Goal: Participate in discussion: Engage in conversation with other users on a specific topic

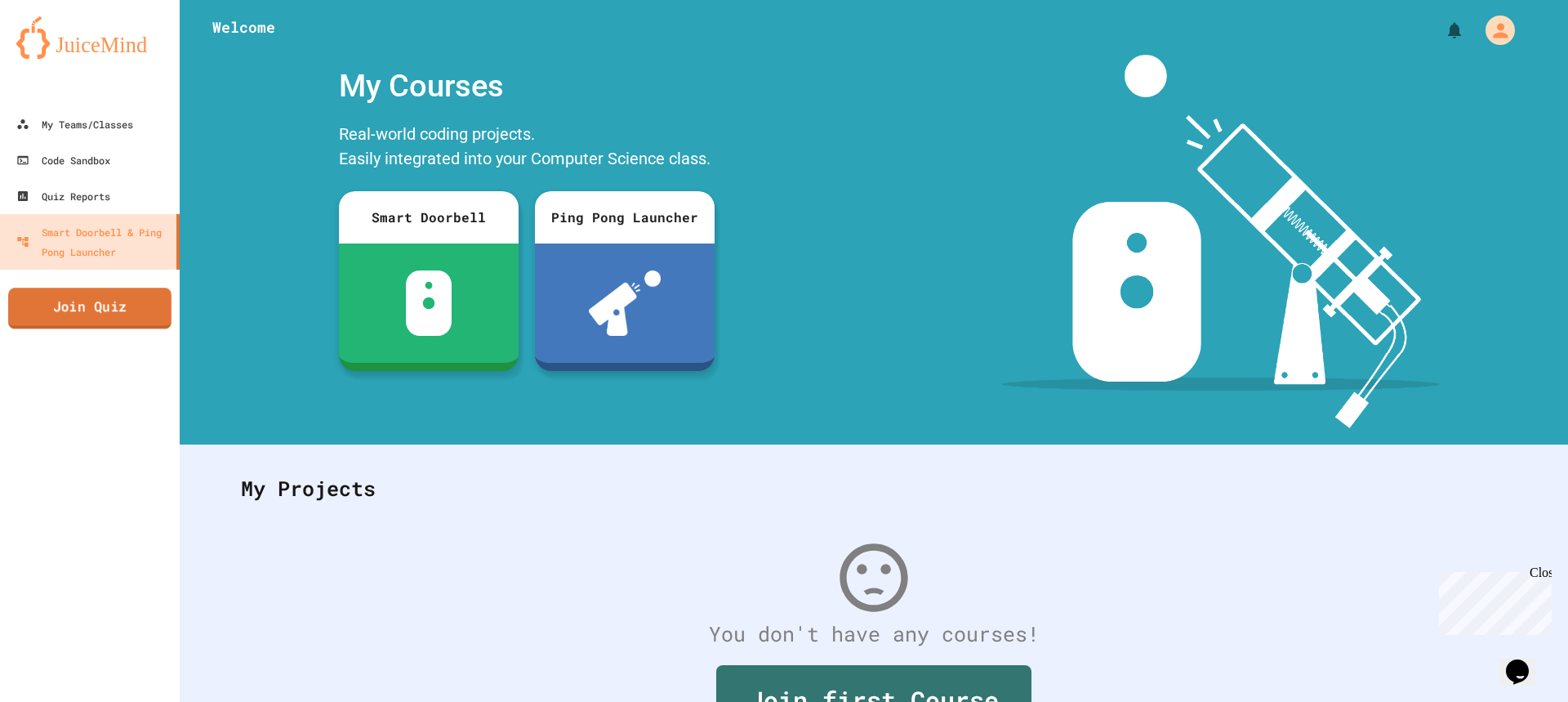
click at [69, 308] on link "Join Quiz" at bounding box center [90, 308] width 163 height 41
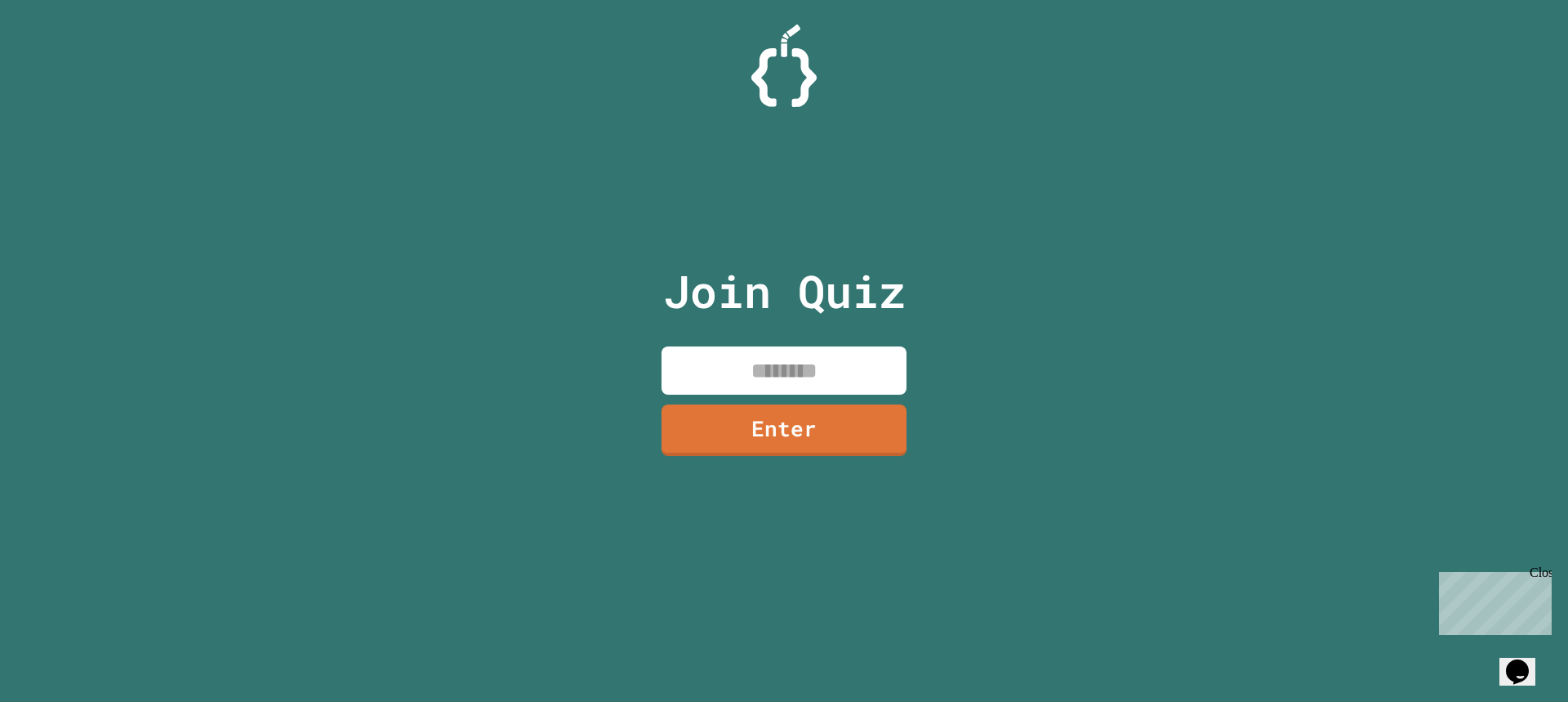
click at [805, 379] on input at bounding box center [783, 370] width 245 height 48
type input "********"
click at [829, 444] on link "Enter" at bounding box center [784, 428] width 240 height 54
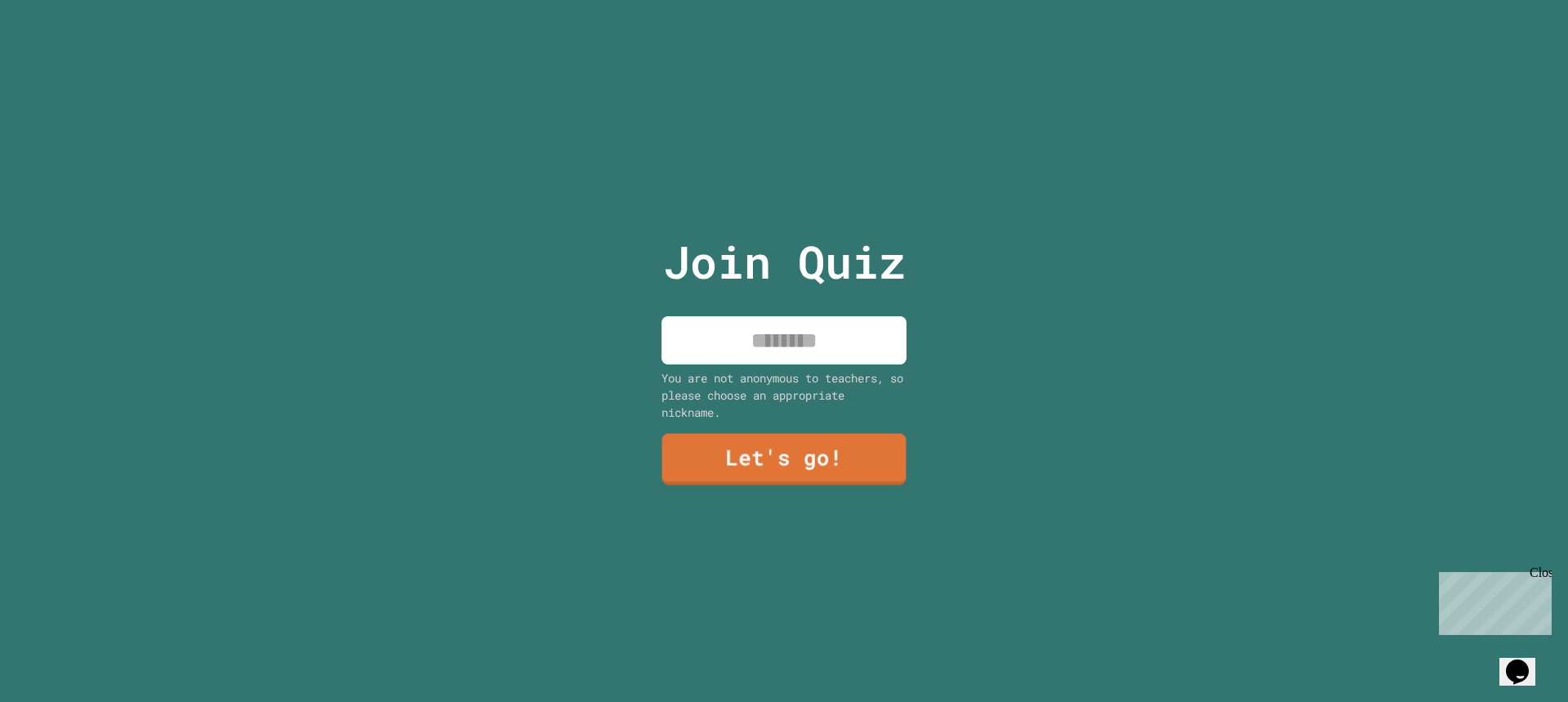
click at [794, 321] on input at bounding box center [783, 340] width 245 height 48
click at [763, 338] on input "******" at bounding box center [783, 340] width 245 height 48
type input "*******"
click at [784, 459] on link "Let's go!" at bounding box center [784, 458] width 243 height 54
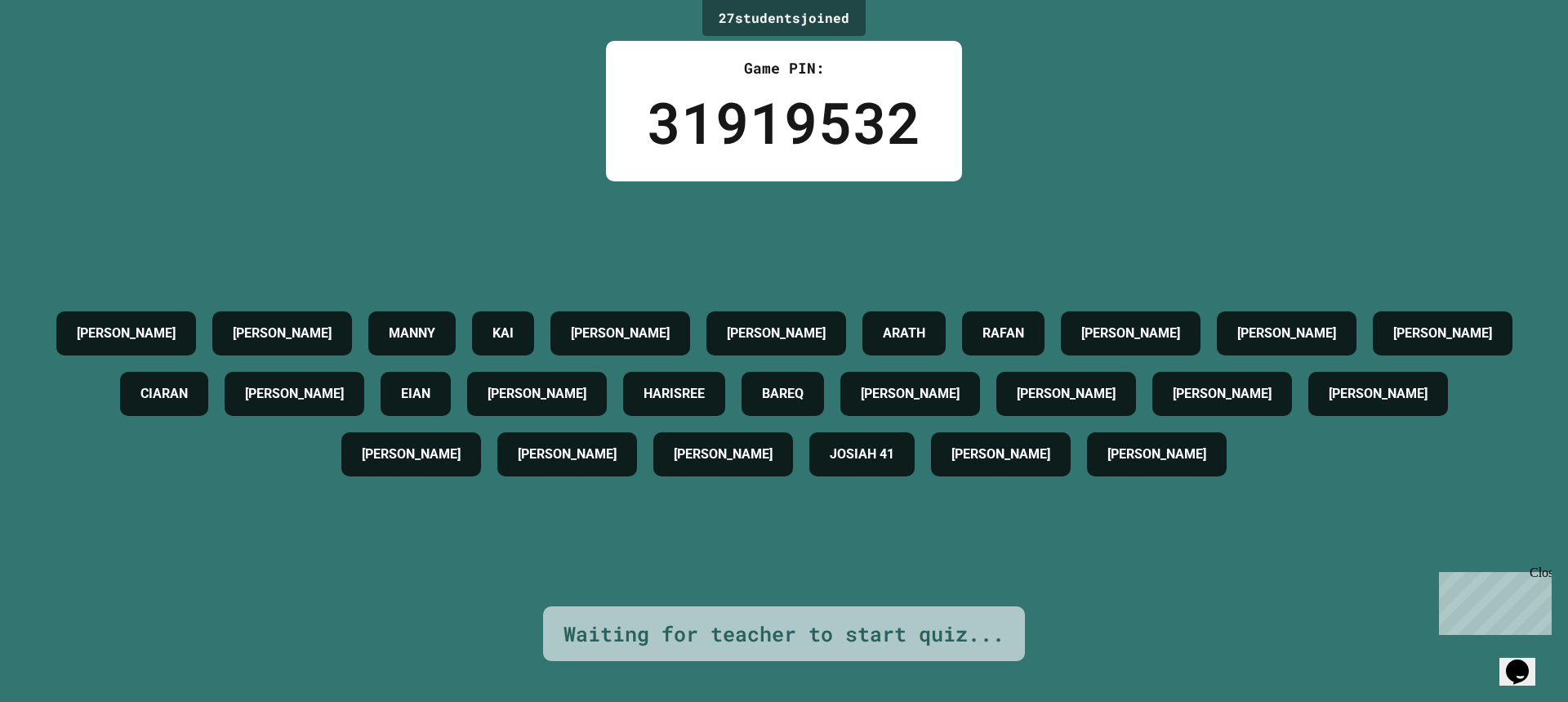
click at [1542, 568] on div "Close" at bounding box center [1540, 576] width 20 height 20
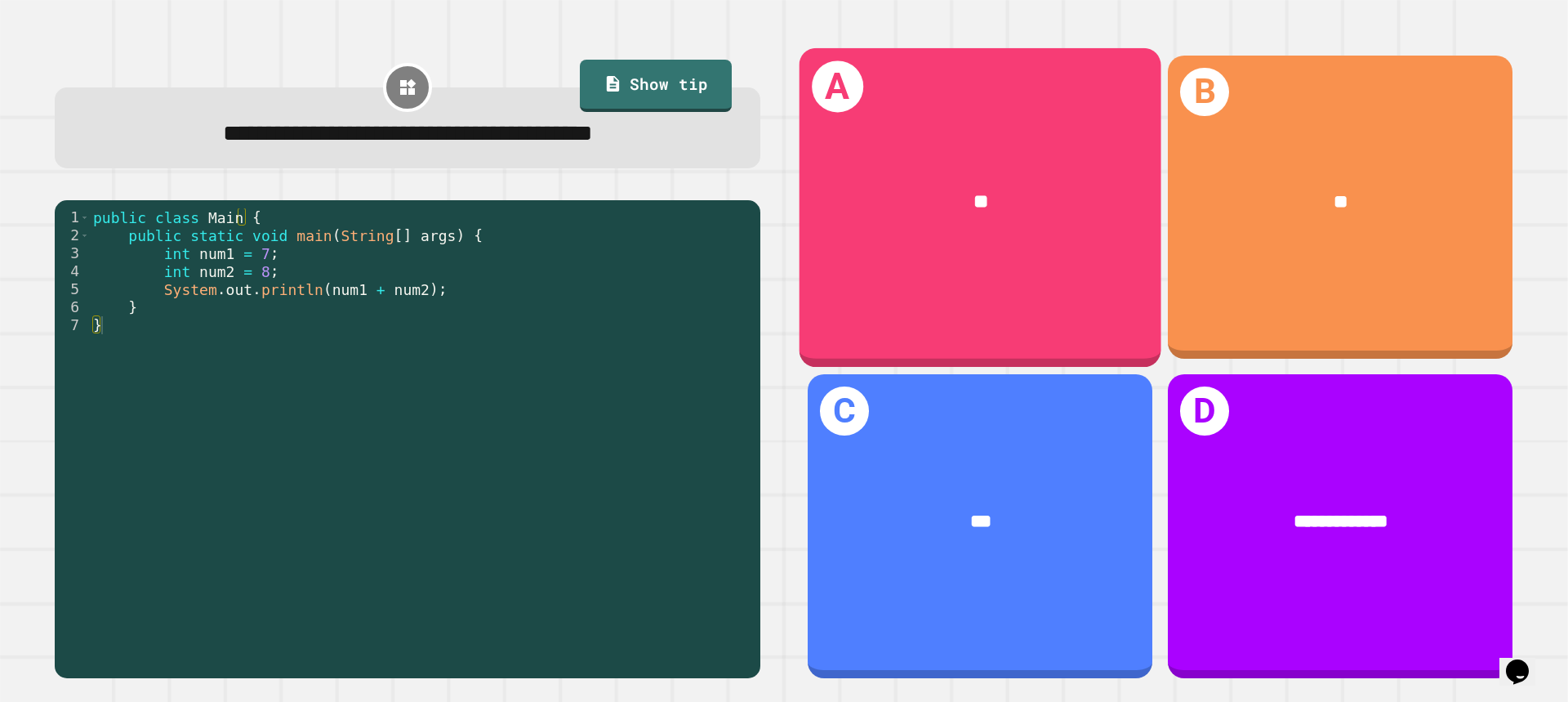
click at [974, 293] on div "A **" at bounding box center [980, 207] width 362 height 318
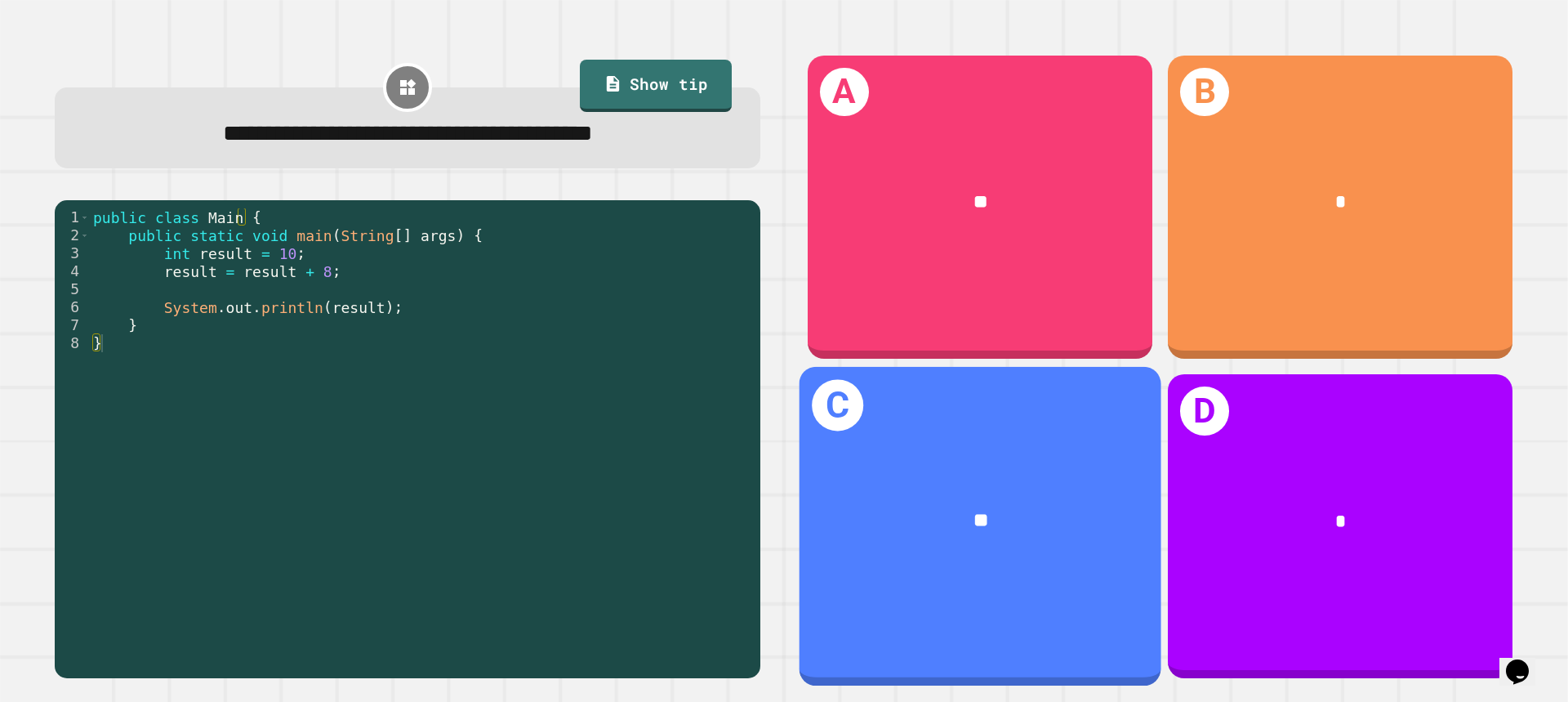
click at [1012, 506] on div "**" at bounding box center [981, 522] width 284 height 30
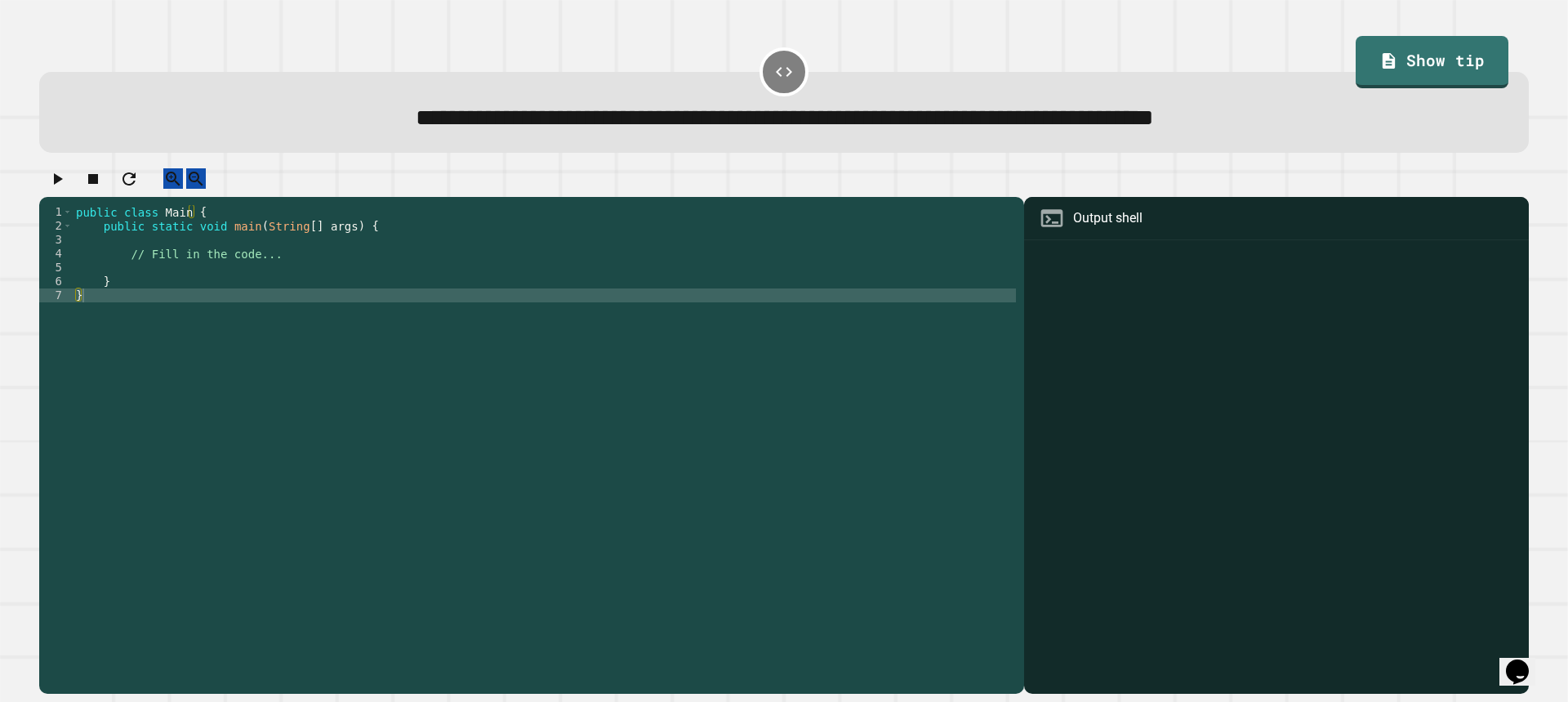
click at [241, 284] on div "public class Main { public static void main ( String [ ] args ) { // Fill in th…" at bounding box center [544, 434] width 943 height 458
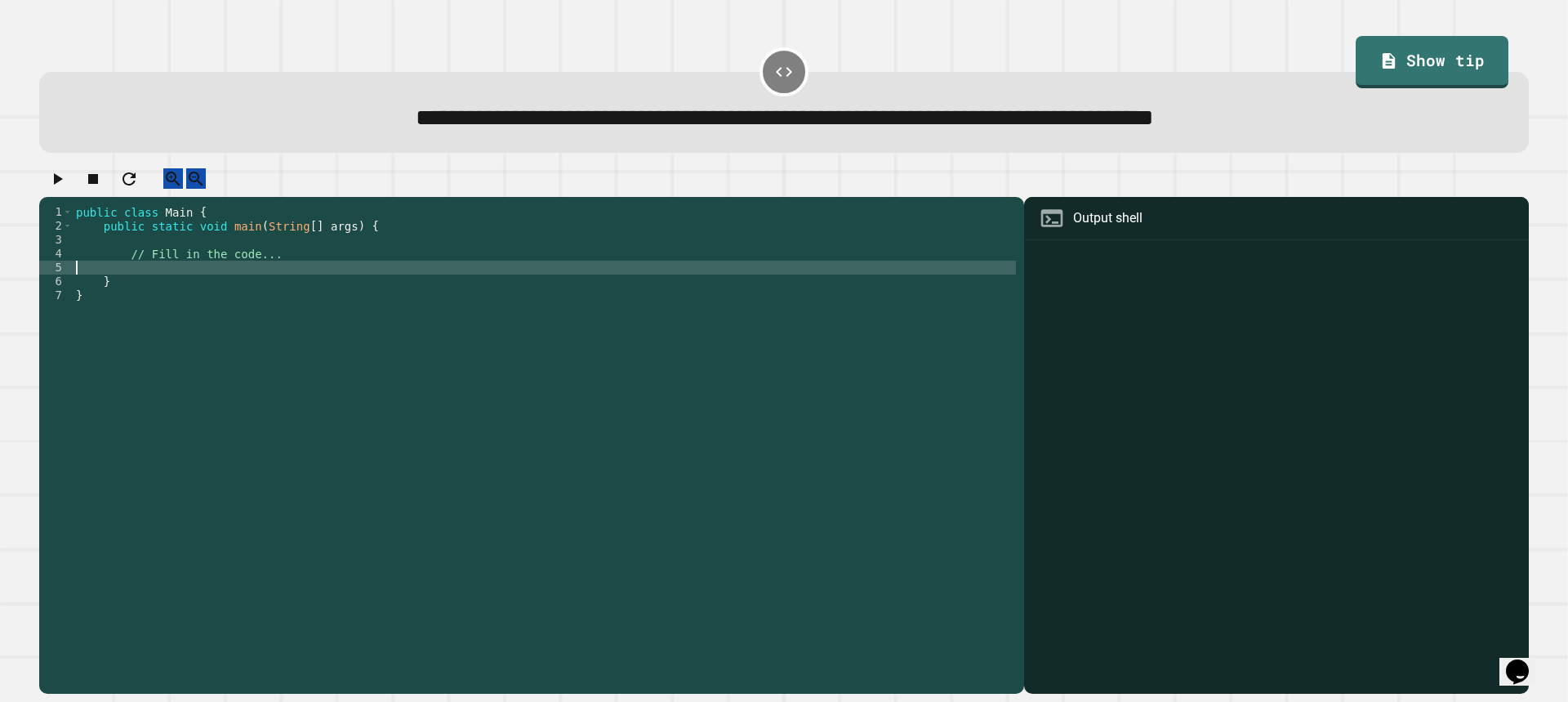
type textarea "*"
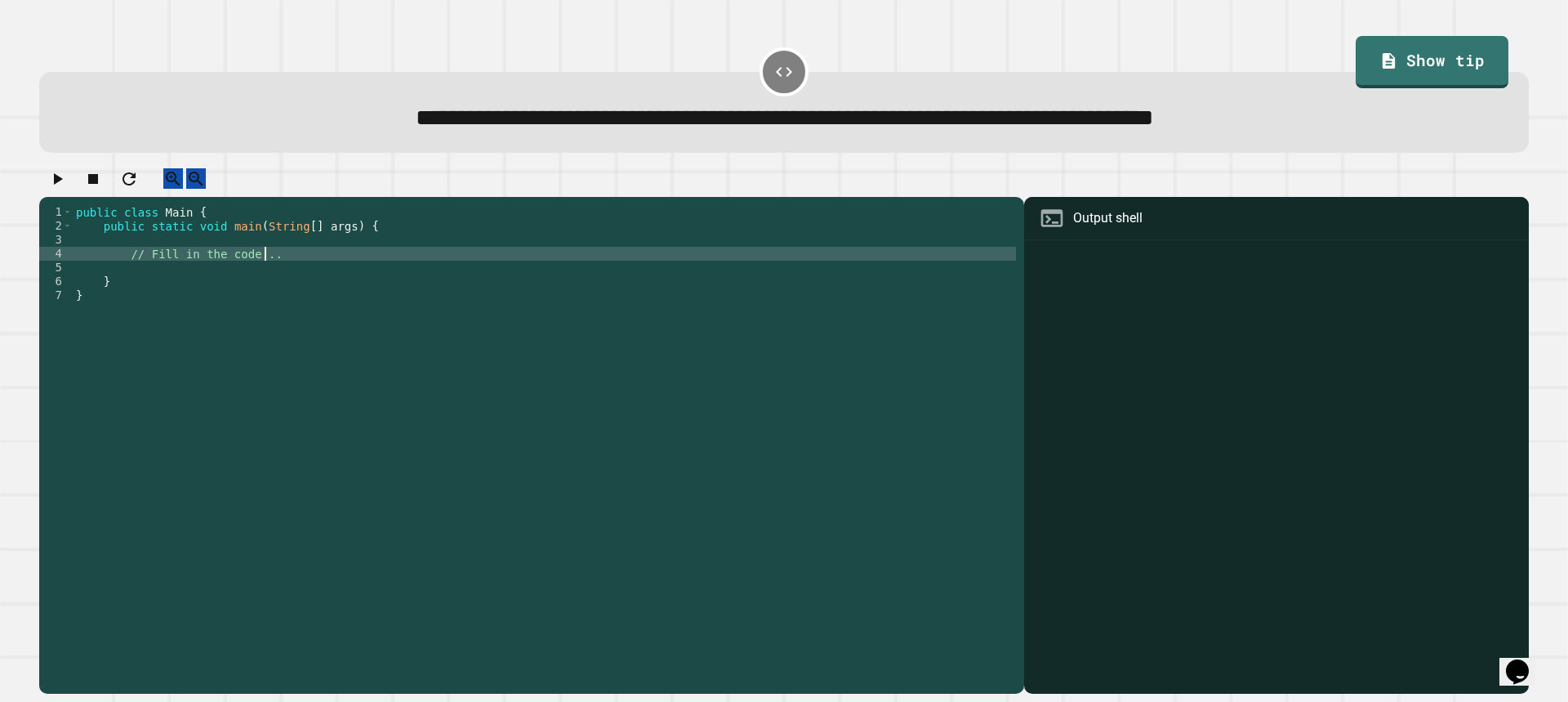
click at [292, 274] on div "public class Main { public static void main ( String [ ] args ) { // Fill in th…" at bounding box center [544, 434] width 943 height 458
type textarea "**********"
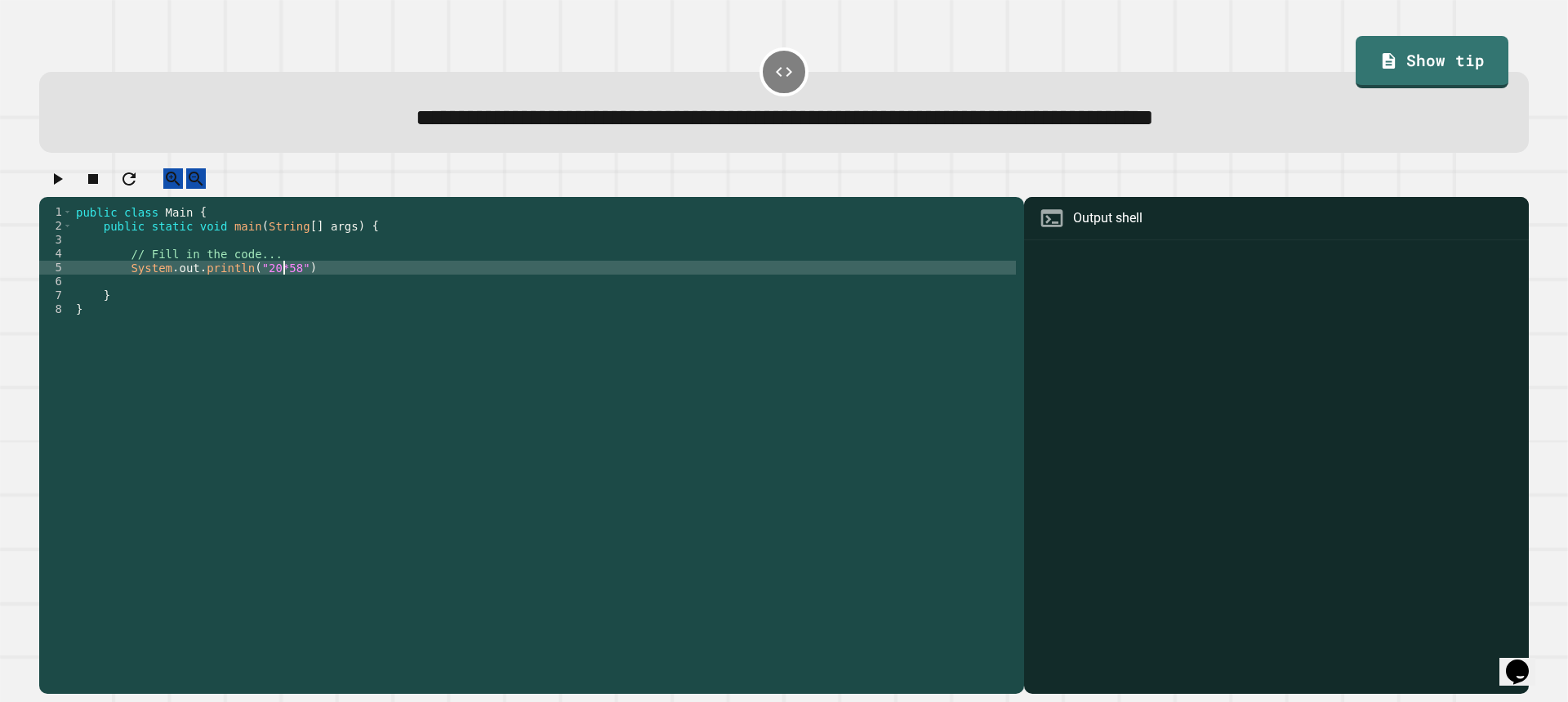
scroll to position [0, 14]
click at [334, 281] on div "public class Main { public static void main ( String [ ] args ) { // Fill in th…" at bounding box center [544, 434] width 943 height 458
click at [291, 287] on div "public class Main { public static void main ( String [ ] args ) { // Fill in th…" at bounding box center [544, 434] width 943 height 458
click at [313, 286] on div "public class Main { public static void main ( String [ ] args ) { // Fill in th…" at bounding box center [544, 434] width 943 height 458
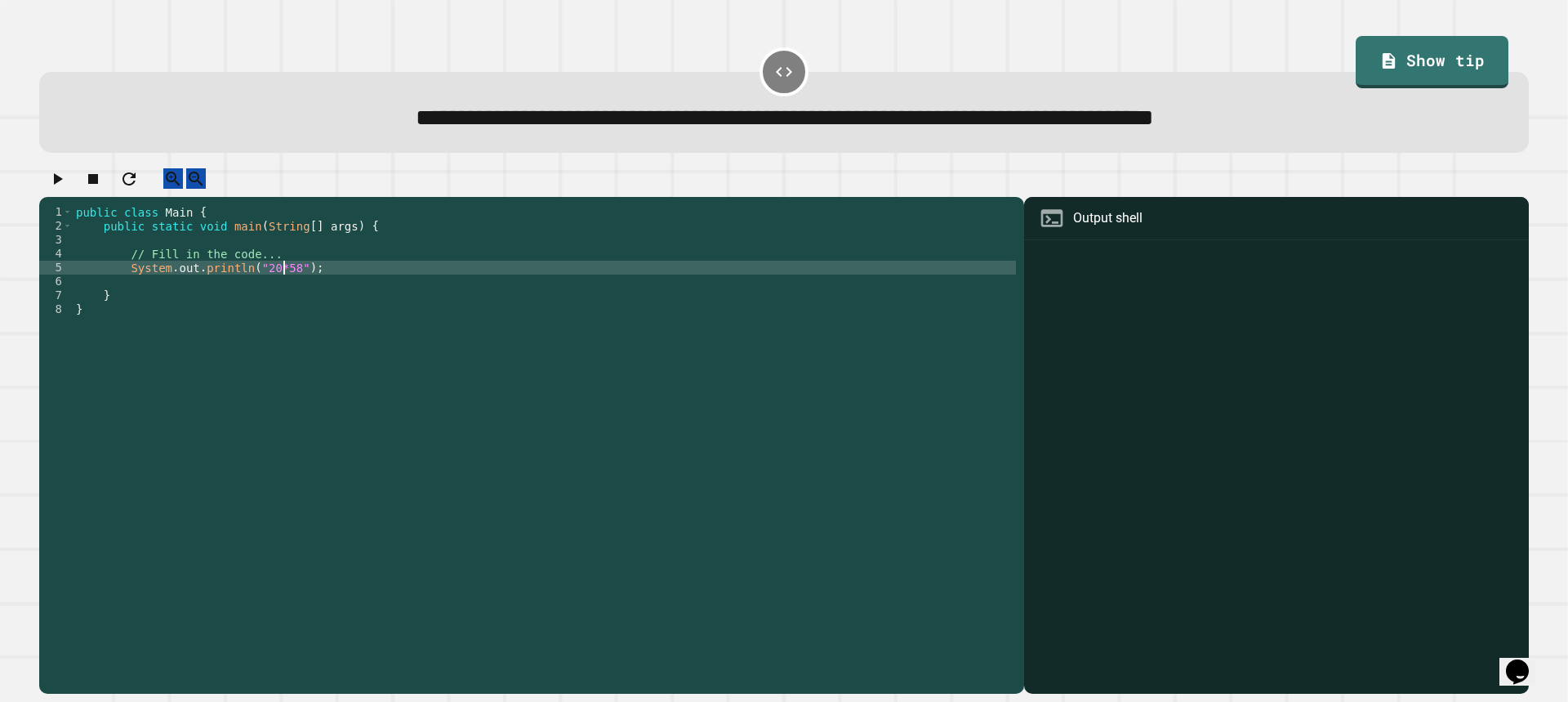
click at [284, 286] on div "public class Main { public static void main ( String [ ] args ) { // Fill in th…" at bounding box center [544, 434] width 943 height 458
click at [289, 284] on div "public class Main { public static void main ( String [ ] args ) { // Fill in th…" at bounding box center [544, 434] width 943 height 458
click at [254, 284] on div "public class Main { public static void main ( String [ ] args ) { // Fill in th…" at bounding box center [544, 434] width 943 height 458
click at [309, 282] on div "public class Main { public static void main ( String [ ] args ) { // Fill in th…" at bounding box center [544, 434] width 943 height 458
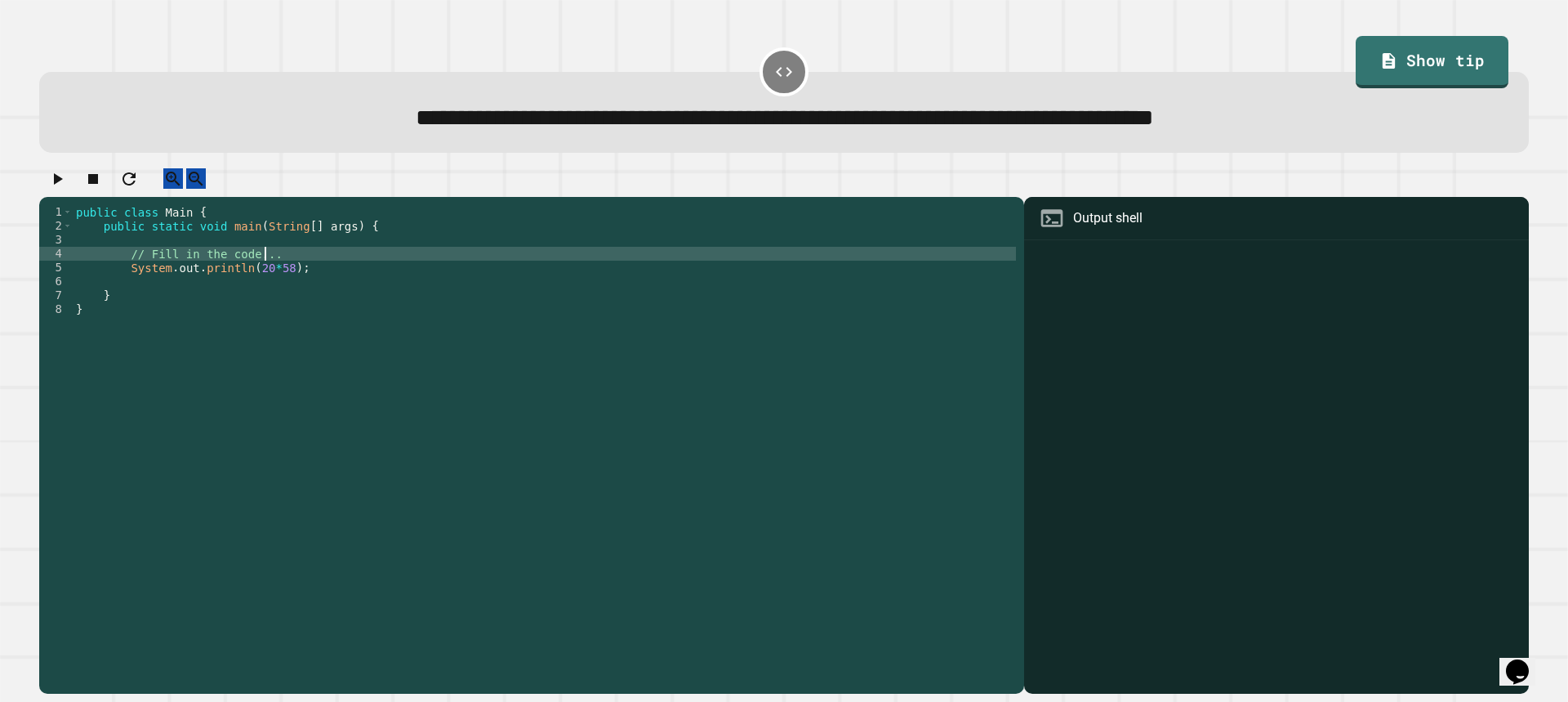
click at [311, 270] on div "public class Main { public static void main ( String [ ] args ) { // Fill in th…" at bounding box center [544, 434] width 943 height 458
type textarea "**********"
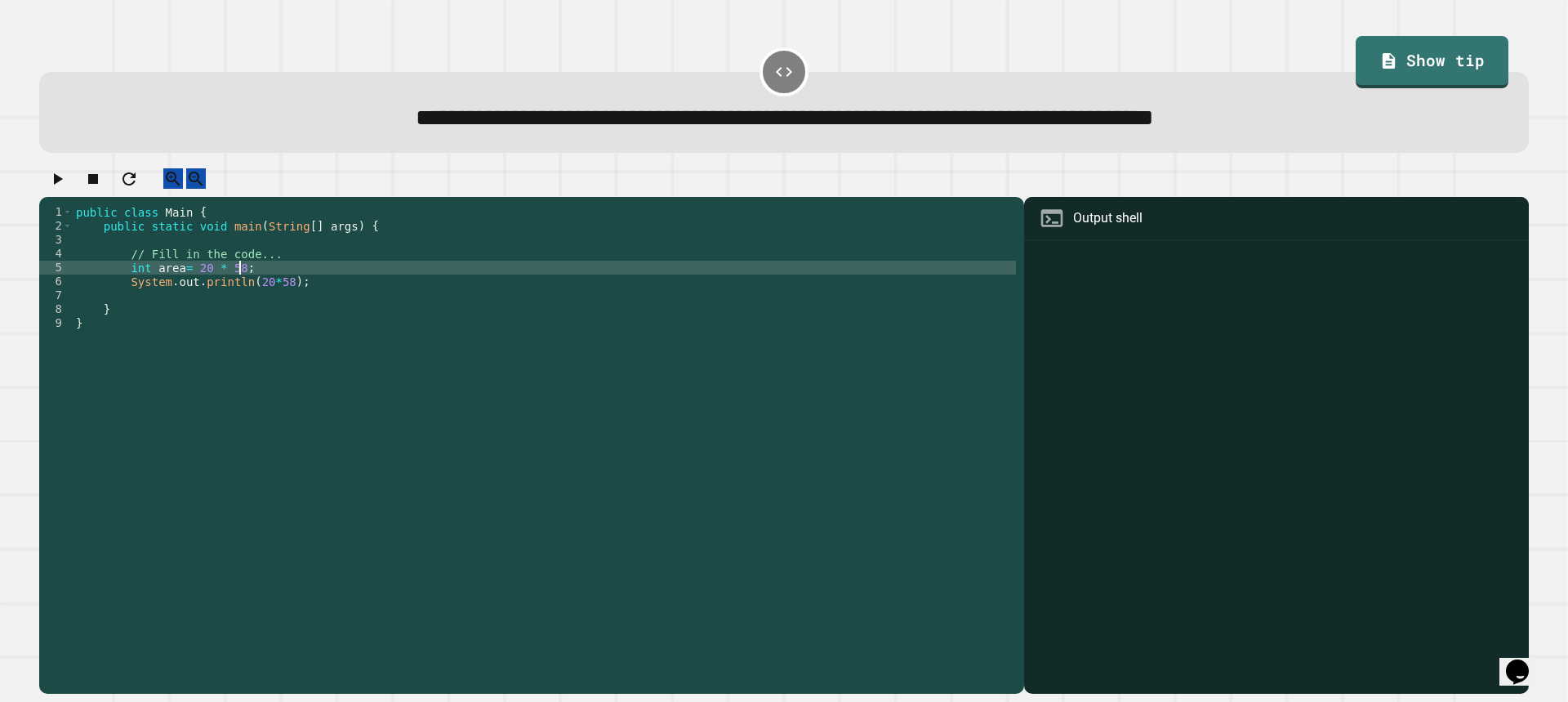
scroll to position [0, 11]
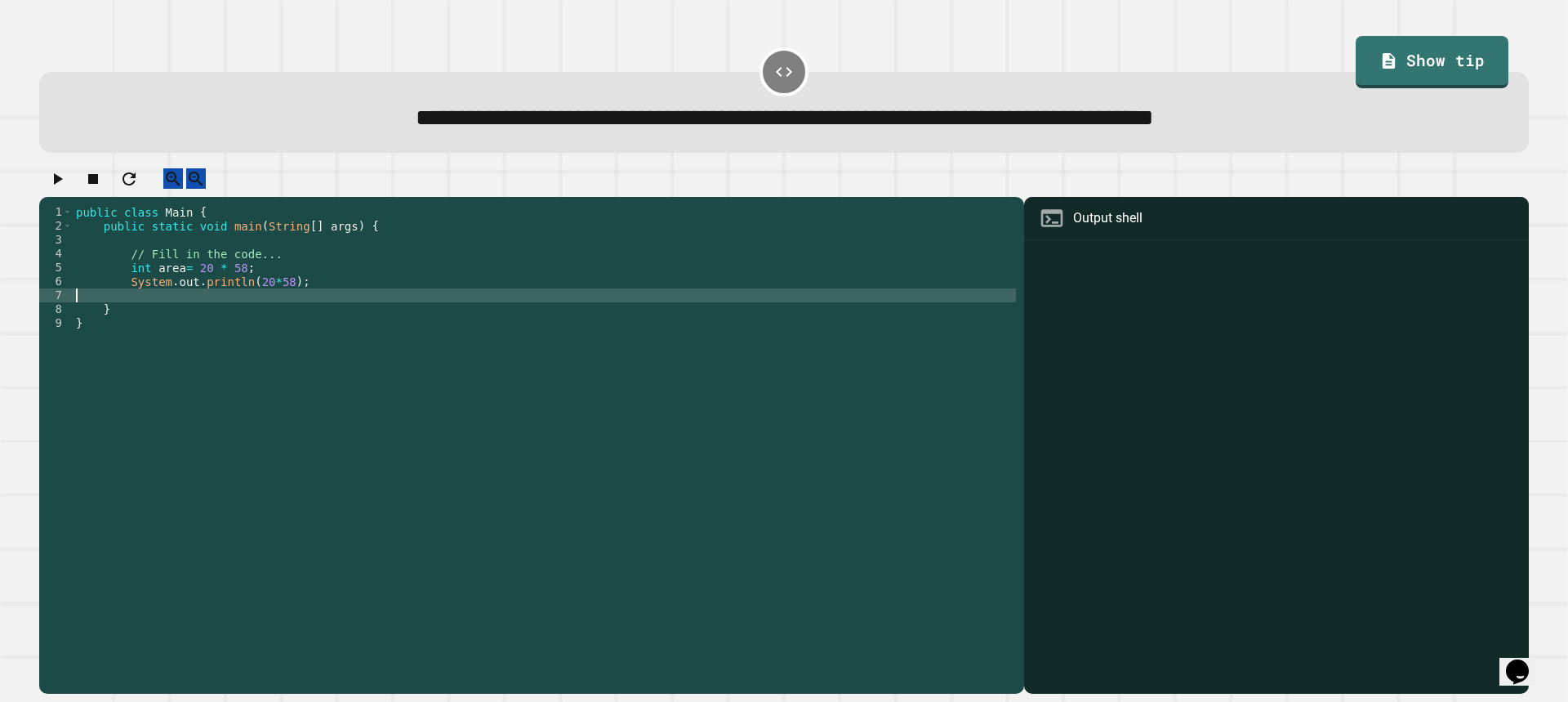
click at [249, 306] on div "public class Main { public static void main ( String [ ] args ) { // Fill in th…" at bounding box center [544, 434] width 943 height 458
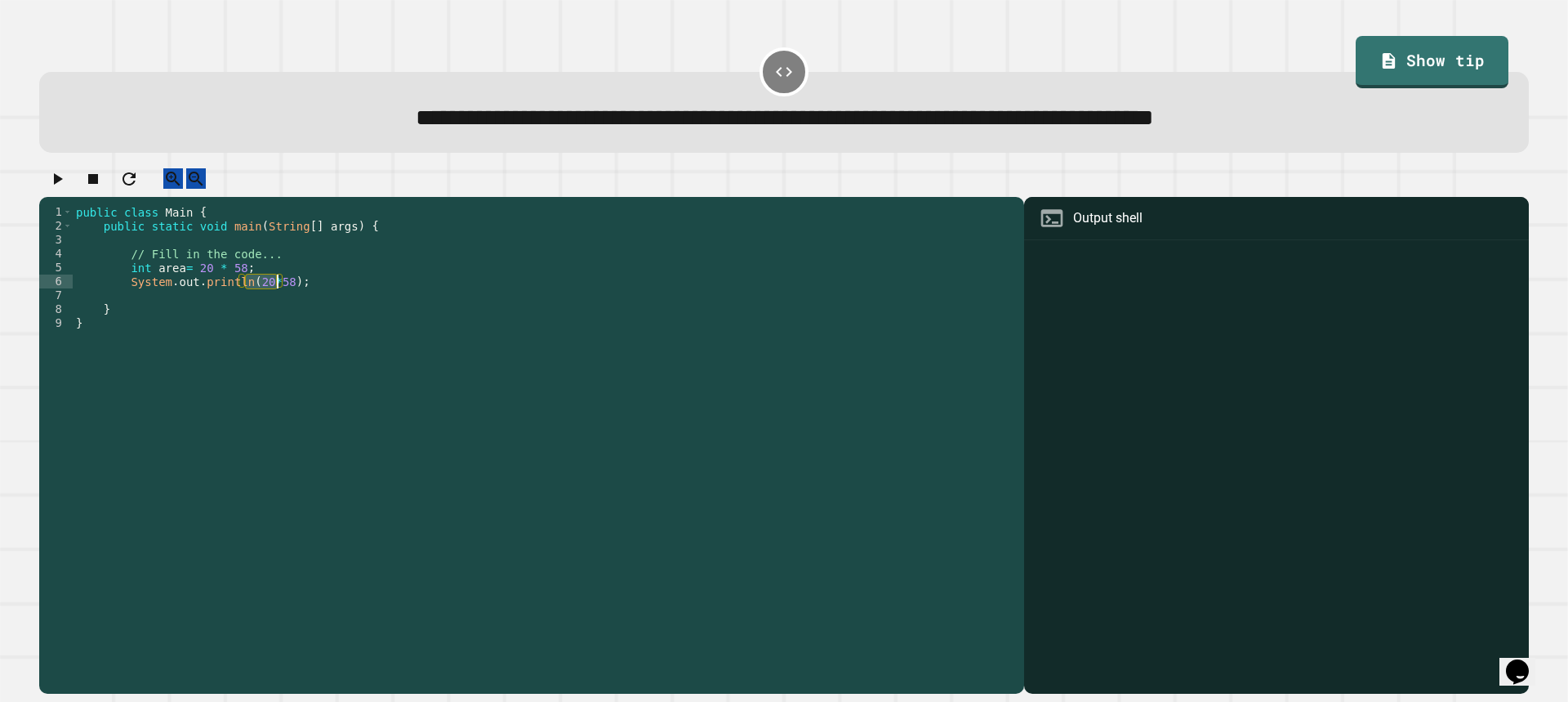
drag, startPoint x: 243, startPoint y: 300, endPoint x: 276, endPoint y: 299, distance: 33.0
click at [276, 299] on div "public class Main { public static void main ( String [ ] args ) { // Fill in th…" at bounding box center [544, 434] width 943 height 458
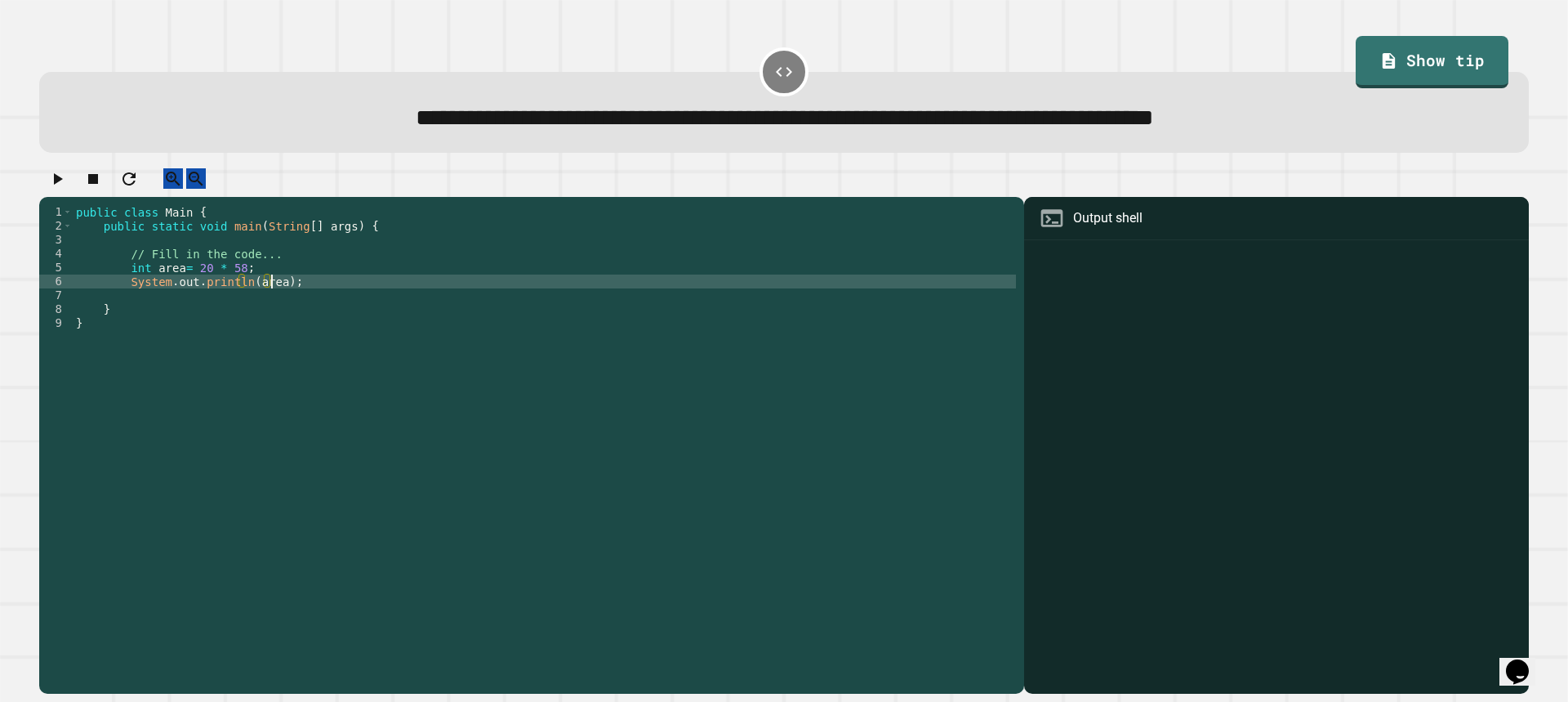
scroll to position [0, 14]
type textarea "**********"
click at [58, 189] on icon "button" at bounding box center [57, 179] width 19 height 19
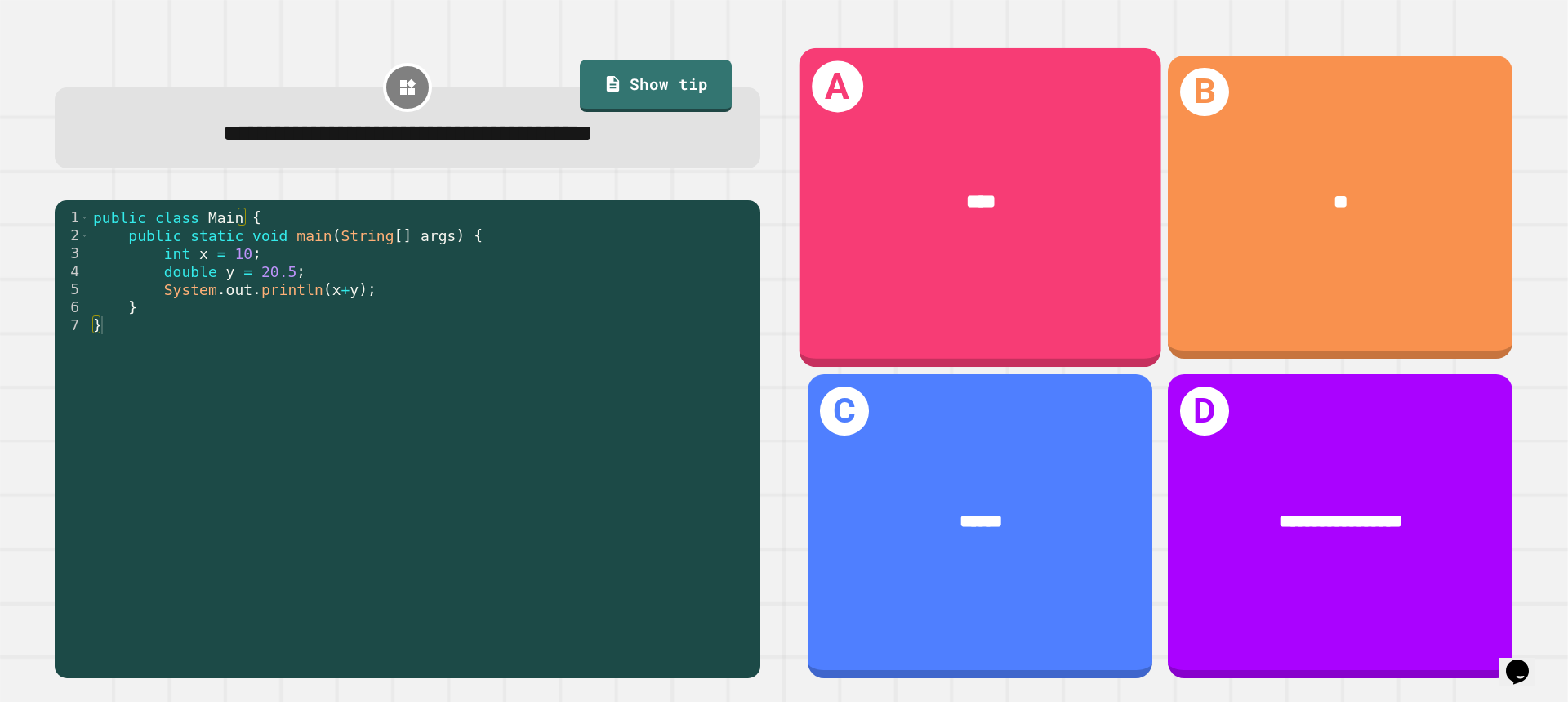
click at [974, 242] on div "****" at bounding box center [980, 202] width 362 height 106
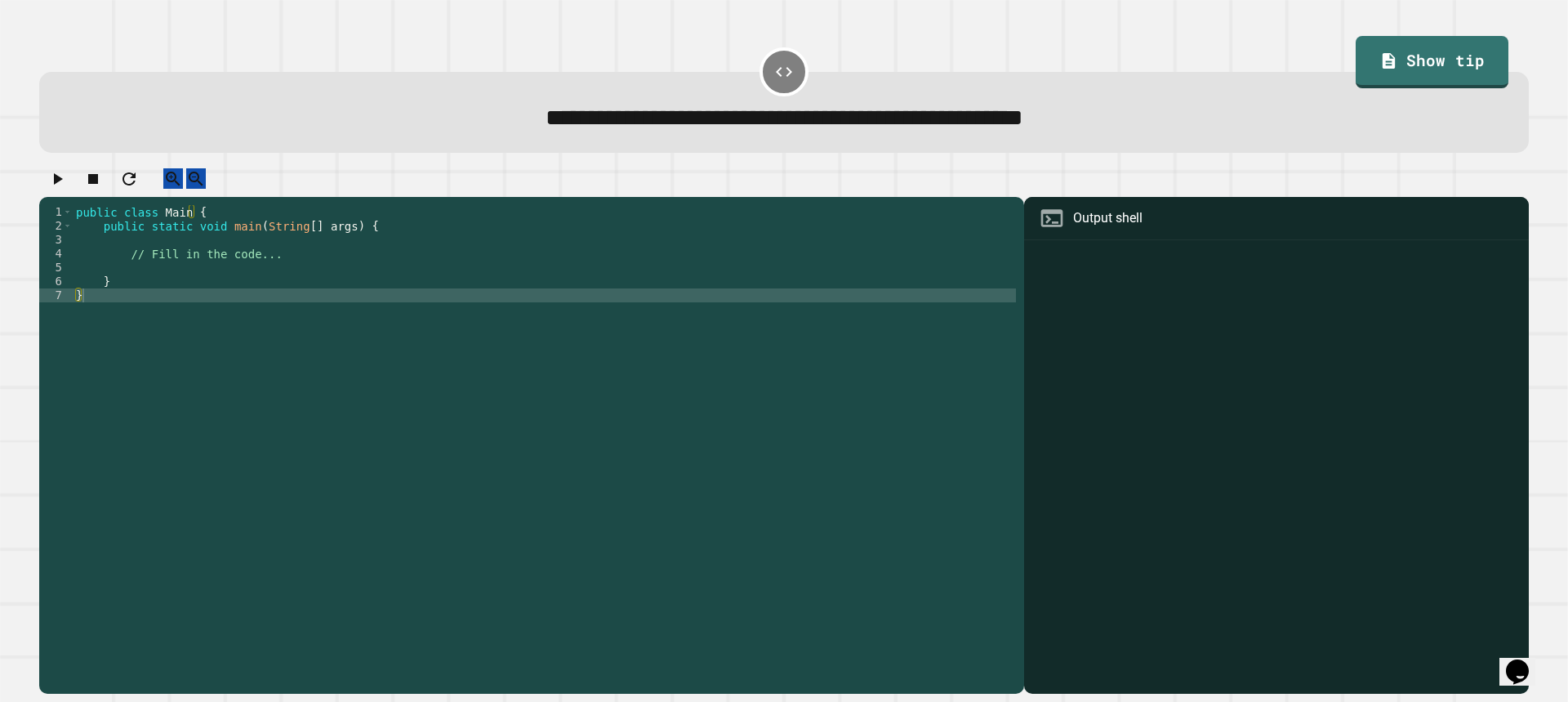
click at [321, 289] on div "public class Main { public static void main ( String [ ] args ) { // Fill in th…" at bounding box center [544, 434] width 943 height 458
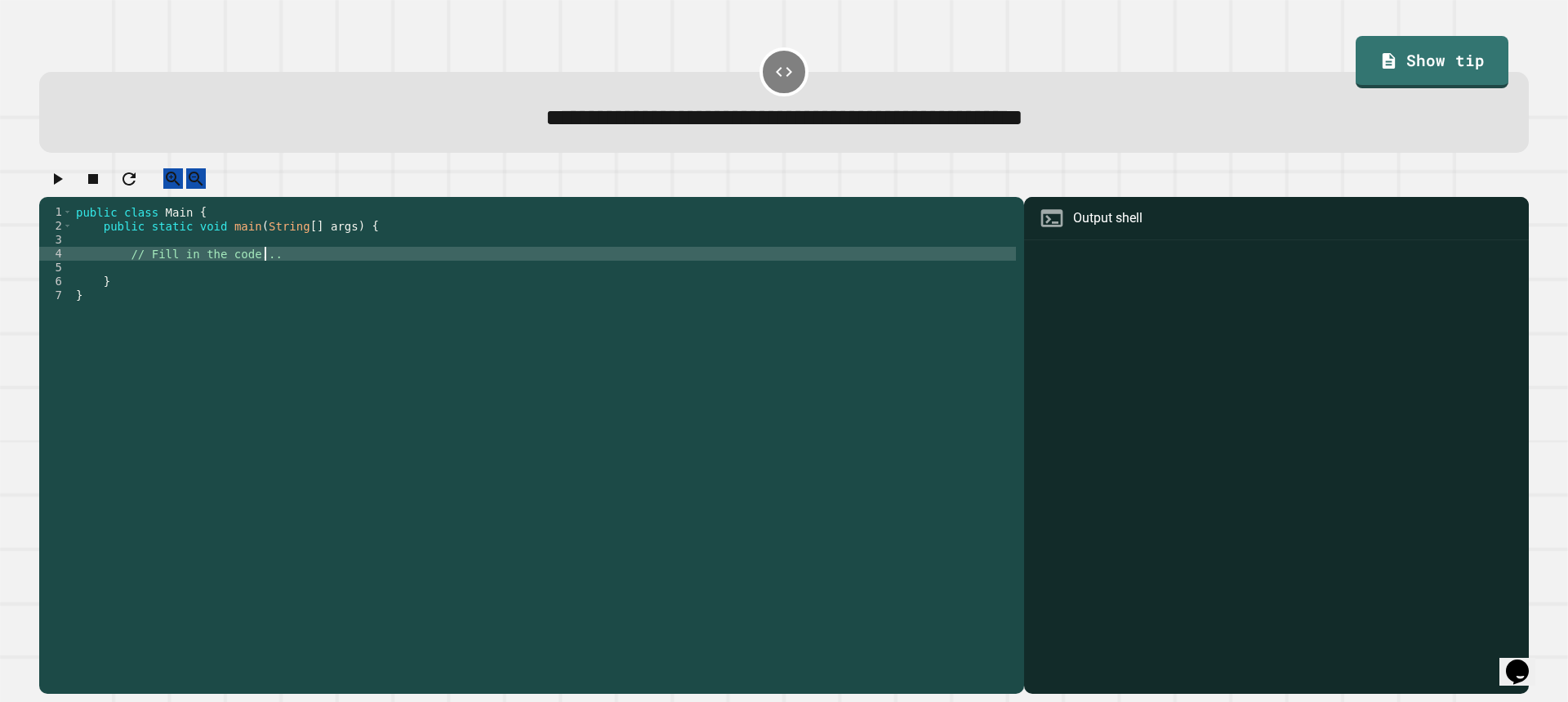
click at [334, 274] on div "public class Main { public static void main ( String [ ] args ) { // Fill in th…" at bounding box center [544, 434] width 943 height 458
type textarea "**********"
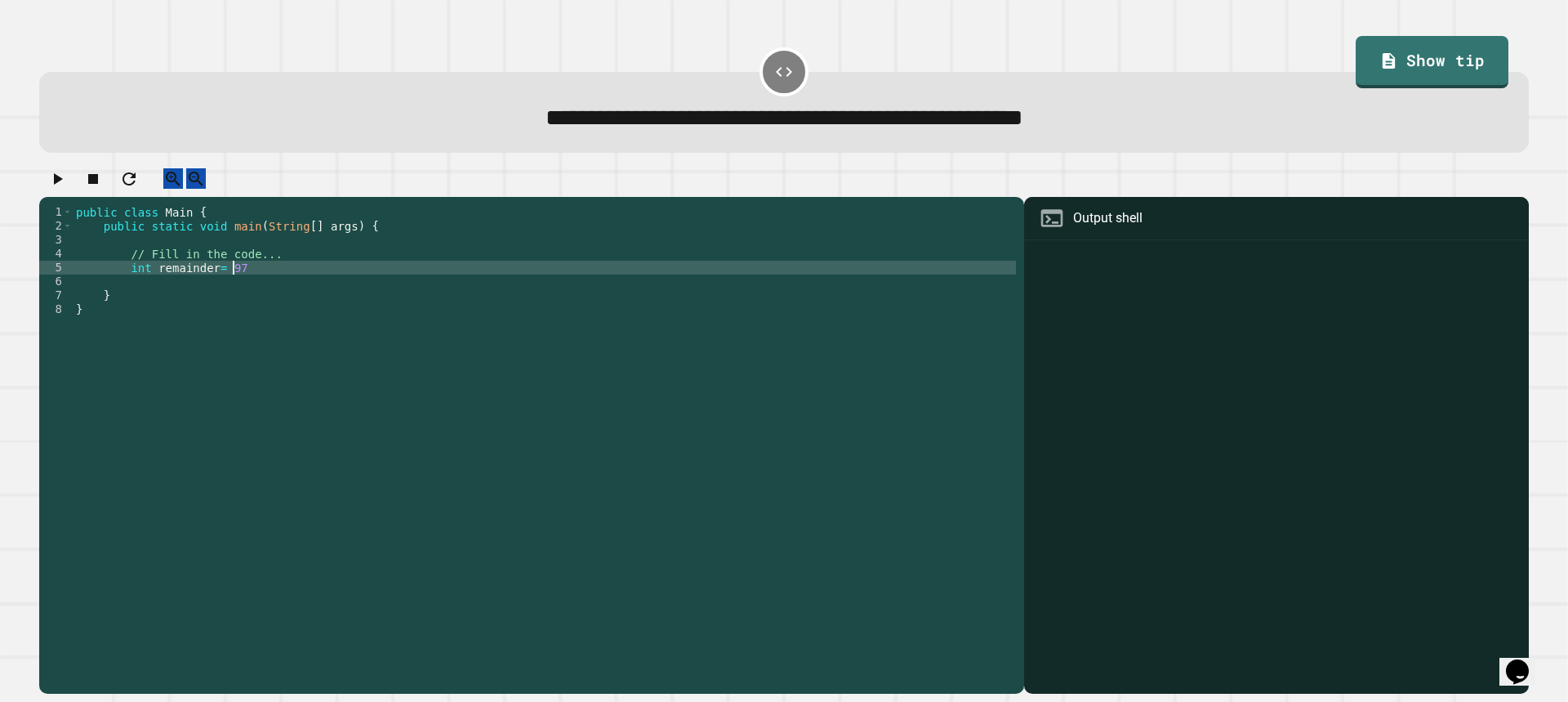
scroll to position [0, 11]
type textarea "**********"
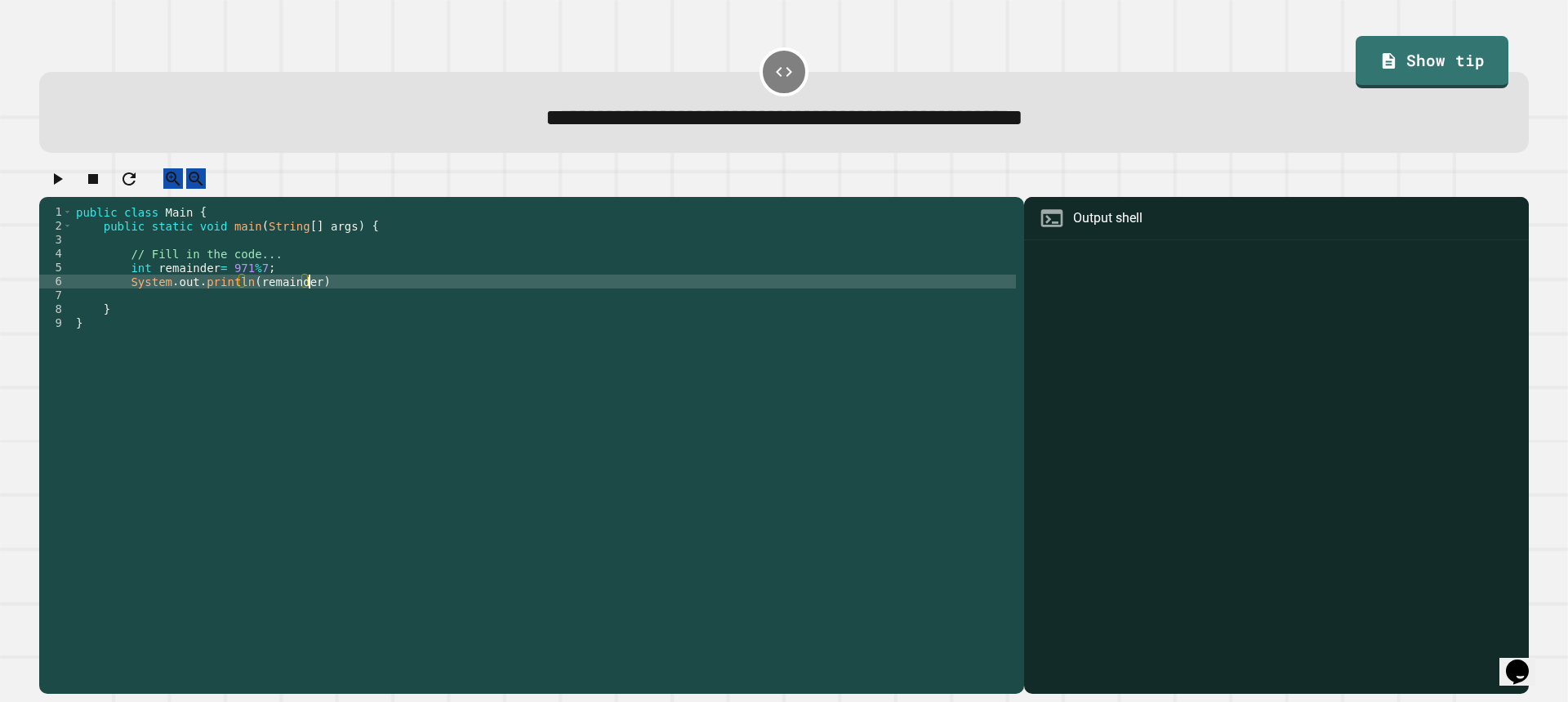
scroll to position [0, 15]
type textarea "**********"
click at [63, 185] on icon "button" at bounding box center [58, 180] width 9 height 12
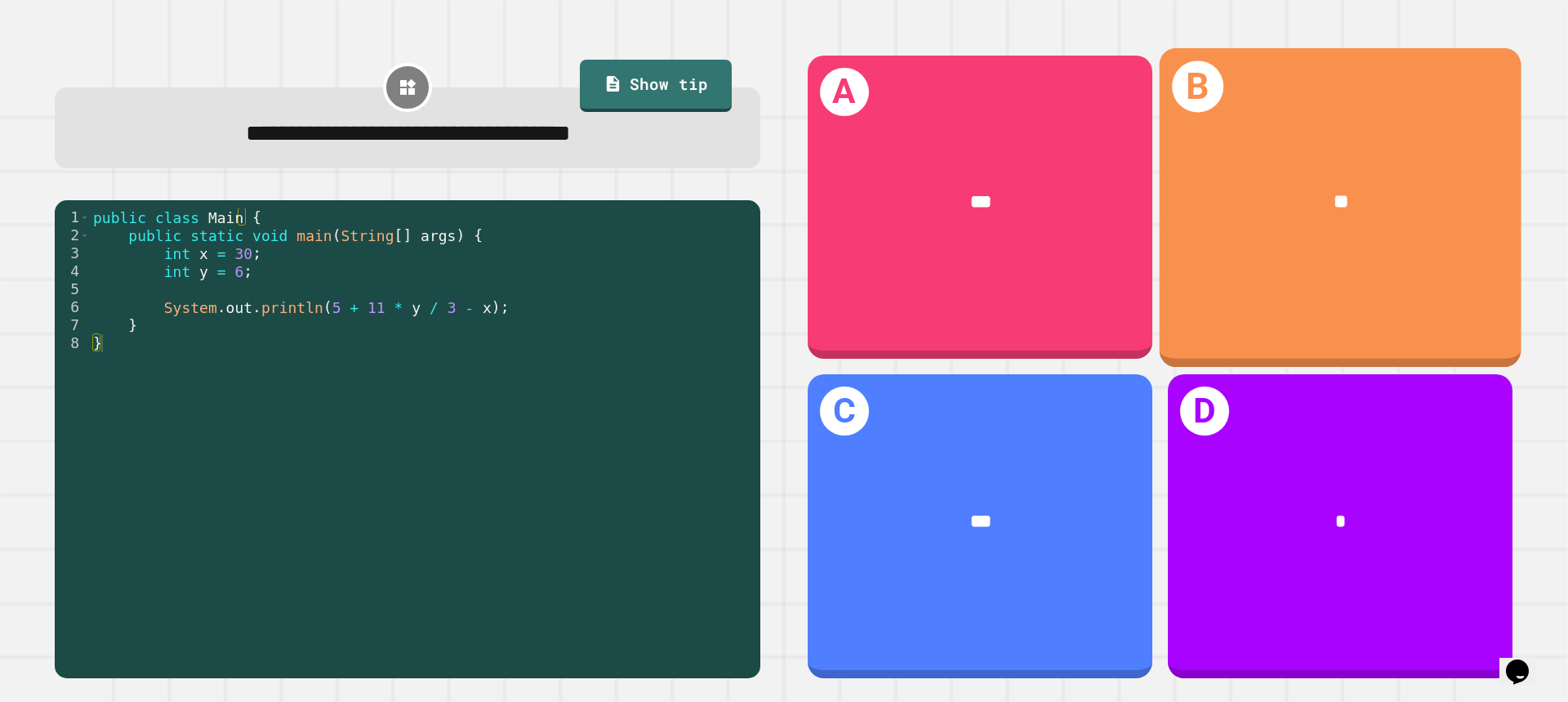
click at [1317, 294] on div "B **" at bounding box center [1340, 207] width 362 height 318
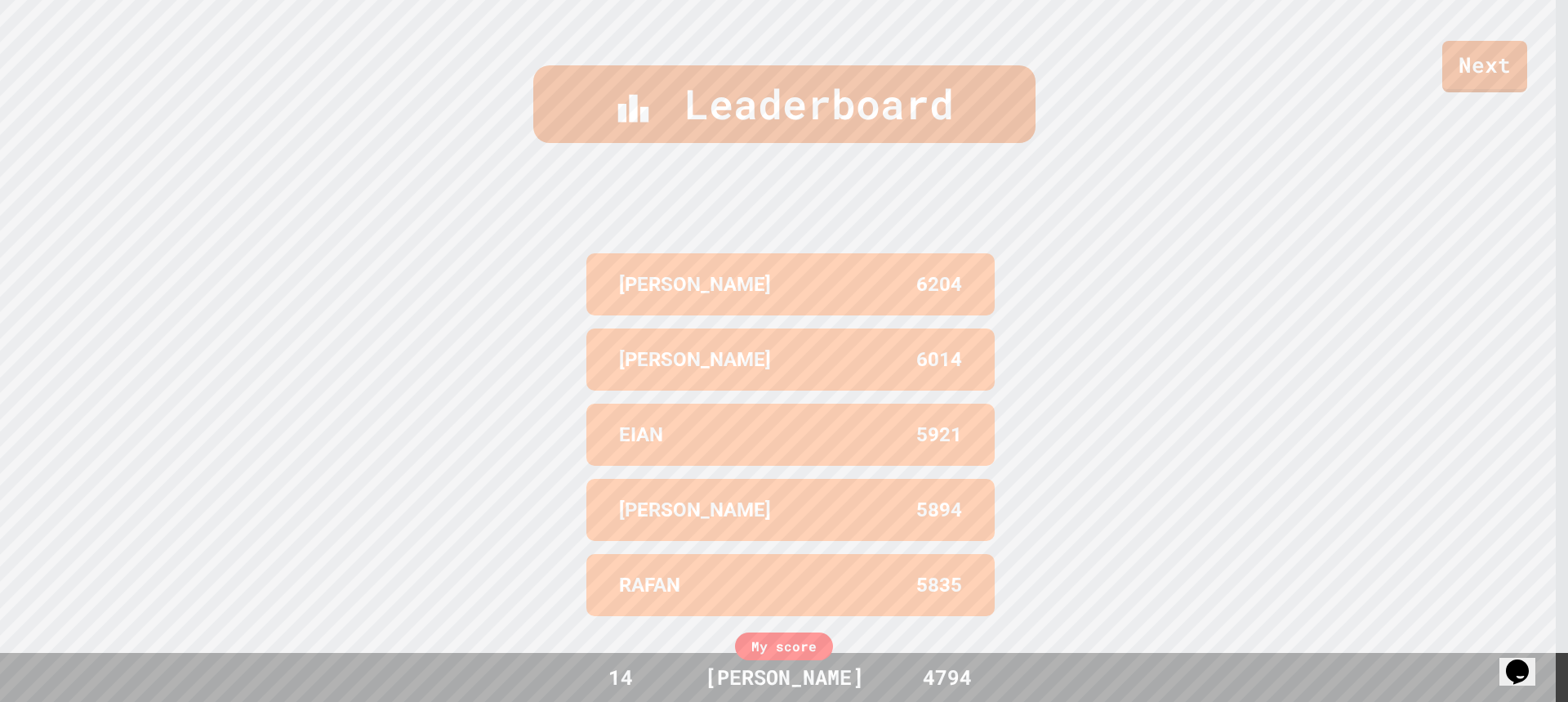
scroll to position [218, 0]
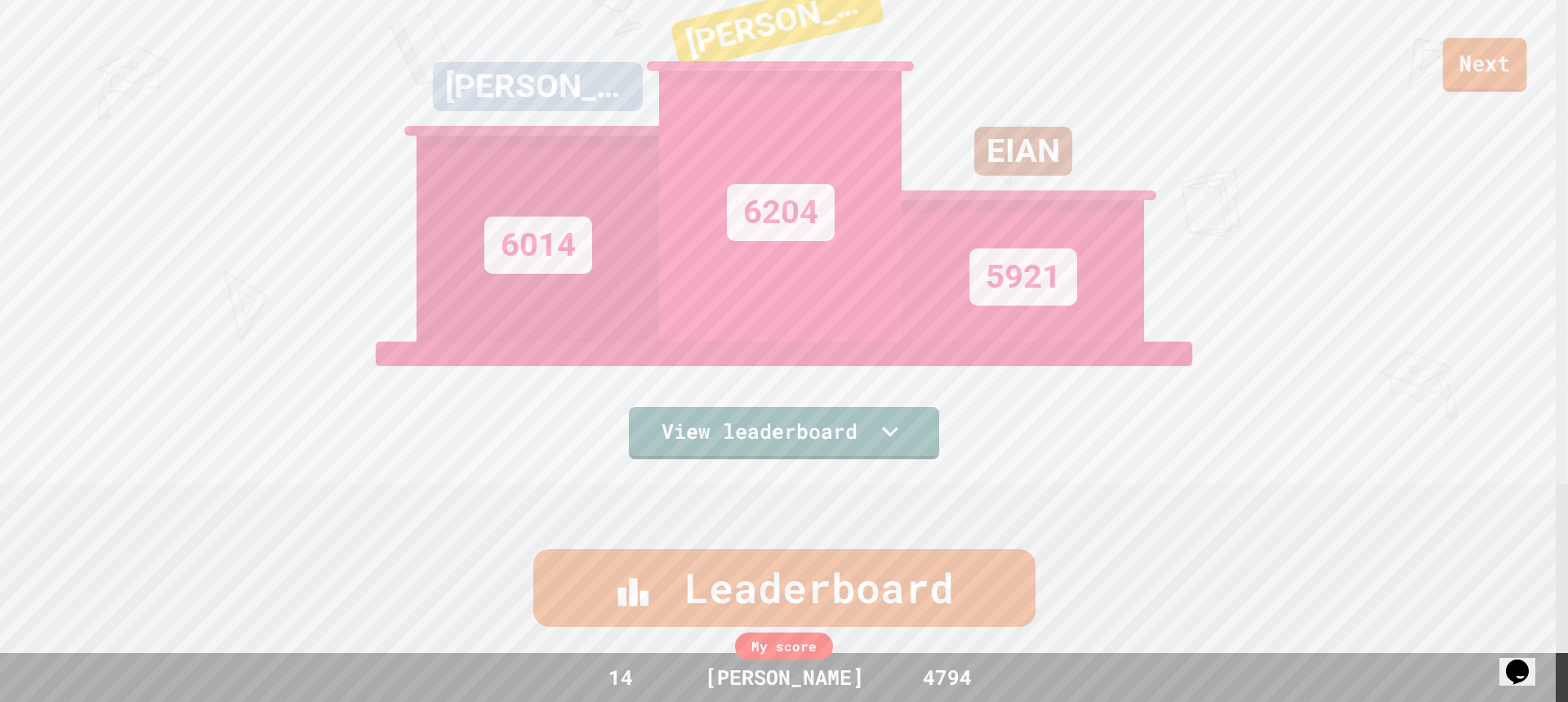
click at [1476, 69] on link "Next" at bounding box center [1485, 64] width 84 height 54
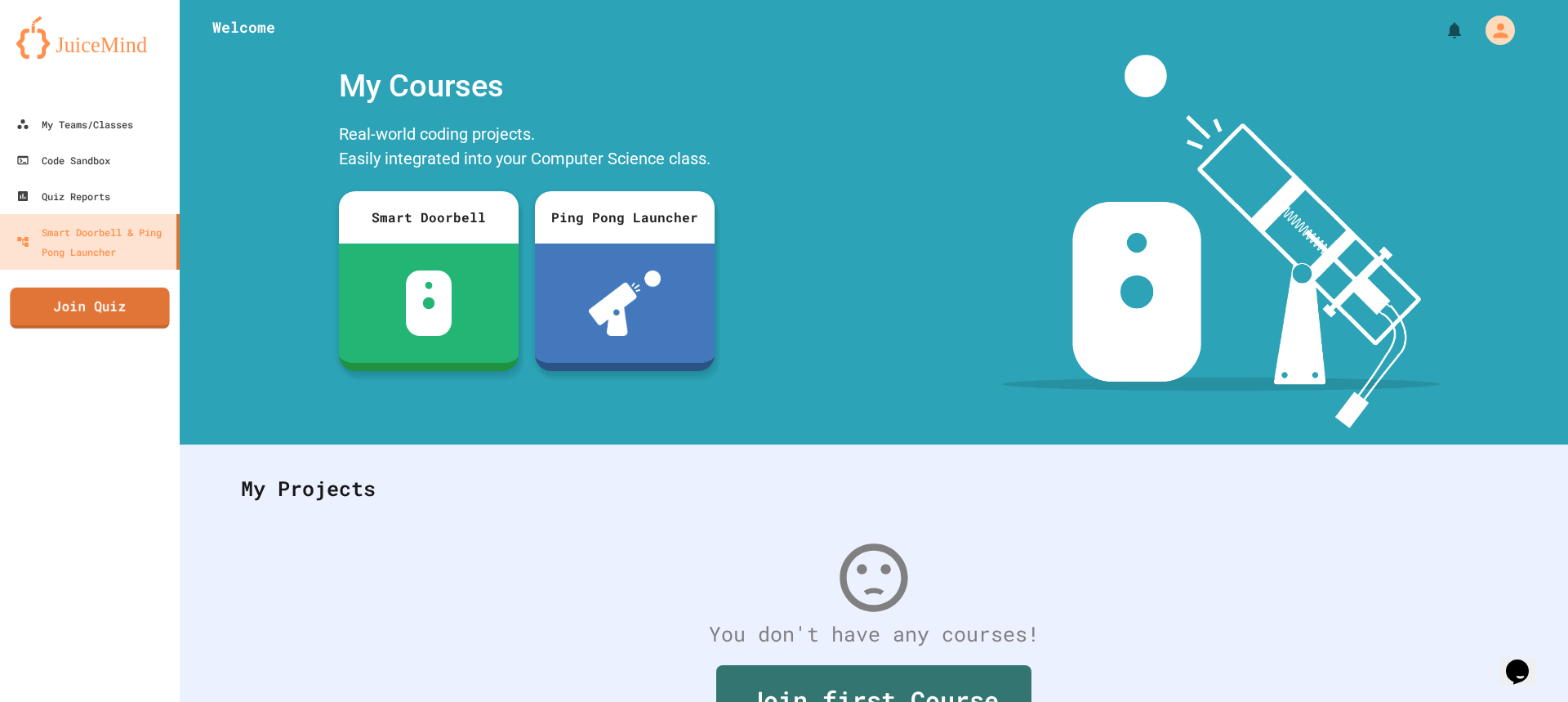
click at [94, 307] on link "Join Quiz" at bounding box center [90, 308] width 159 height 41
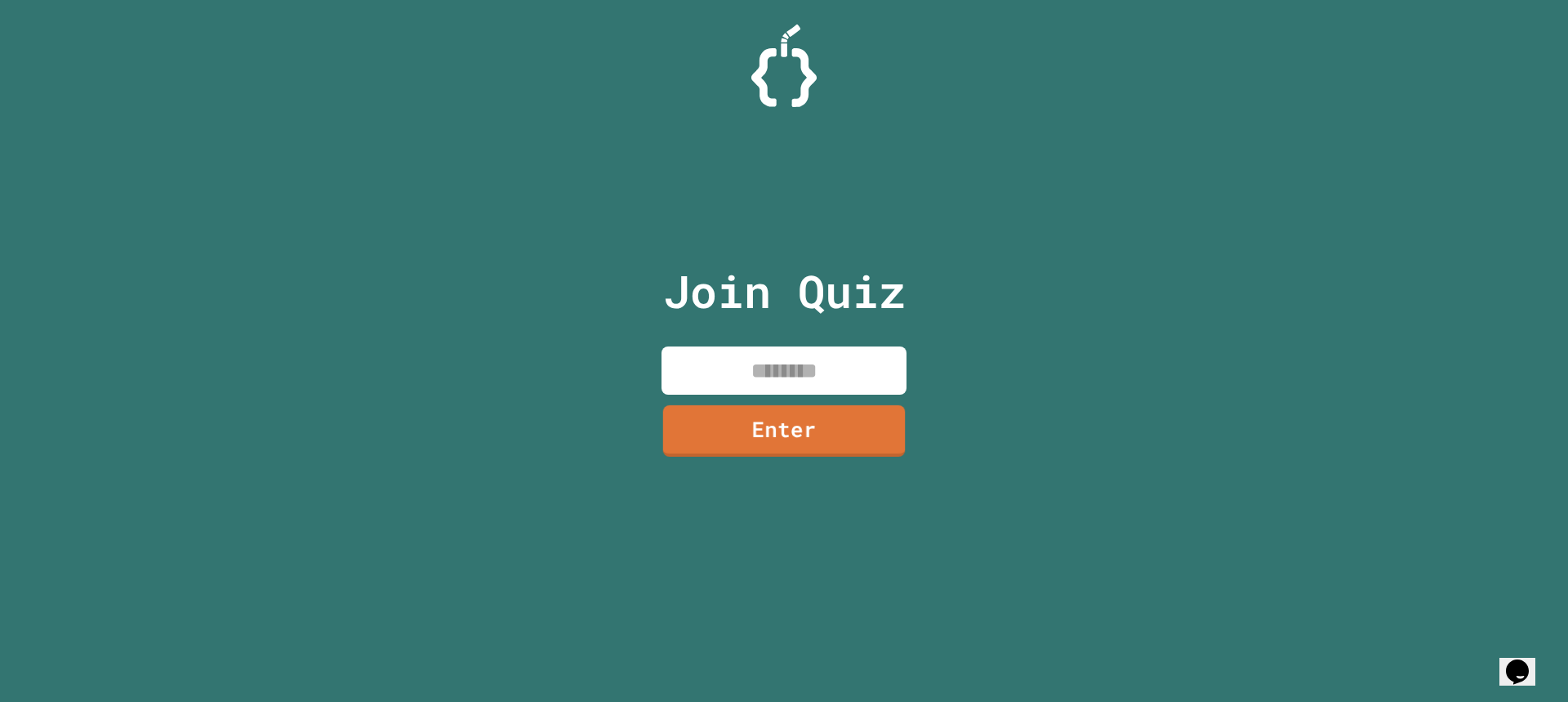
click at [776, 367] on input at bounding box center [783, 370] width 245 height 48
type input "********"
click at [772, 412] on link "Enter" at bounding box center [784, 428] width 242 height 54
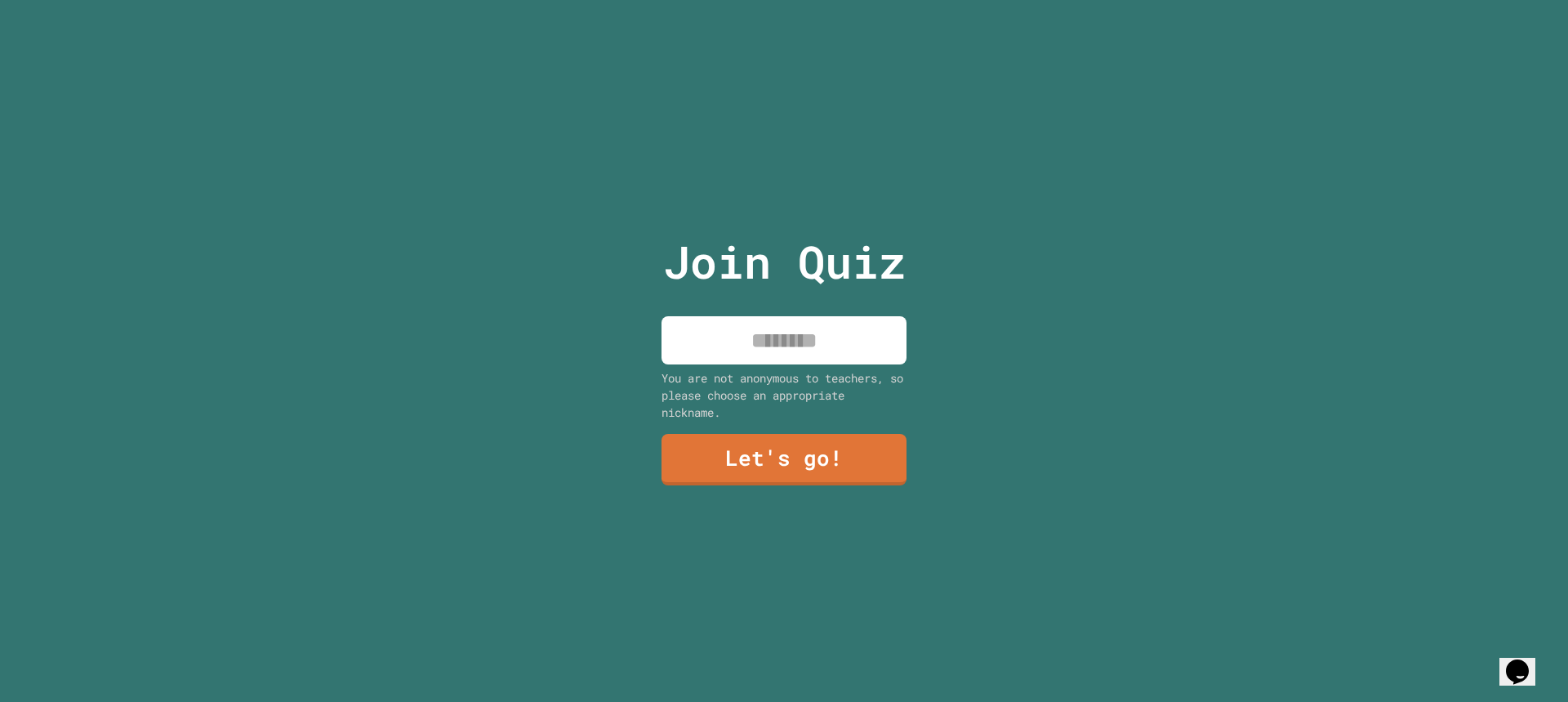
click at [803, 331] on input at bounding box center [783, 340] width 245 height 48
type input "******"
click at [794, 450] on link "Let's go!" at bounding box center [784, 457] width 222 height 54
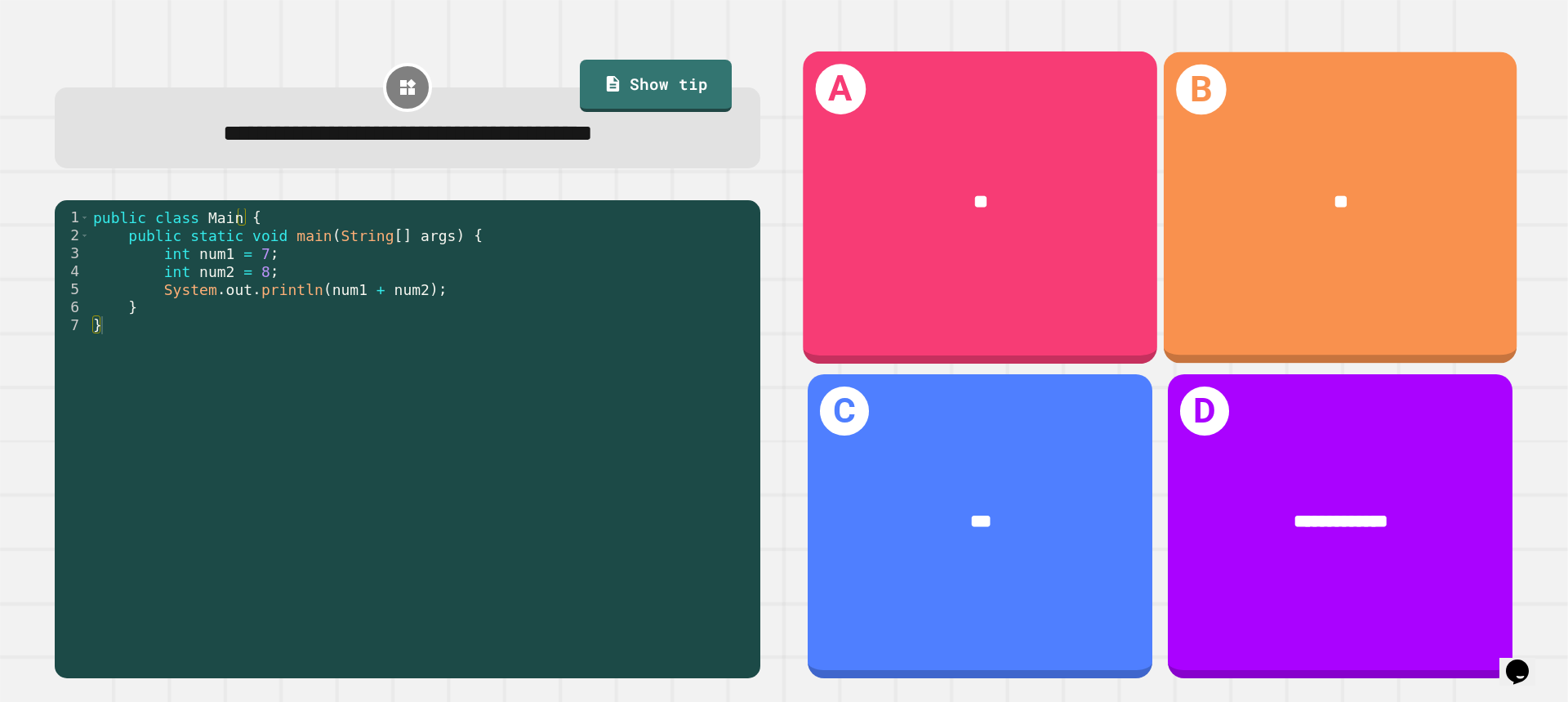
click at [924, 266] on div "A **" at bounding box center [980, 207] width 355 height 312
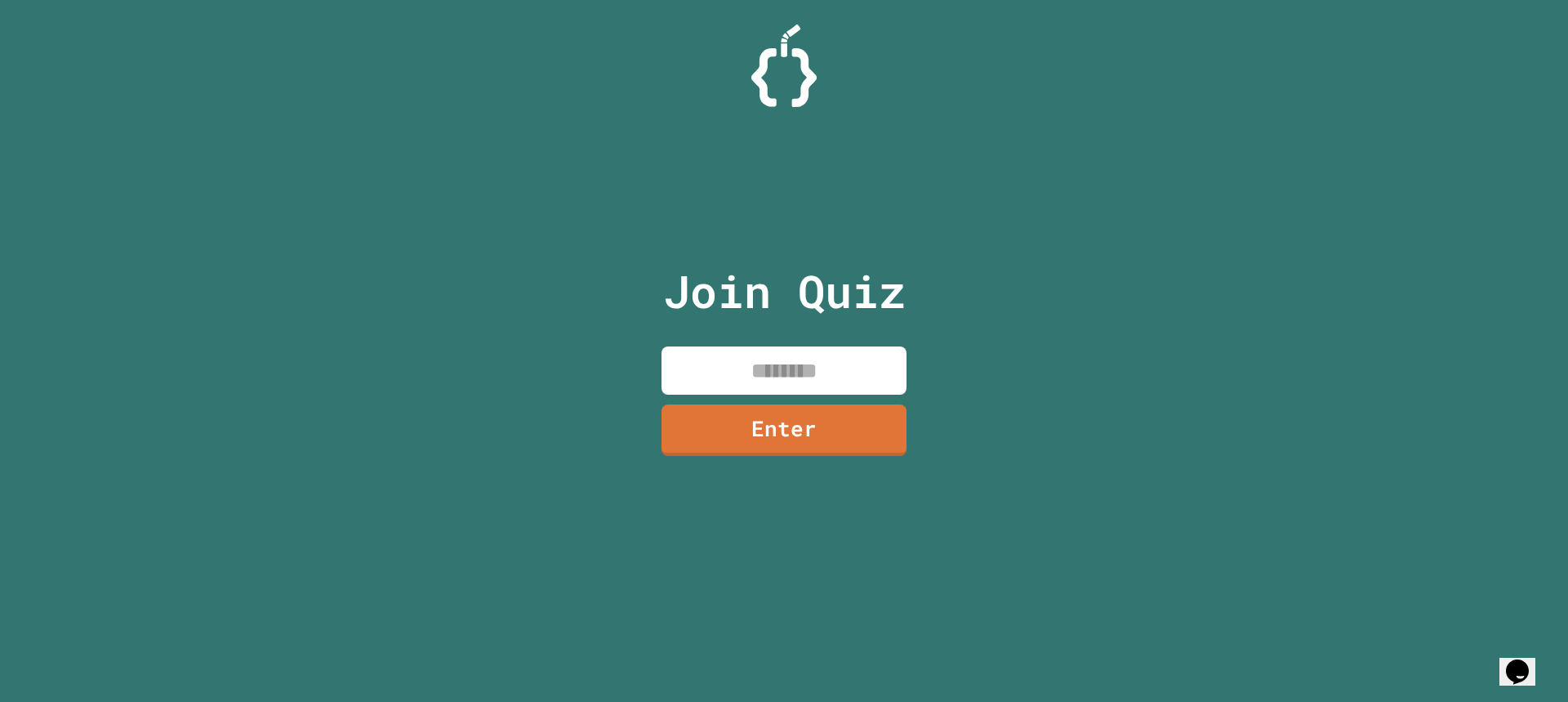
click at [835, 370] on input at bounding box center [783, 370] width 245 height 48
type input "********"
click at [831, 419] on link "Enter" at bounding box center [784, 428] width 242 height 54
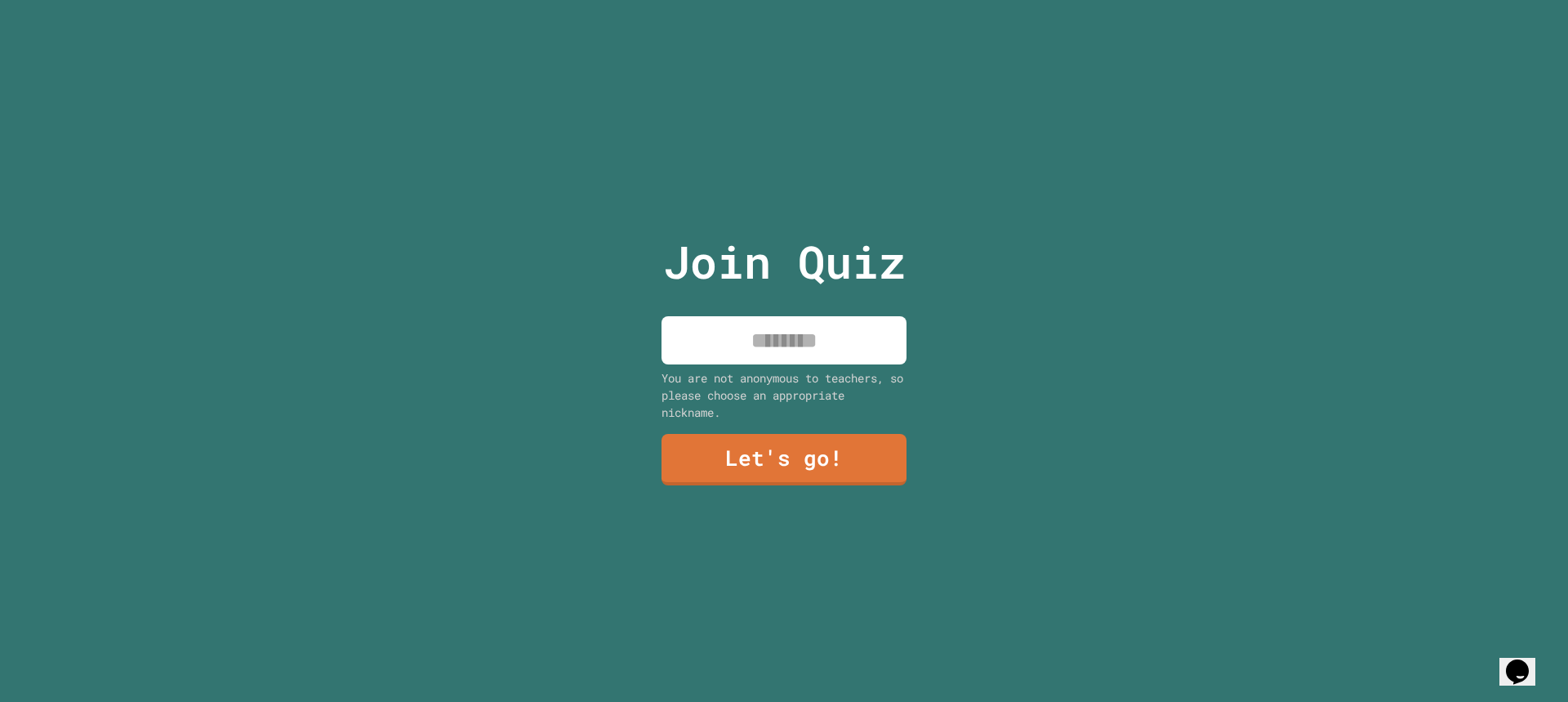
click at [766, 343] on input at bounding box center [783, 340] width 245 height 48
type input "******"
click at [860, 462] on link "Let's go!" at bounding box center [783, 458] width 243 height 54
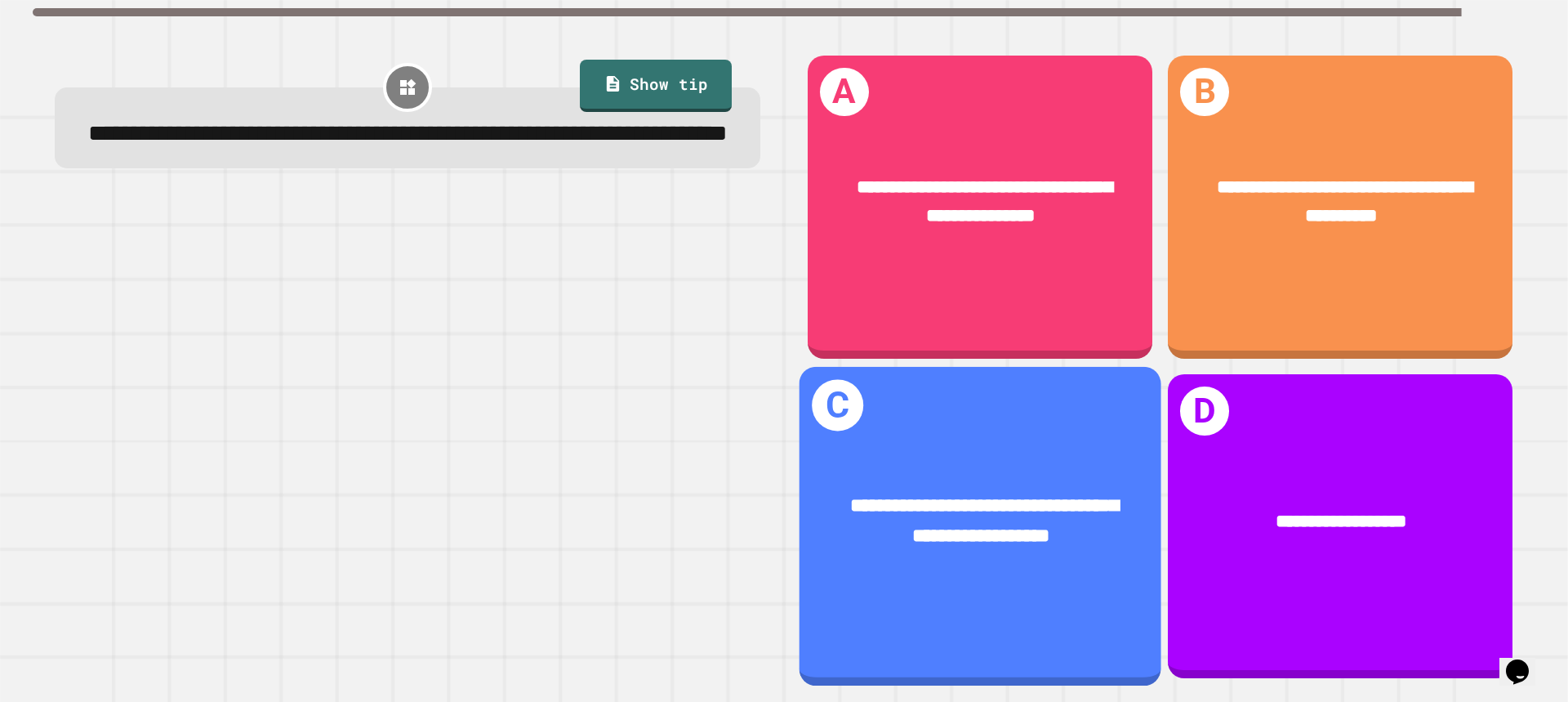
click at [1007, 465] on div "**********" at bounding box center [980, 521] width 362 height 136
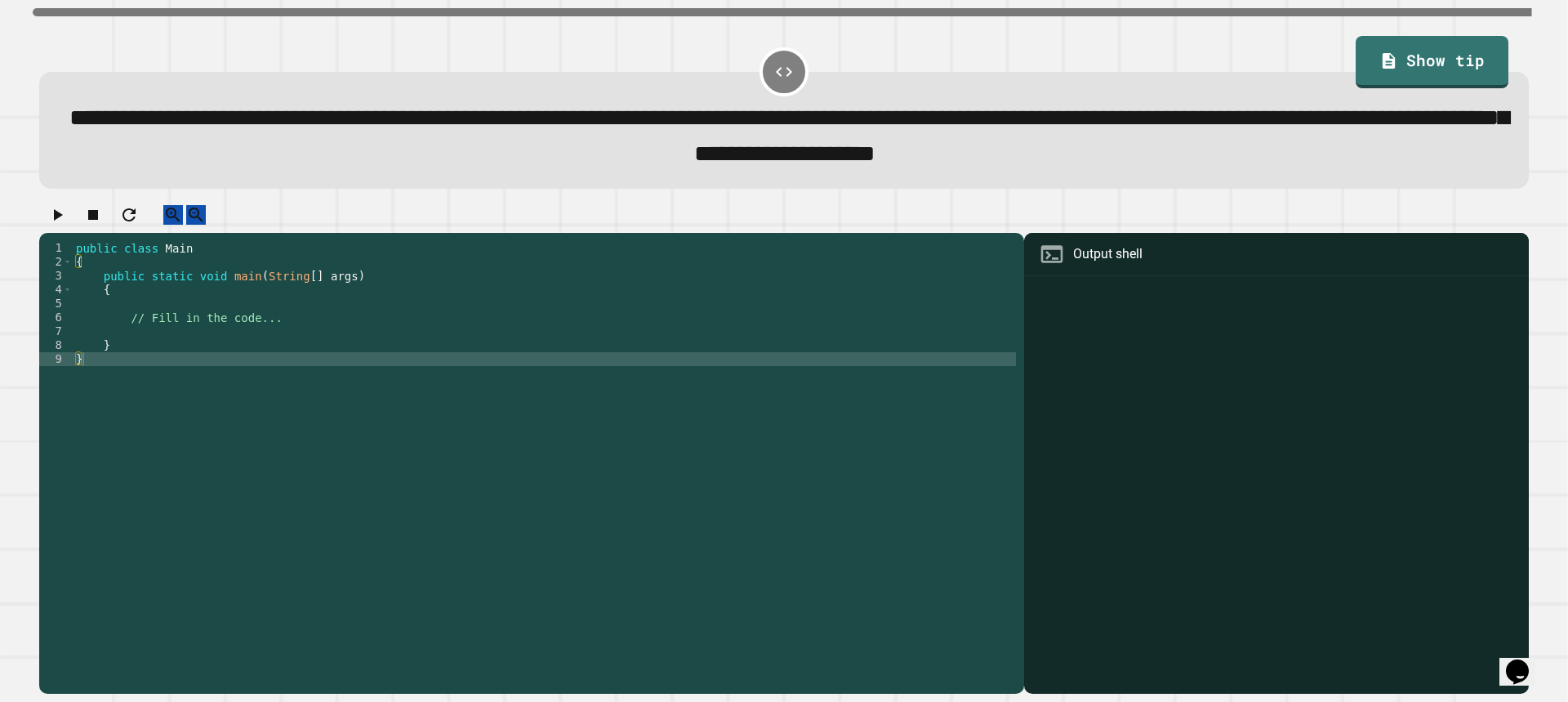
click at [253, 341] on div "public class Main { public static void main ( String [ ] args ) { // Fill in th…" at bounding box center [544, 450] width 943 height 417
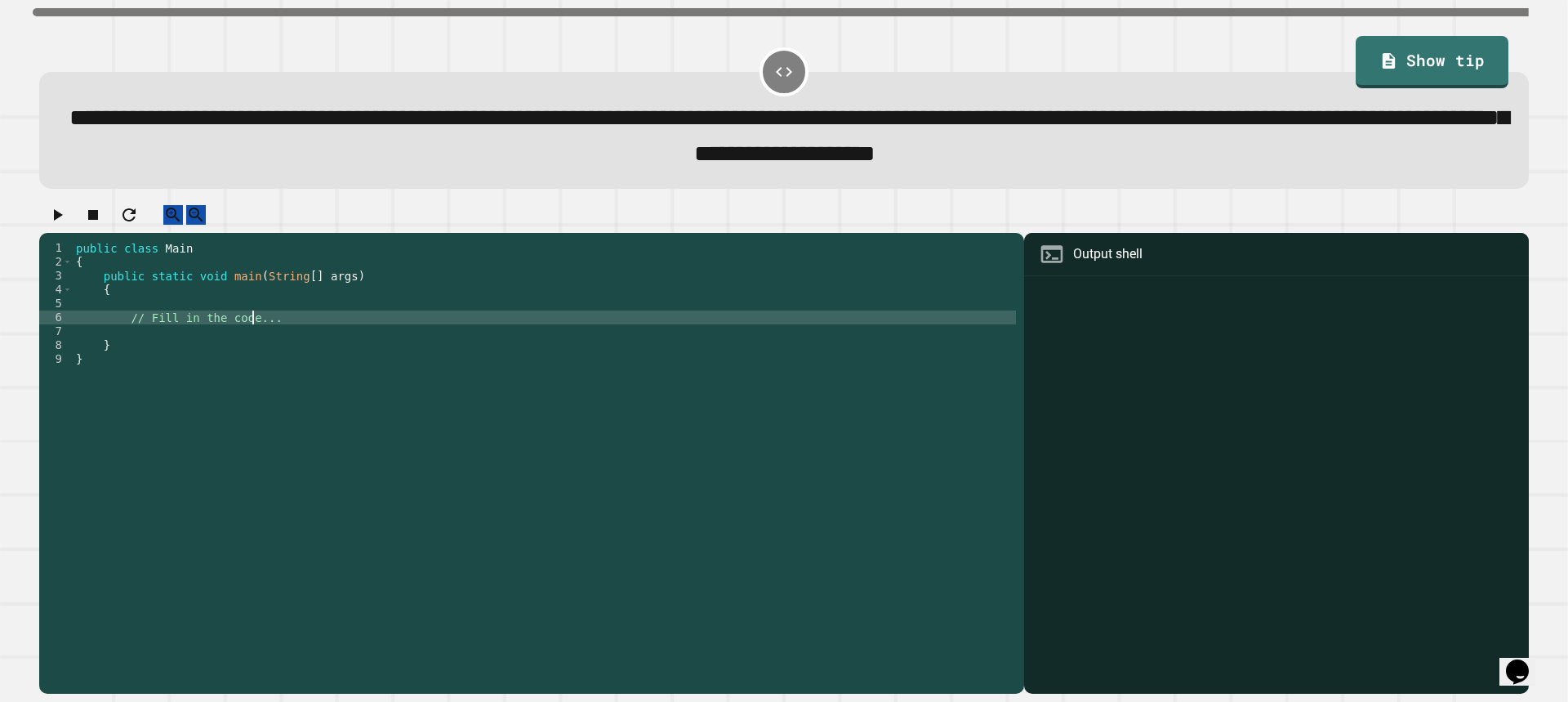
click at [285, 330] on div "public class Main { public static void main ( String [ ] args ) { // Fill in th…" at bounding box center [544, 450] width 943 height 417
type textarea "**********"
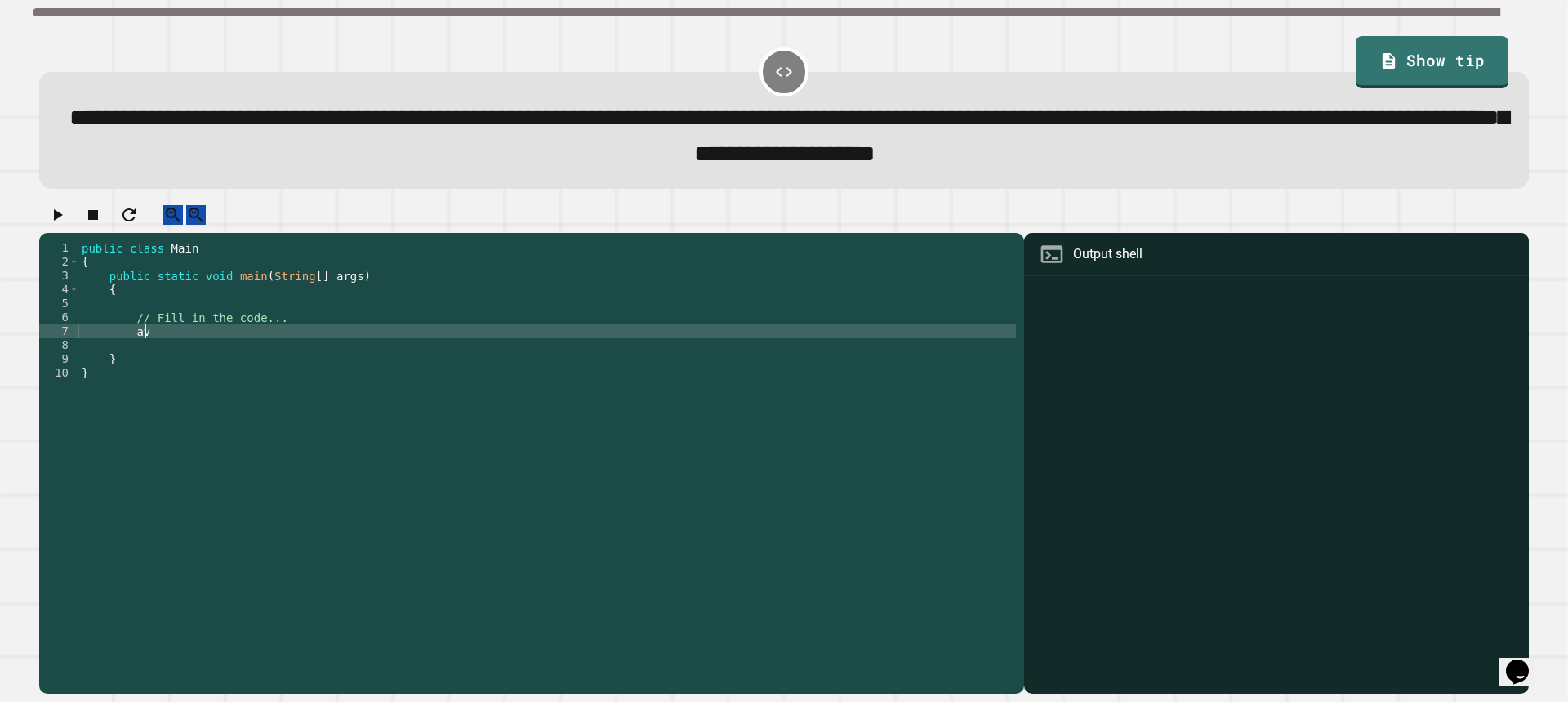
type textarea "*"
type textarea "**********"
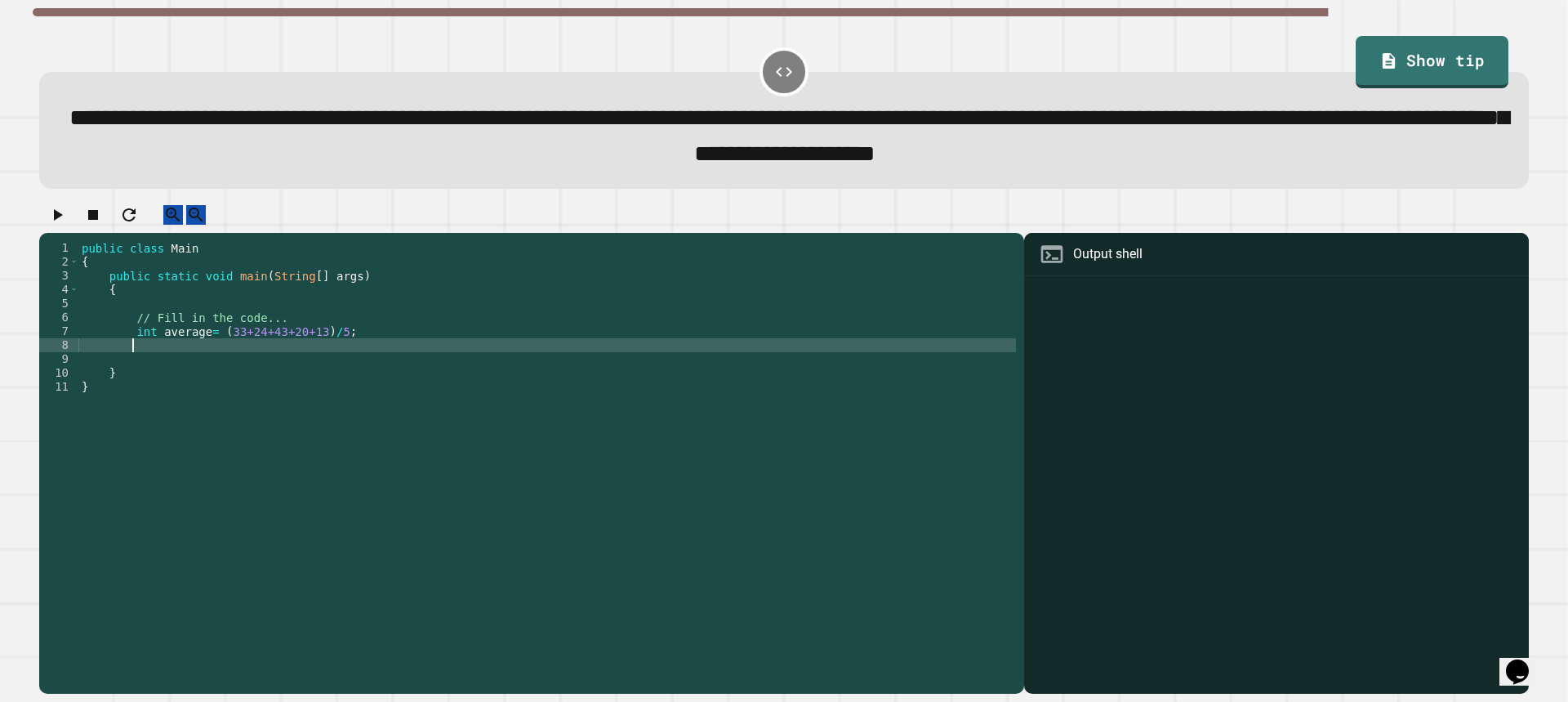
click at [350, 349] on div "public class Main { public static void main ( String [ ] args ) { // Fill in th…" at bounding box center [547, 450] width 937 height 417
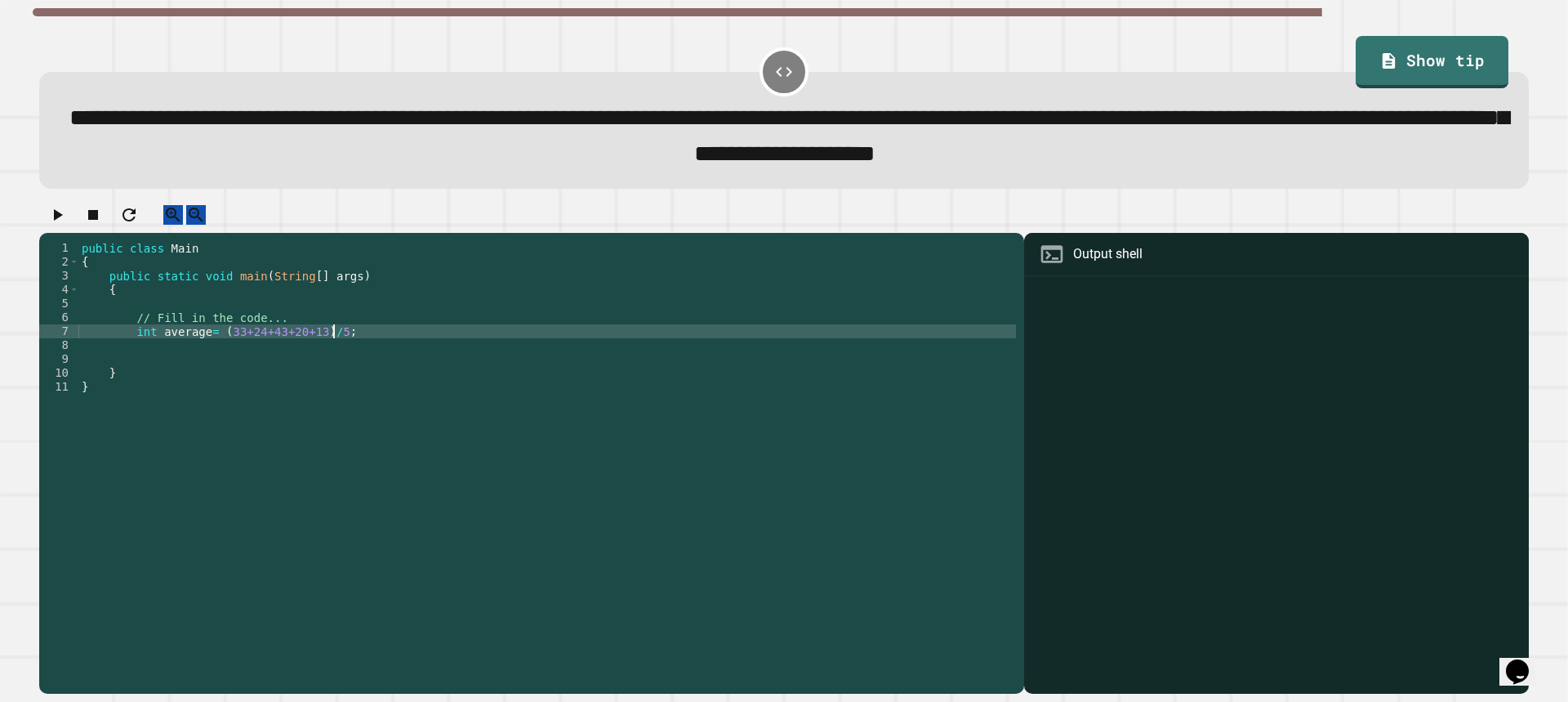
type textarea "**********"
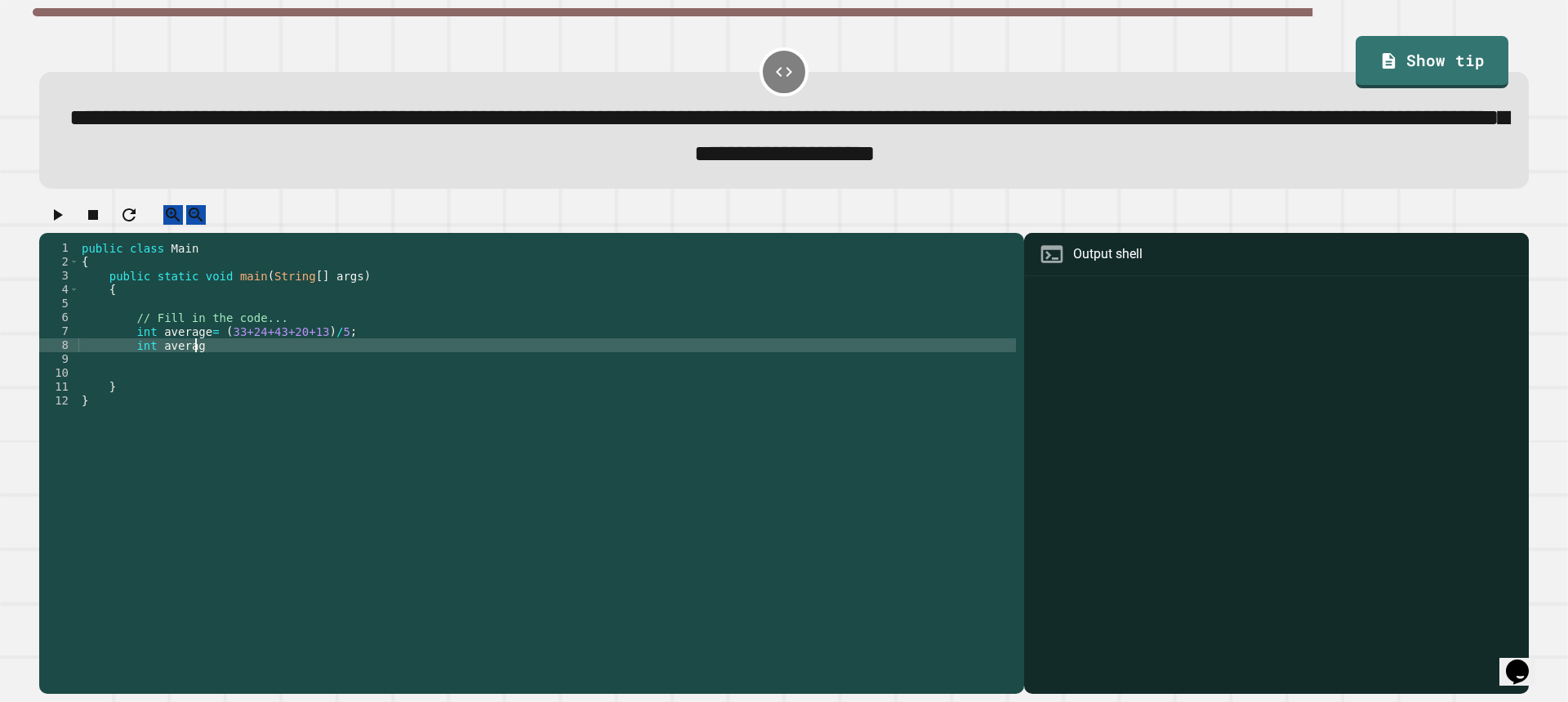
scroll to position [0, 8]
type textarea "*"
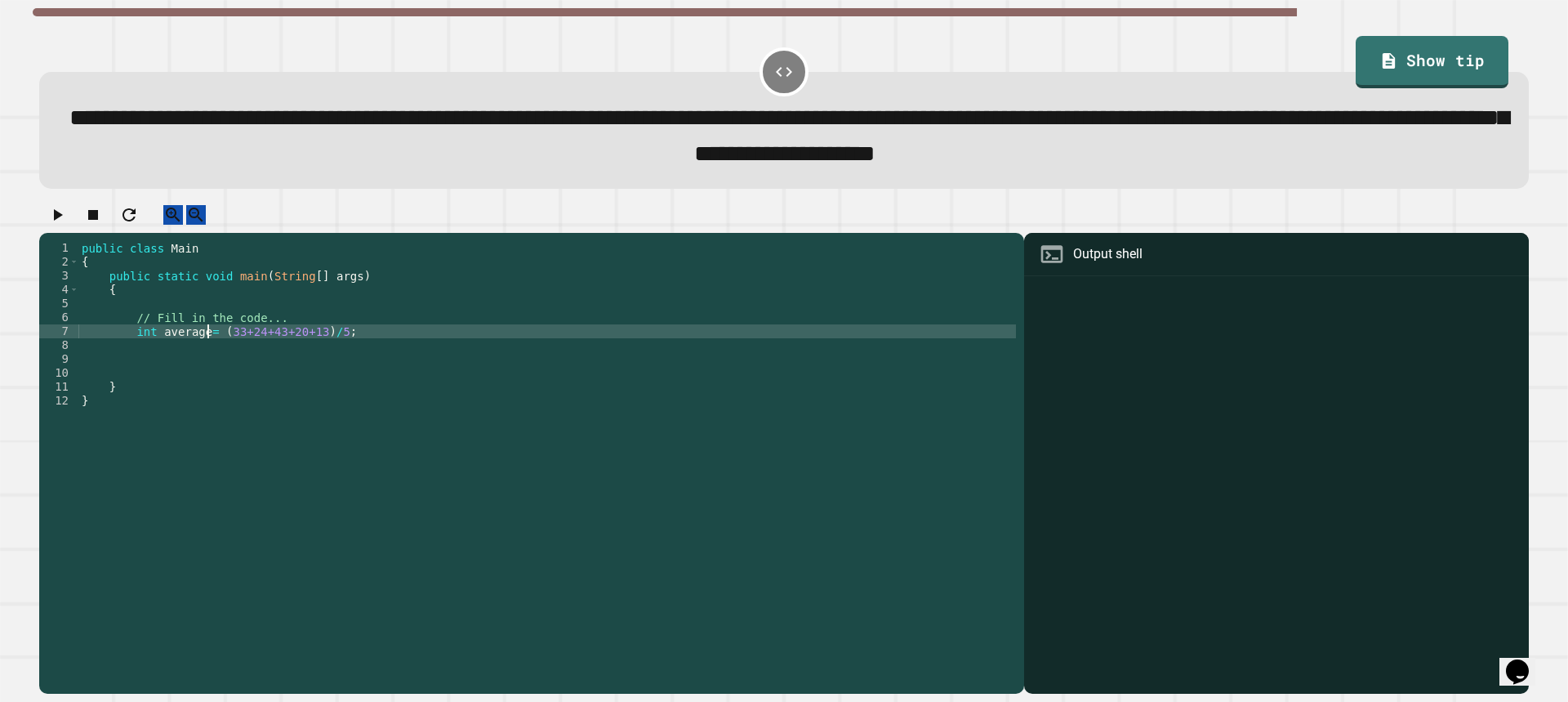
click at [210, 352] on div "public class Main { public static void main ( String [ ] args ) { // Fill in th…" at bounding box center [547, 450] width 937 height 417
click at [406, 349] on div "public class Main { public static void main ( String [ ] args ) { // Fill in th…" at bounding box center [547, 450] width 937 height 417
click at [269, 348] on div "public class Main { public static void main ( String [ ] args ) { // Fill in th…" at bounding box center [547, 450] width 937 height 417
type textarea "**********"
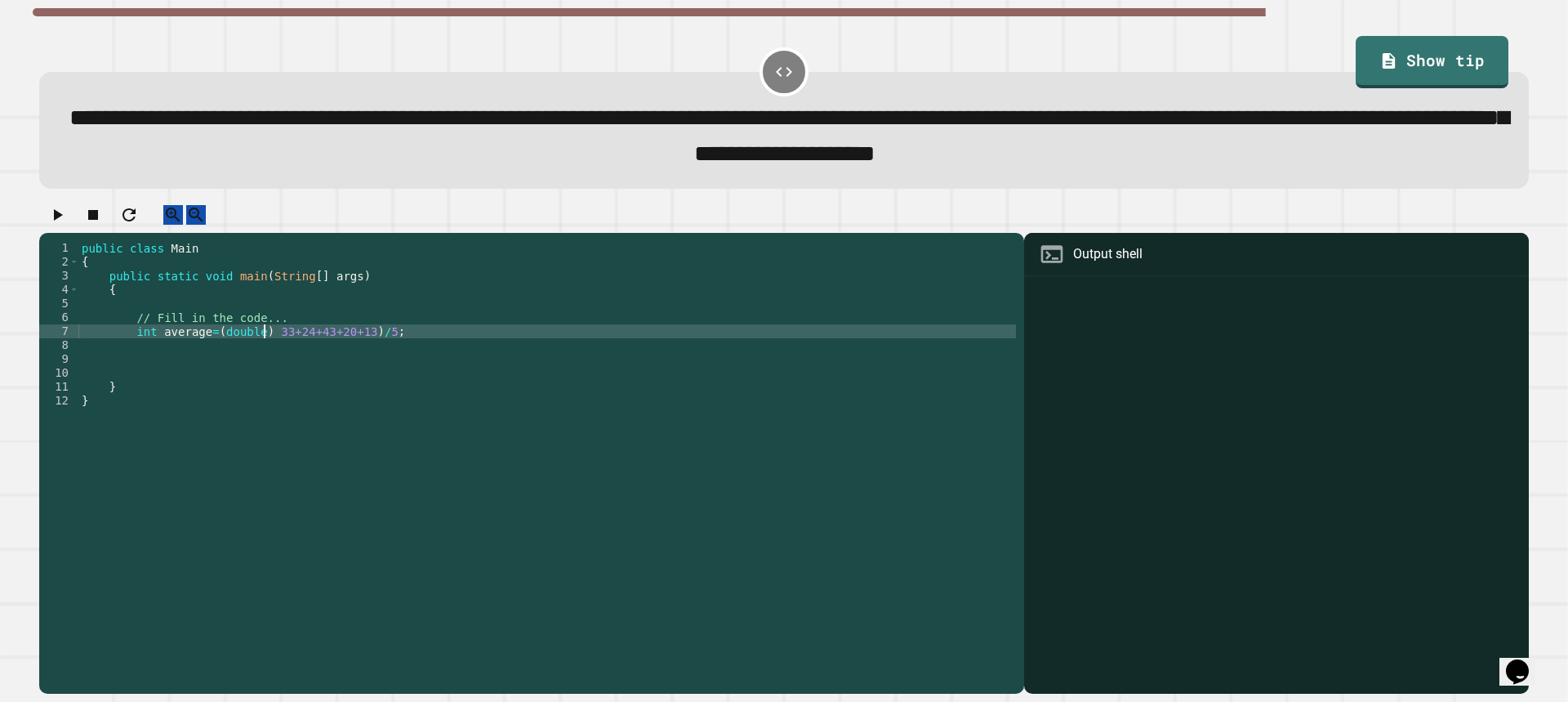
scroll to position [0, 13]
click at [473, 348] on div "public class Main { public static void main ( String [ ] args ) { // Fill in th…" at bounding box center [547, 450] width 937 height 417
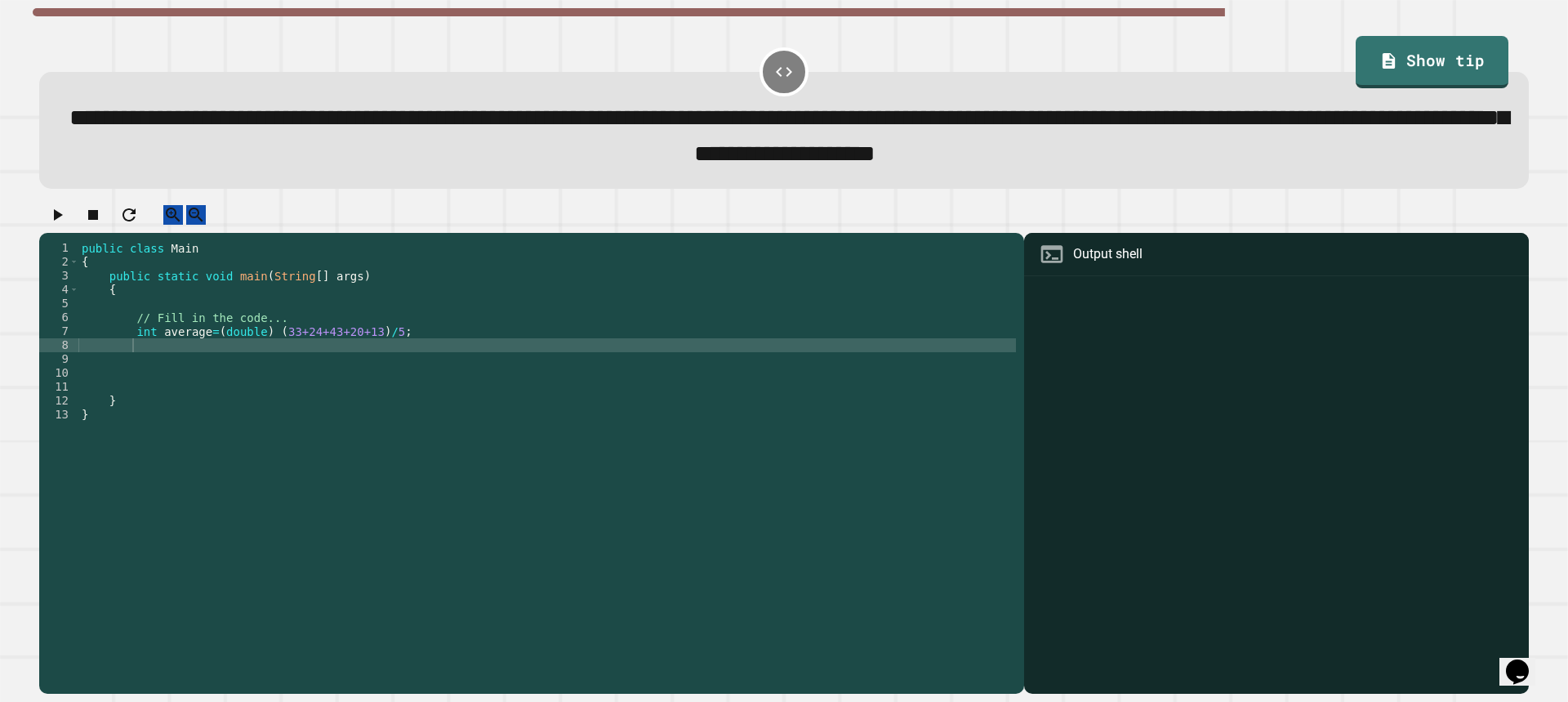
click at [58, 224] on icon "button" at bounding box center [57, 214] width 19 height 19
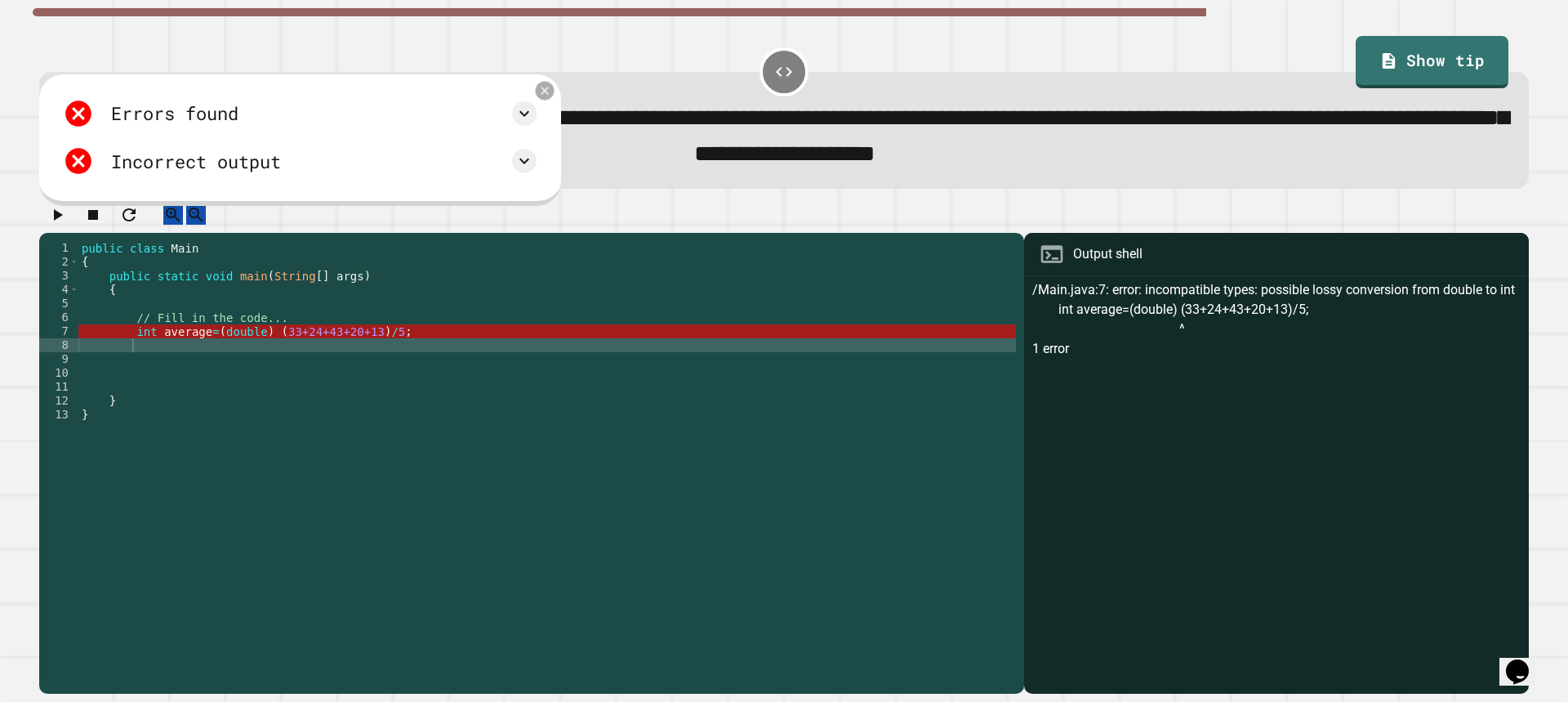
click at [546, 93] on icon at bounding box center [544, 89] width 13 height 13
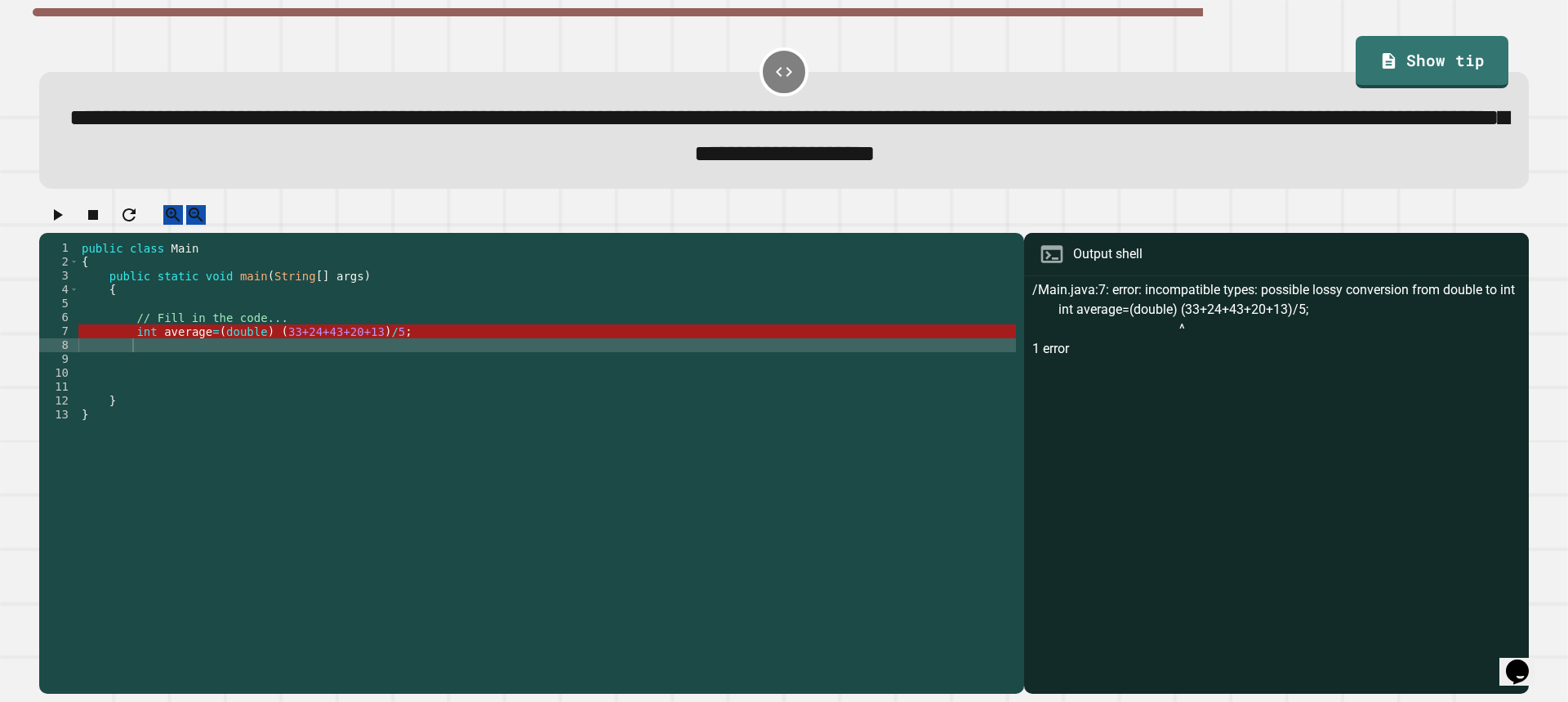
click at [405, 346] on div "public class Main { public static void main ( String [ ] args ) { // Fill in th…" at bounding box center [547, 450] width 937 height 417
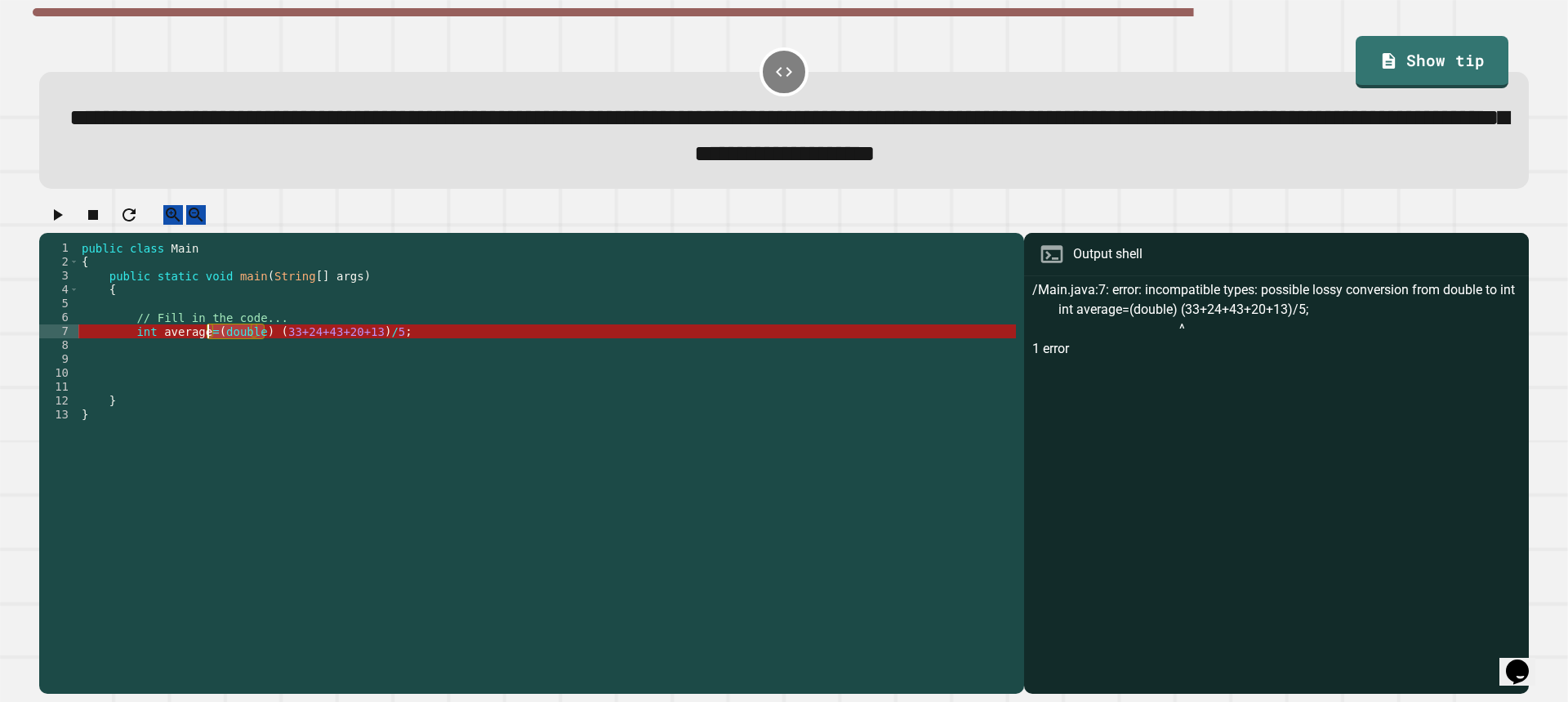
drag, startPoint x: 264, startPoint y: 347, endPoint x: 205, endPoint y: 349, distance: 59.0
click at [205, 349] on div "public class Main { public static void main ( String [ ] args ) { // Fill in th…" at bounding box center [547, 450] width 937 height 417
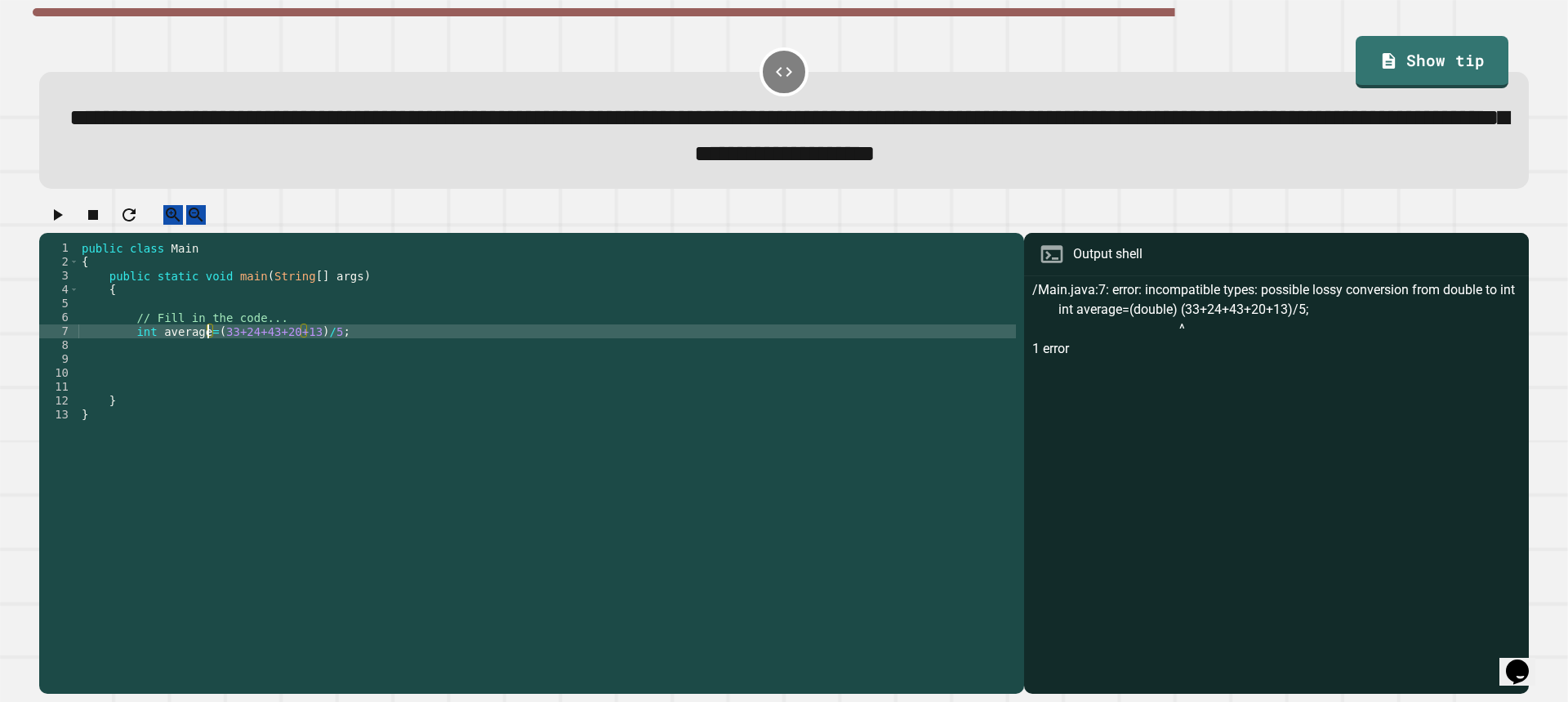
click at [146, 351] on div "public class Main { public static void main ( String [ ] args ) { // Fill in th…" at bounding box center [547, 450] width 937 height 417
drag, startPoint x: 150, startPoint y: 351, endPoint x: 134, endPoint y: 352, distance: 16.0
click at [134, 352] on div "public class Main { public static void main ( String [ ] args ) { // Fill in th…" at bounding box center [547, 450] width 937 height 417
type textarea "**********"
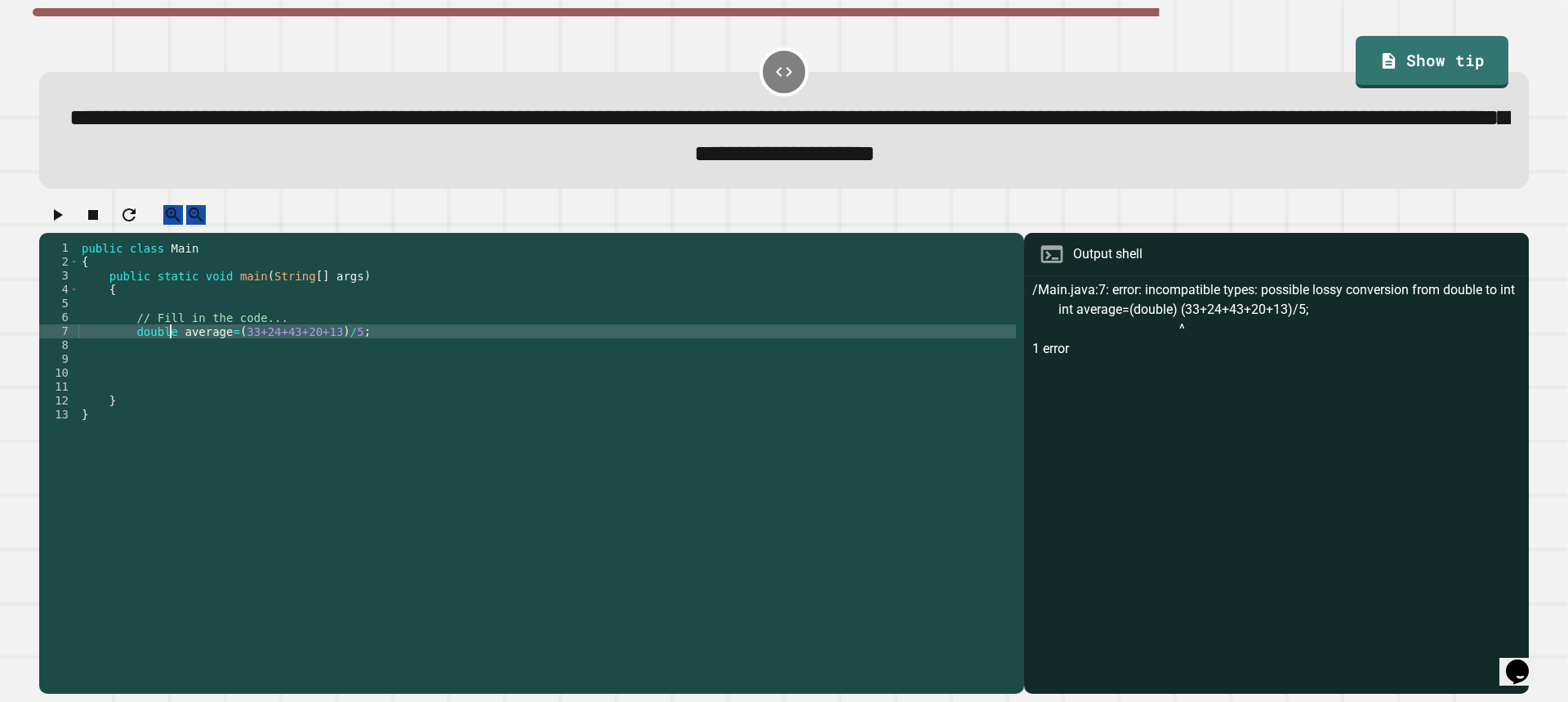
click at [379, 351] on div "public class Main { public static void main ( String [ ] args ) { // Fill in th…" at bounding box center [547, 450] width 937 height 417
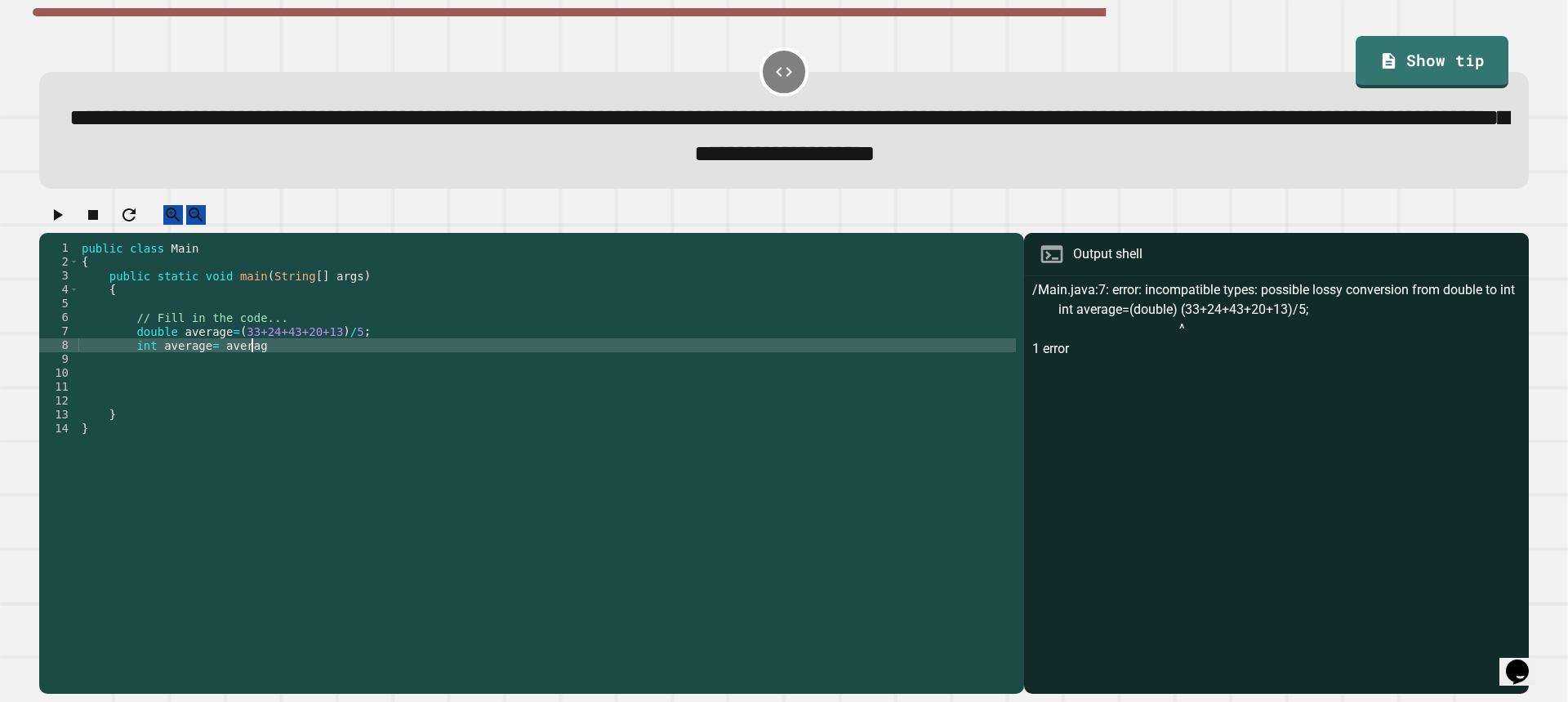
scroll to position [0, 12]
click at [62, 220] on icon "button" at bounding box center [58, 215] width 9 height 12
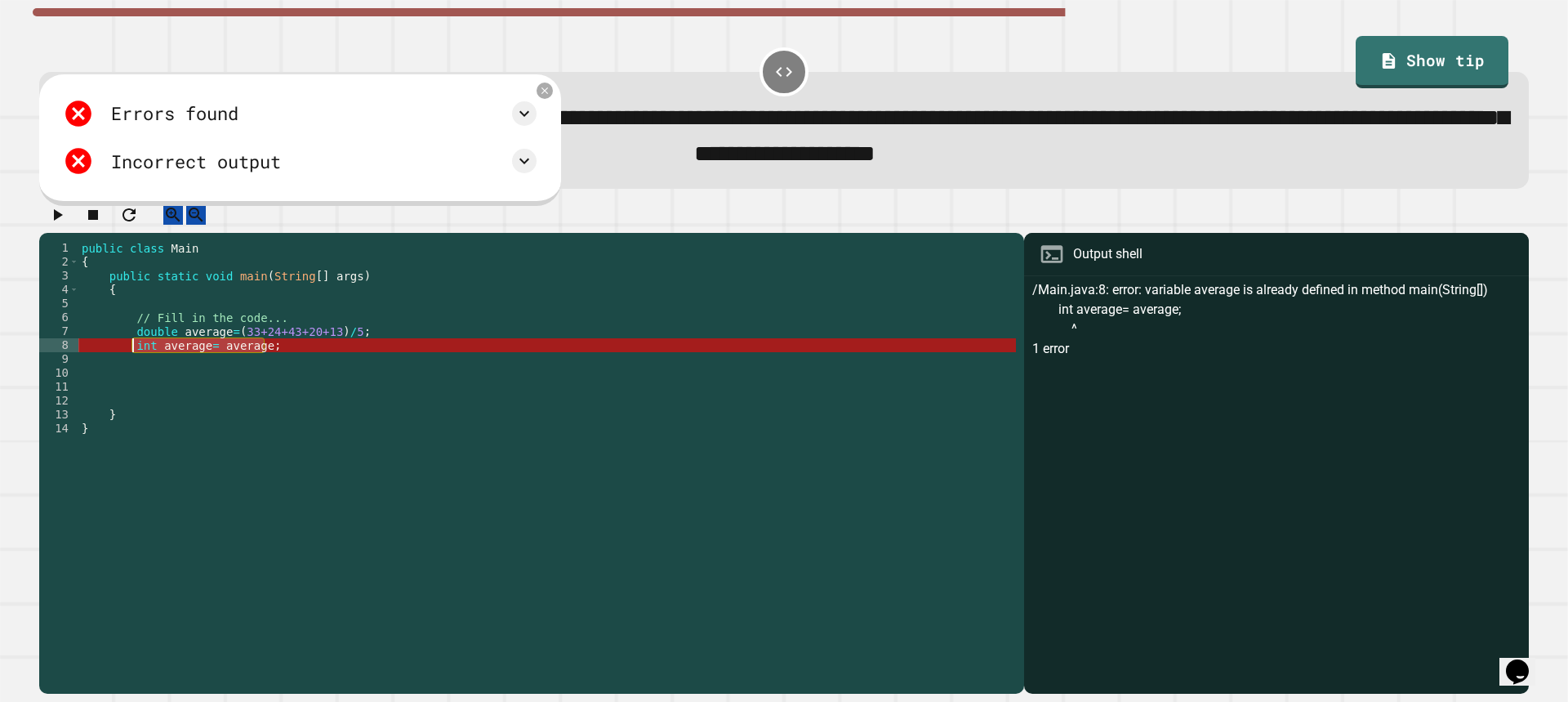
drag, startPoint x: 280, startPoint y: 368, endPoint x: 131, endPoint y: 363, distance: 149.1
click at [131, 363] on div "public class Main { public static void main ( String [ ] args ) { // Fill in th…" at bounding box center [547, 450] width 937 height 417
click at [550, 96] on icon at bounding box center [545, 90] width 14 height 14
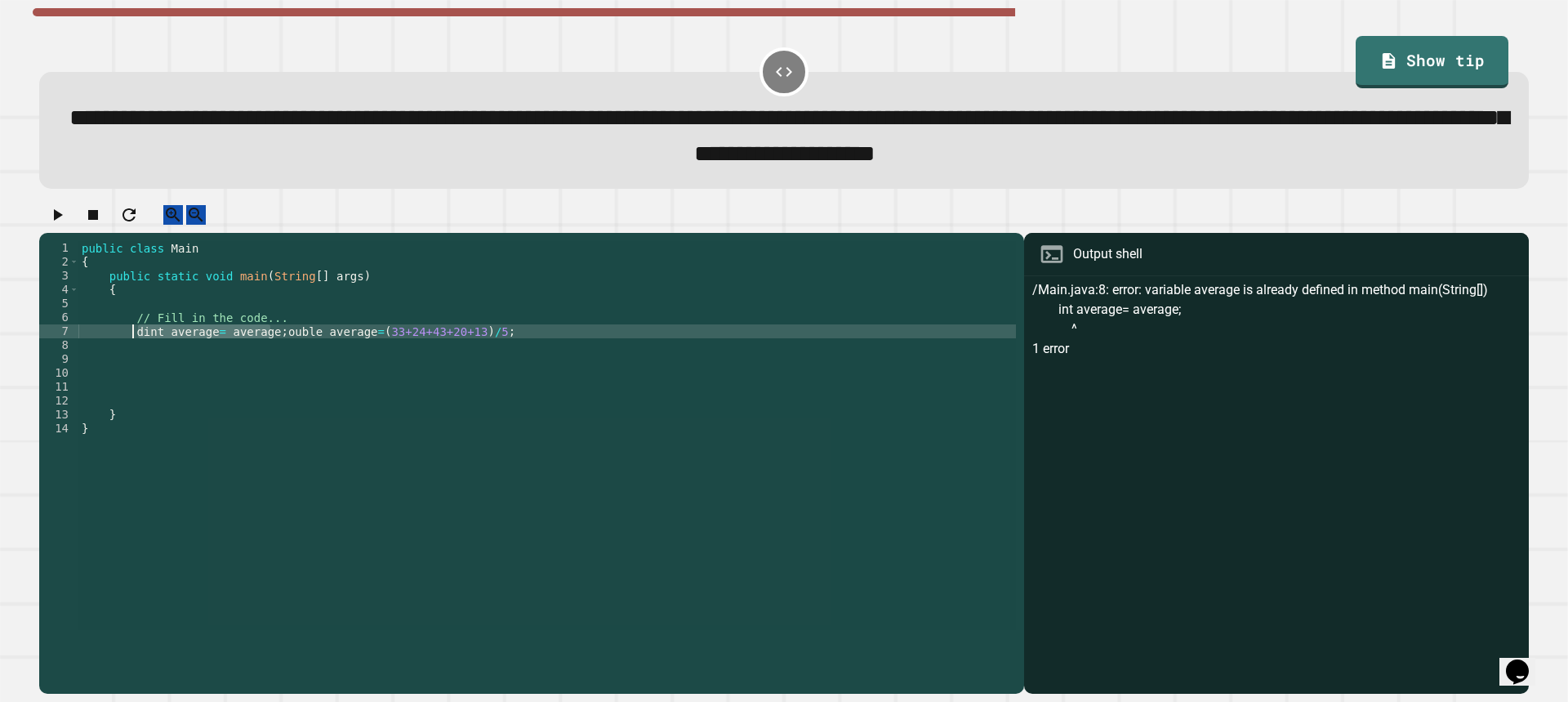
scroll to position [0, 3]
drag, startPoint x: 137, startPoint y: 351, endPoint x: 268, endPoint y: 351, distance: 131.0
click at [268, 351] on div "public class Main { public static void main ( String [ ] args ) { // Fill in th…" at bounding box center [547, 450] width 937 height 417
type textarea "**********"
click at [396, 351] on div "public class Main { public static void main ( String [ ] args ) { // Fill in th…" at bounding box center [547, 450] width 937 height 417
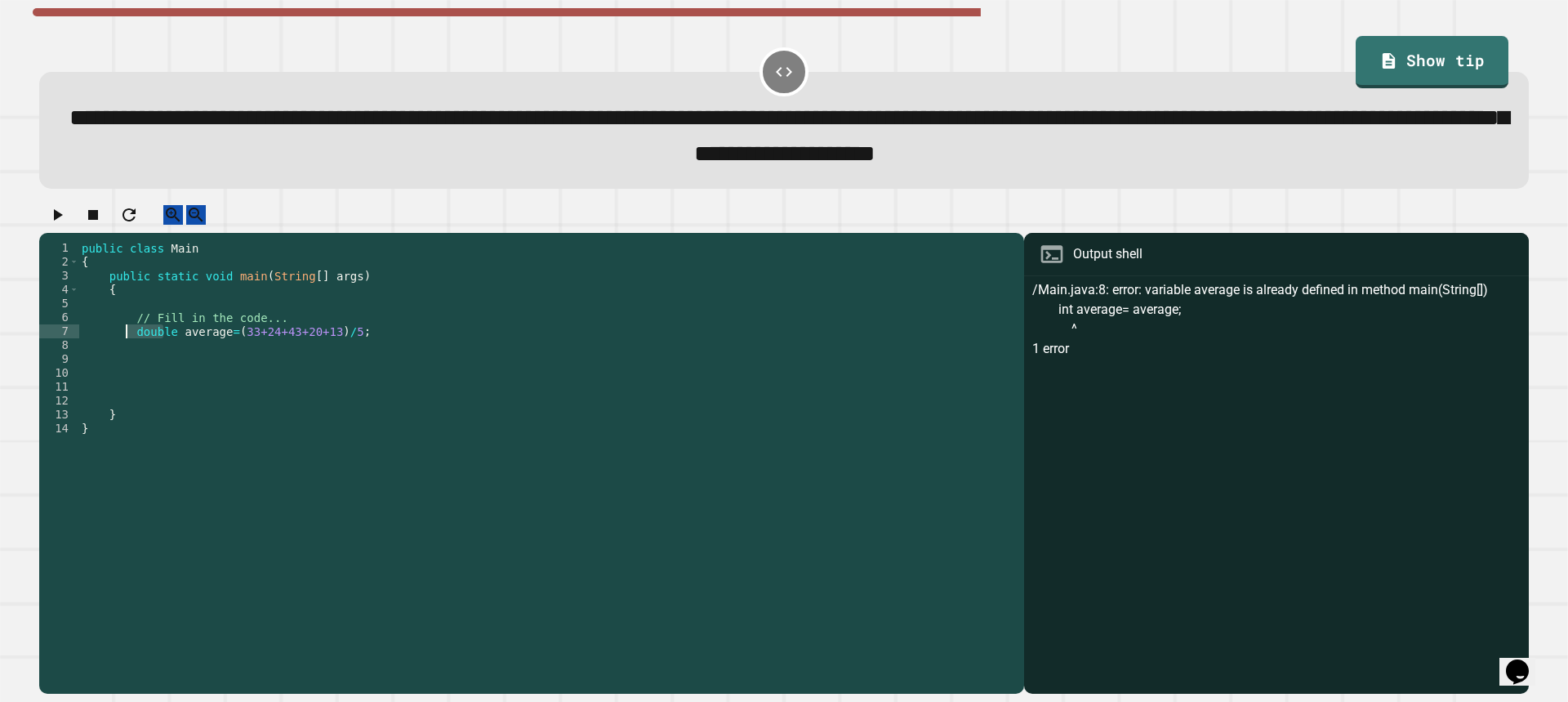
drag, startPoint x: 167, startPoint y: 351, endPoint x: 128, endPoint y: 350, distance: 39.0
click at [128, 350] on div "public class Main { public static void main ( String [ ] args ) { // Fill in th…" at bounding box center [547, 450] width 937 height 417
click at [168, 351] on div "public class Main { public static void main ( String [ ] args ) { // Fill in th…" at bounding box center [547, 450] width 937 height 417
click at [373, 351] on div "public class Main { public static void main ( String [ ] args ) { // Fill in th…" at bounding box center [547, 450] width 937 height 417
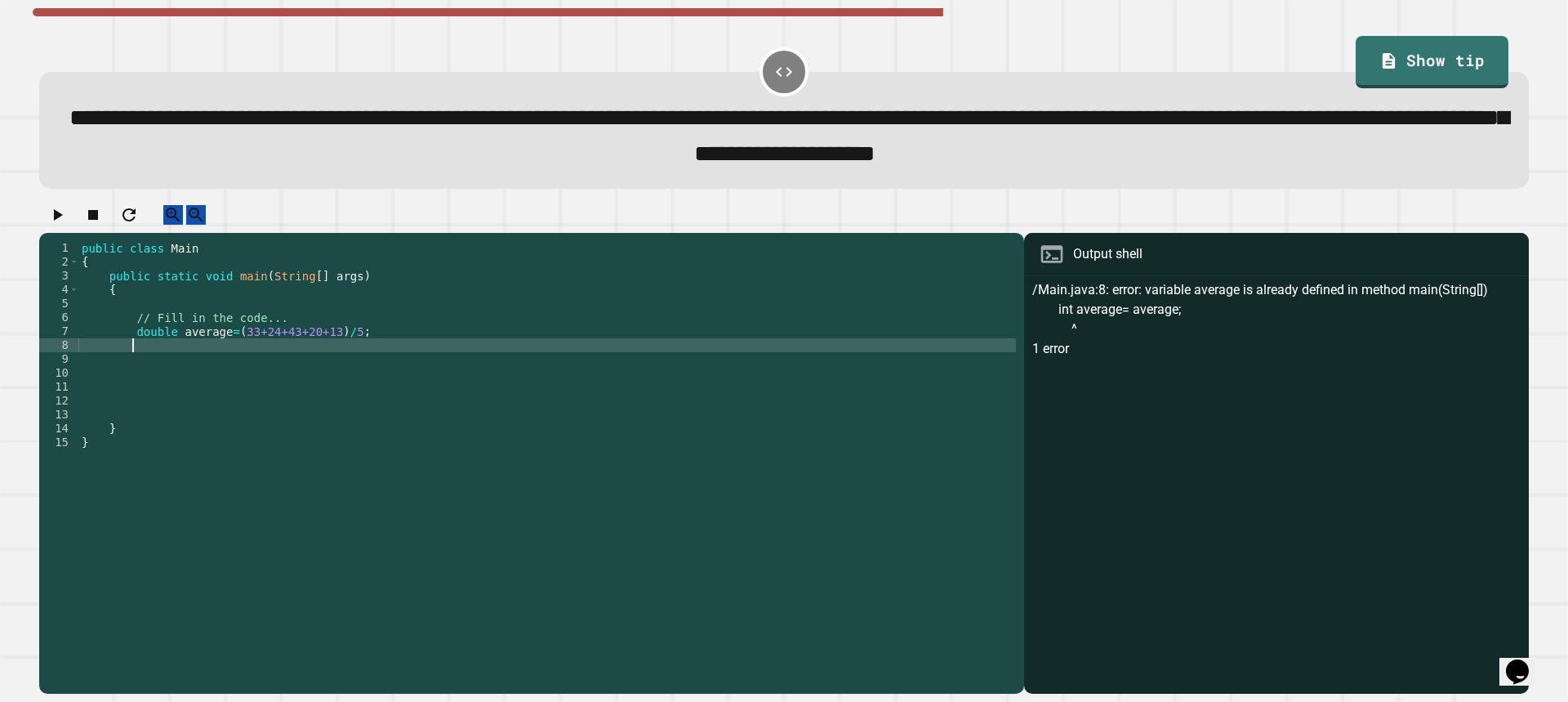
type textarea "*"
type textarea "******"
click at [302, 365] on div "public class Main { public static void main ( String [ ] args ) { // Fill in th…" at bounding box center [547, 450] width 937 height 417
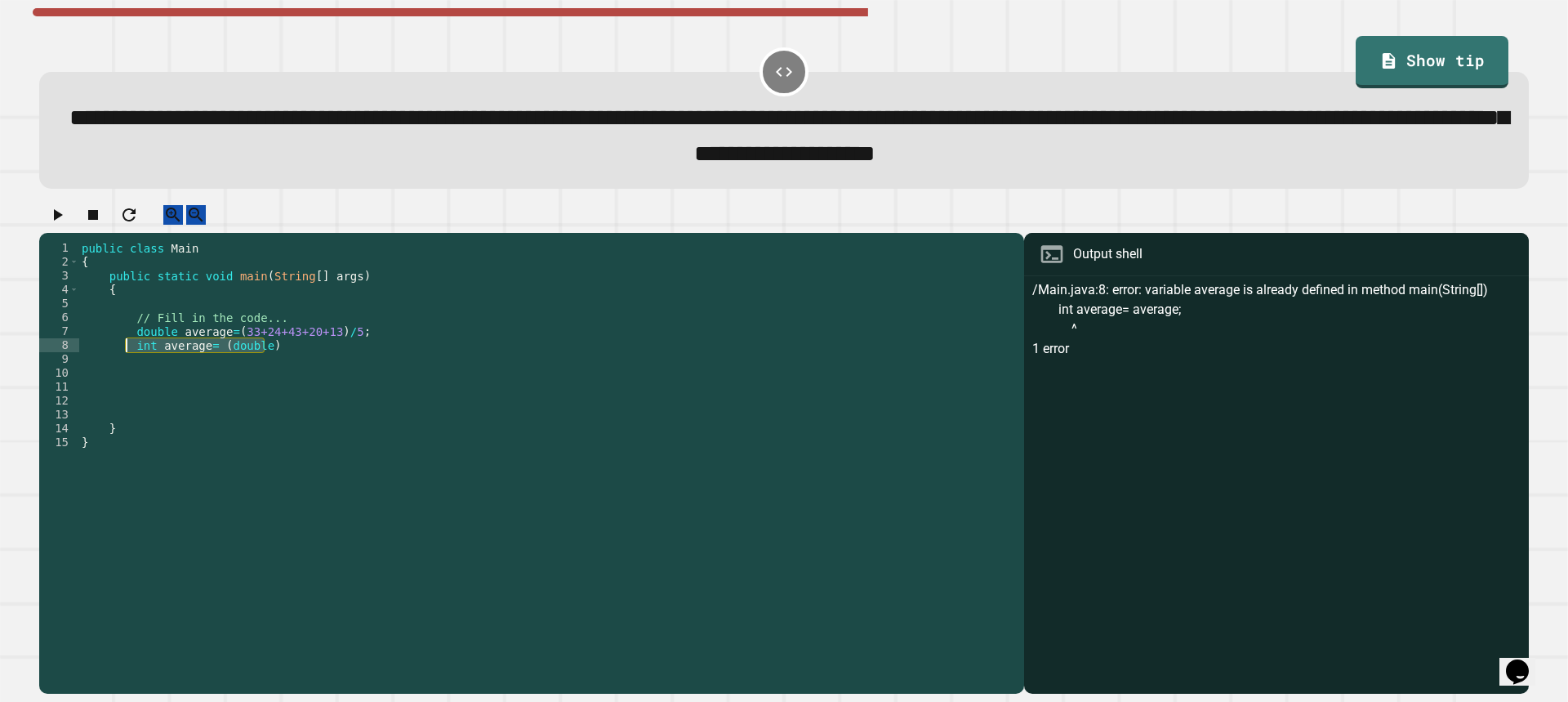
drag, startPoint x: 287, startPoint y: 366, endPoint x: 128, endPoint y: 365, distance: 159.0
click at [128, 365] on div "public class Main { public static void main ( String [ ] args ) { // Fill in th…" at bounding box center [547, 450] width 937 height 417
type textarea "*"
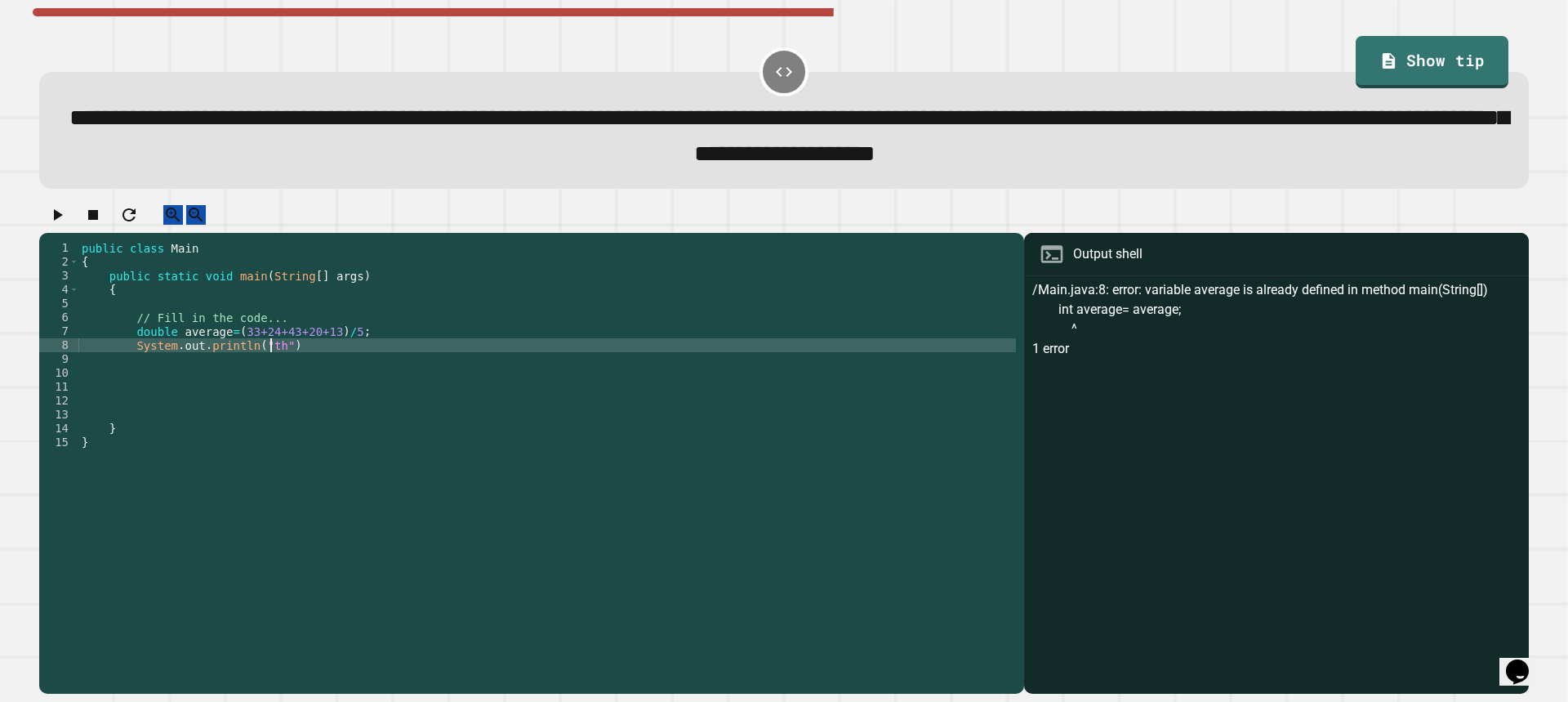
scroll to position [0, 13]
click at [245, 369] on div "public class Main { public static void main ( String [ ] args ) { // Fill in th…" at bounding box center [547, 450] width 937 height 417
click at [334, 360] on div "public class Main { public static void main ( String [ ] args ) { // Fill in th…" at bounding box center [547, 450] width 937 height 417
click at [67, 221] on icon "button" at bounding box center [57, 214] width 19 height 19
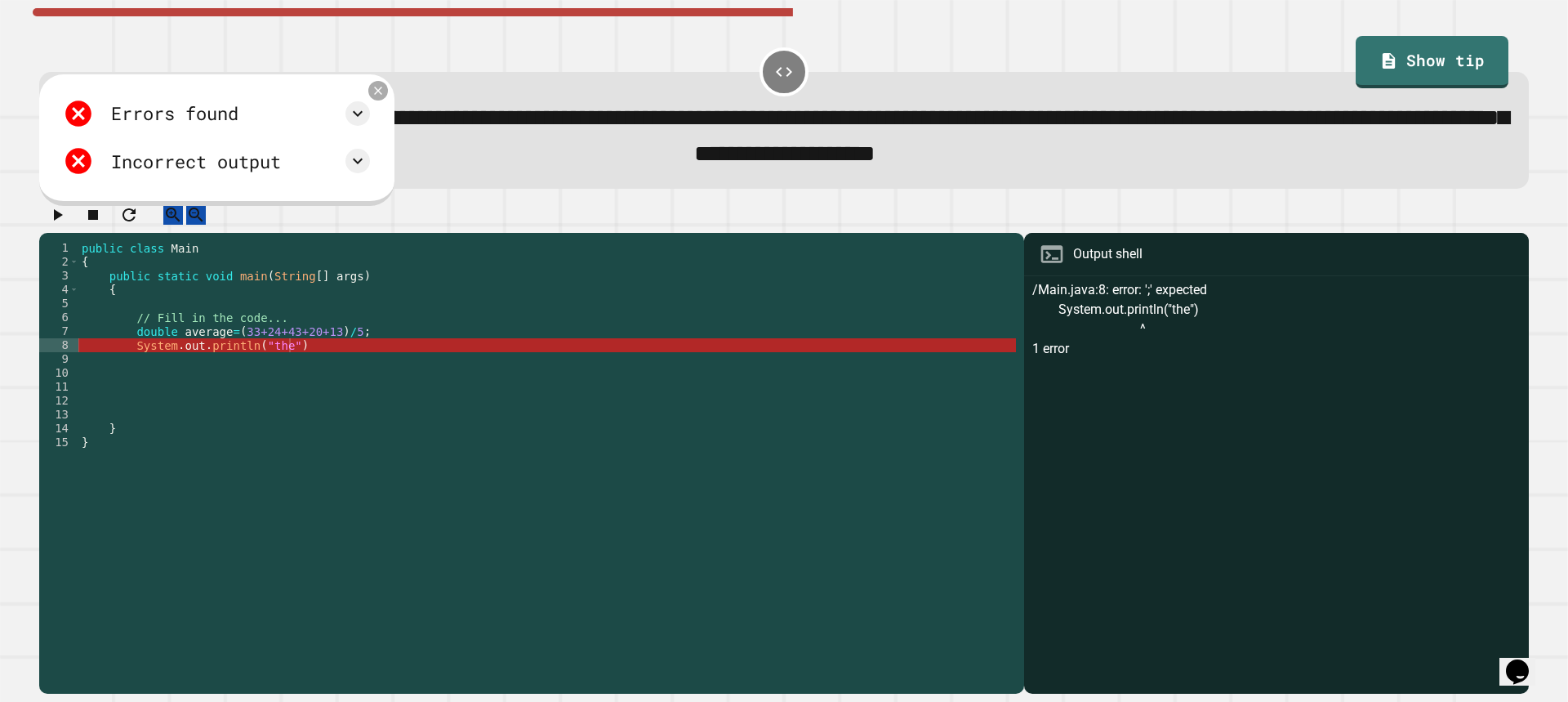
click at [385, 89] on icon at bounding box center [378, 90] width 14 height 14
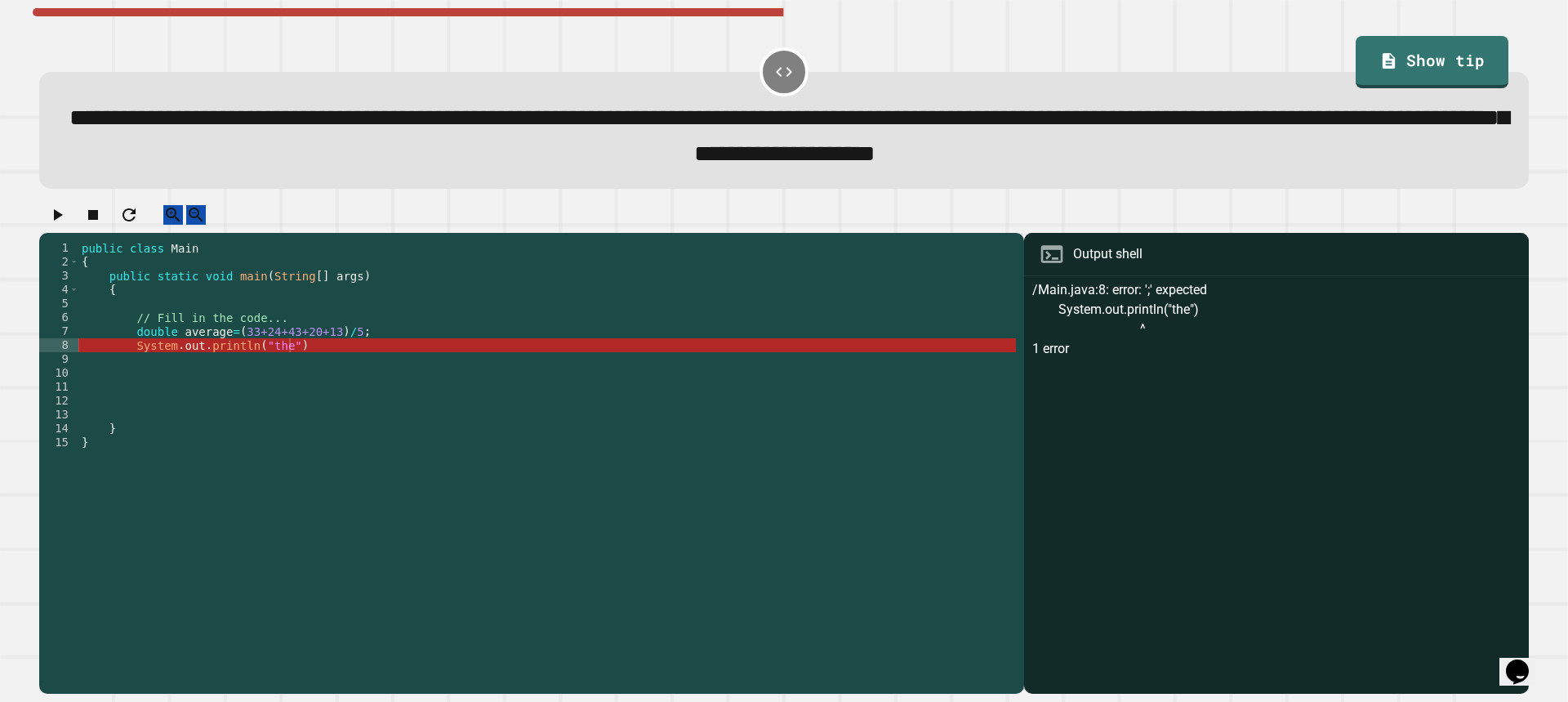
click at [313, 367] on div "public class Main { public static void main ( String [ ] args ) { // Fill in th…" at bounding box center [547, 450] width 937 height 417
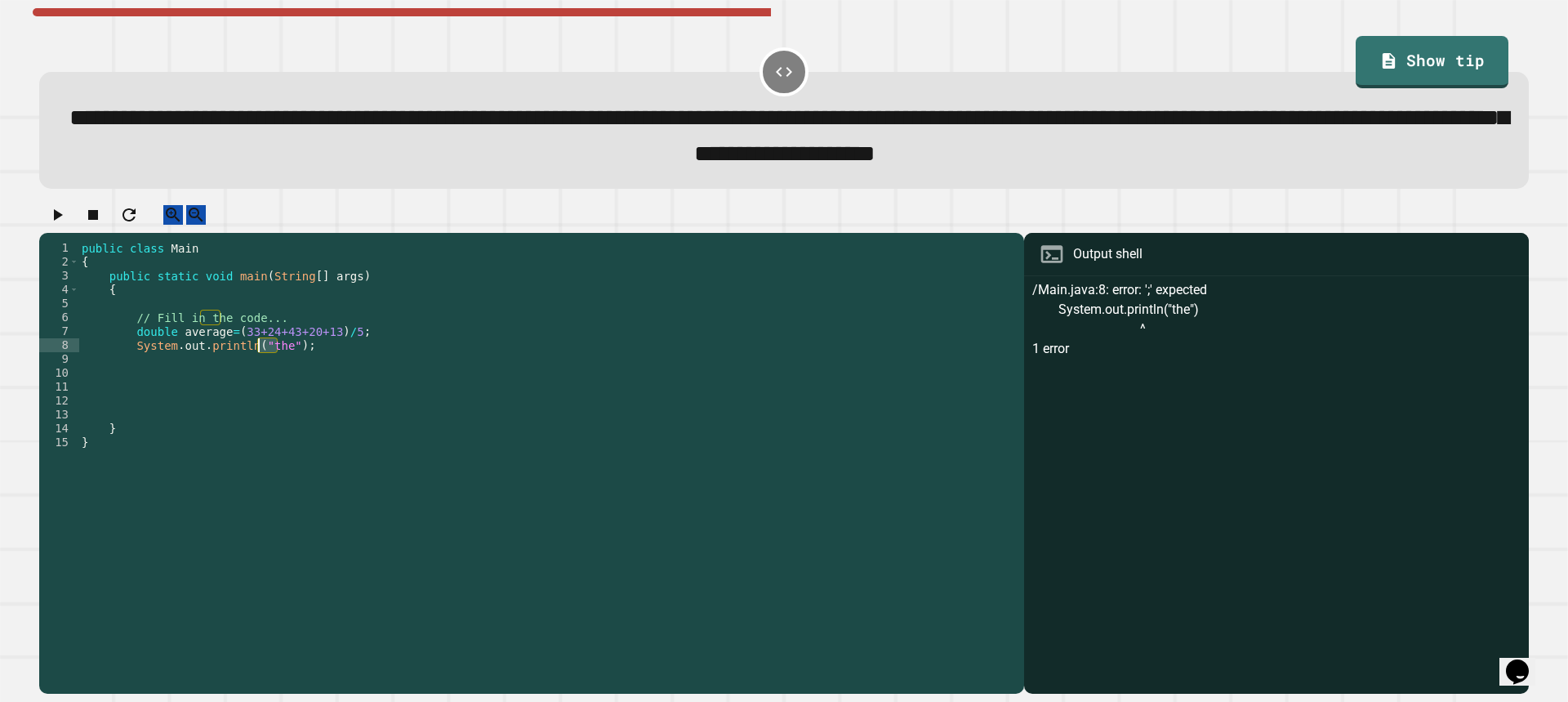
drag, startPoint x: 275, startPoint y: 366, endPoint x: 259, endPoint y: 368, distance: 16.1
click at [259, 368] on div "public class Main { public static void main ( String [ ] args ) { // Fill in th…" at bounding box center [547, 450] width 937 height 417
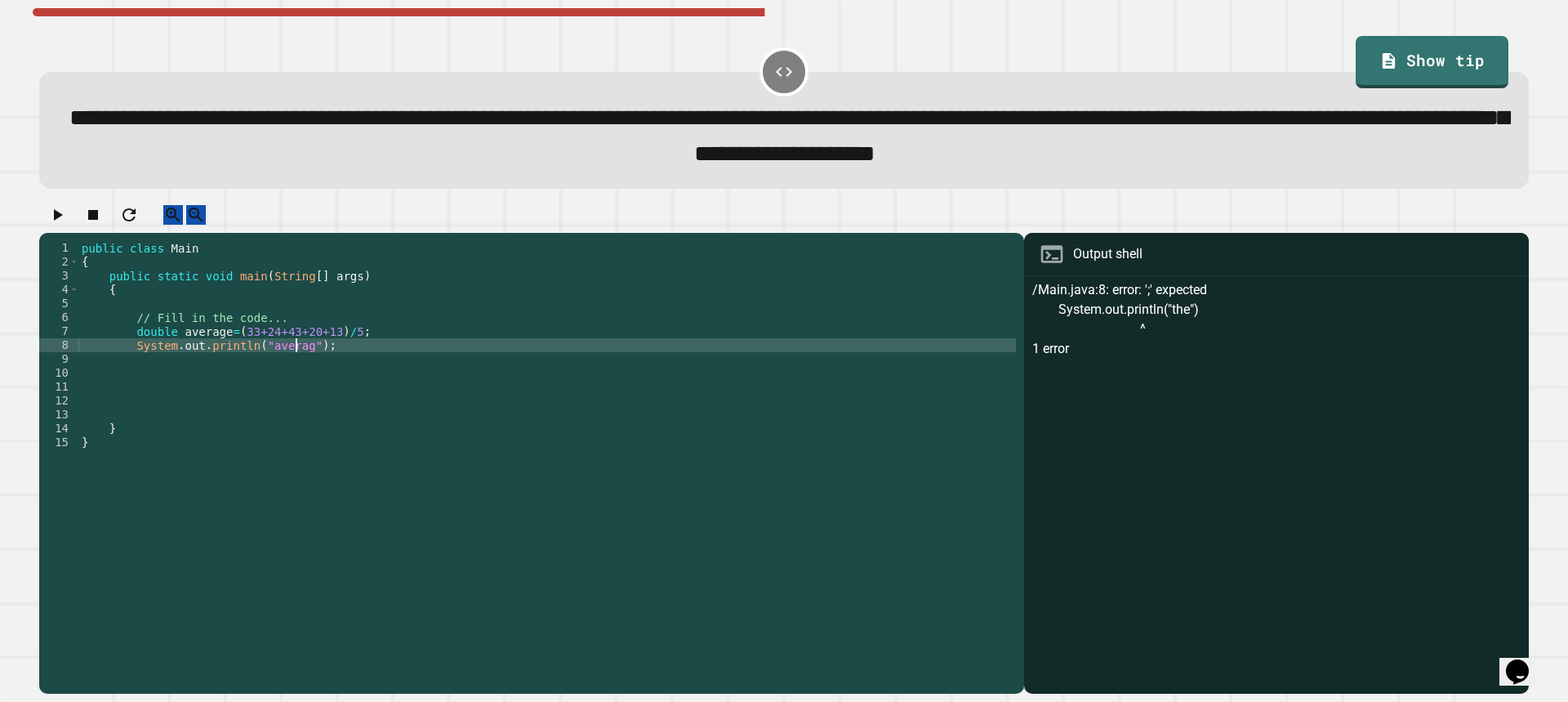
scroll to position [0, 15]
click at [309, 368] on div "public class Main { public static void main ( String [ ] args ) { // Fill in th…" at bounding box center [547, 450] width 937 height 417
click at [341, 362] on div "public class Main { public static void main ( String [ ] args ) { // Fill in th…" at bounding box center [547, 450] width 937 height 417
type textarea "**********"
click at [61, 220] on icon "button" at bounding box center [58, 215] width 9 height 12
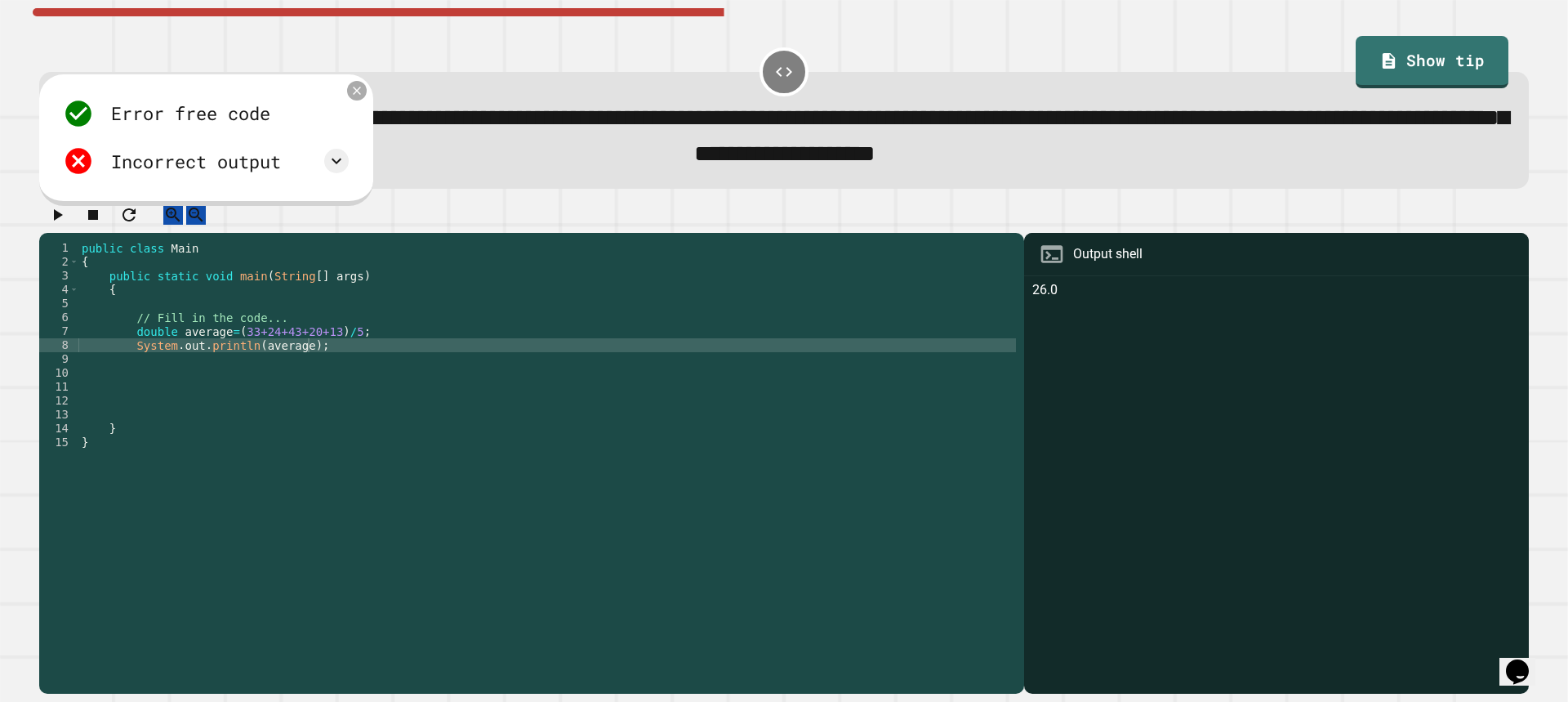
click at [354, 97] on icon at bounding box center [357, 90] width 14 height 14
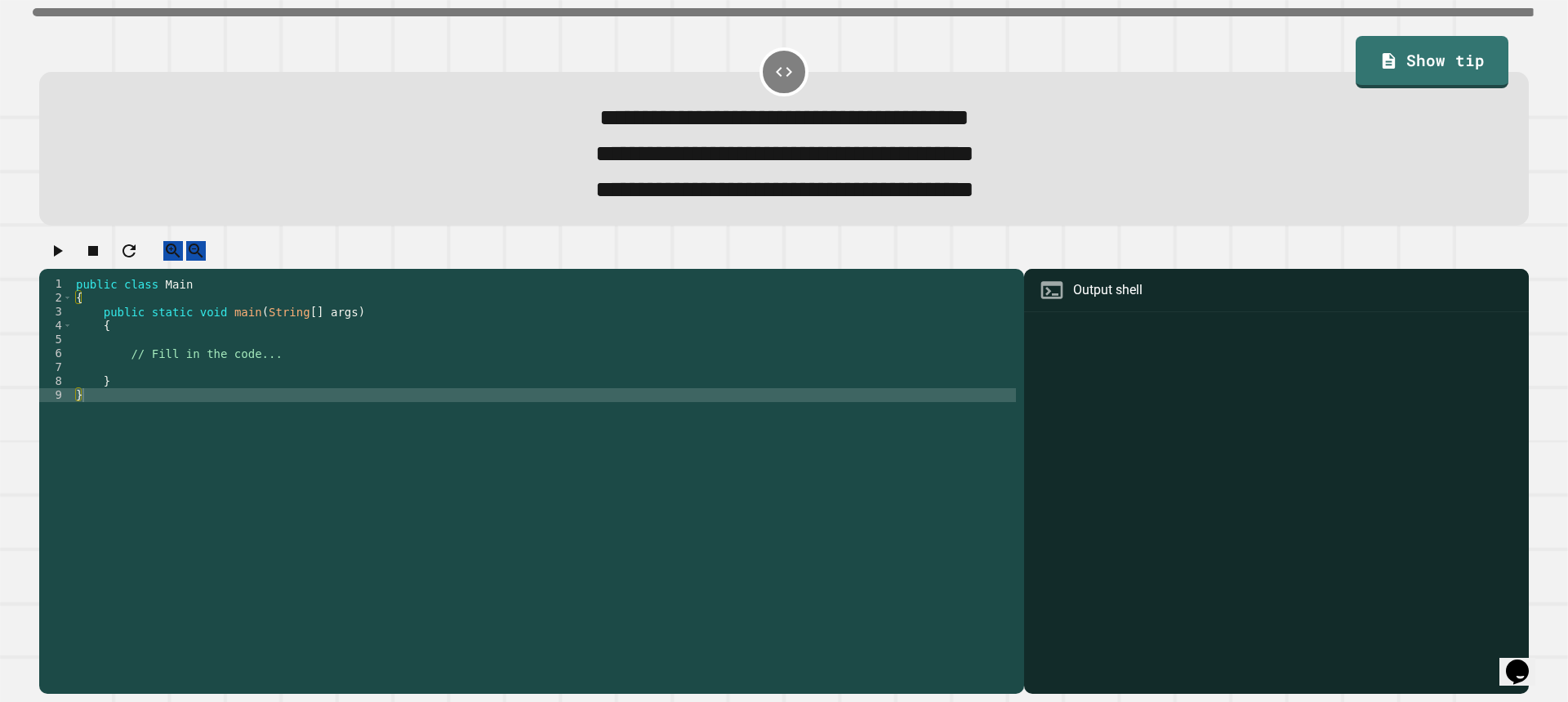
click at [333, 377] on div "public class Main { public static void main ( String [ ] args ) { // Fill in th…" at bounding box center [544, 464] width 943 height 375
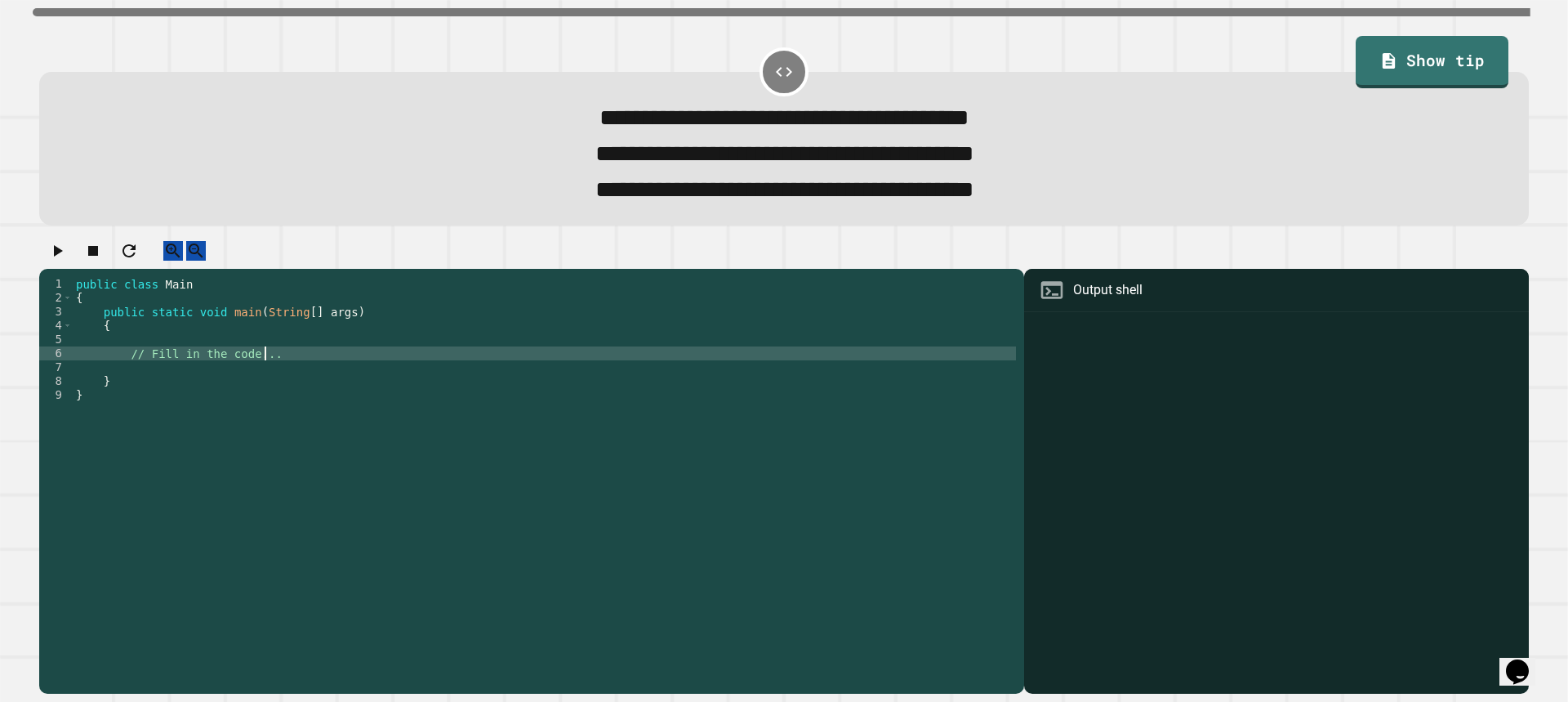
type textarea "**********"
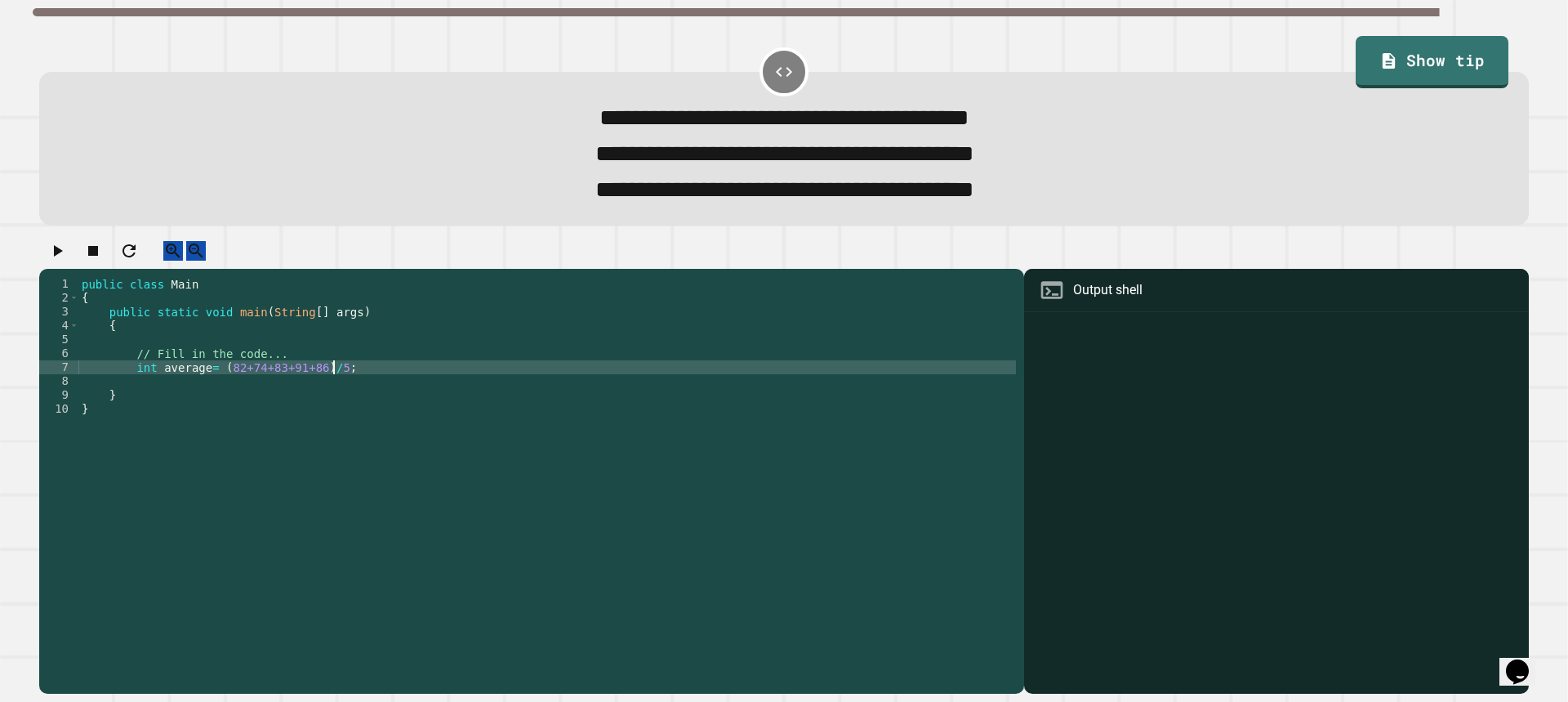
scroll to position [0, 17]
click at [213, 387] on div "public class Main { public static void main ( String [ ] args ) { // Fill in th…" at bounding box center [547, 464] width 937 height 375
type textarea "**********"
click at [406, 391] on div "public class Main { public static void main ( String [ ] args ) { // Fill in th…" at bounding box center [547, 464] width 937 height 375
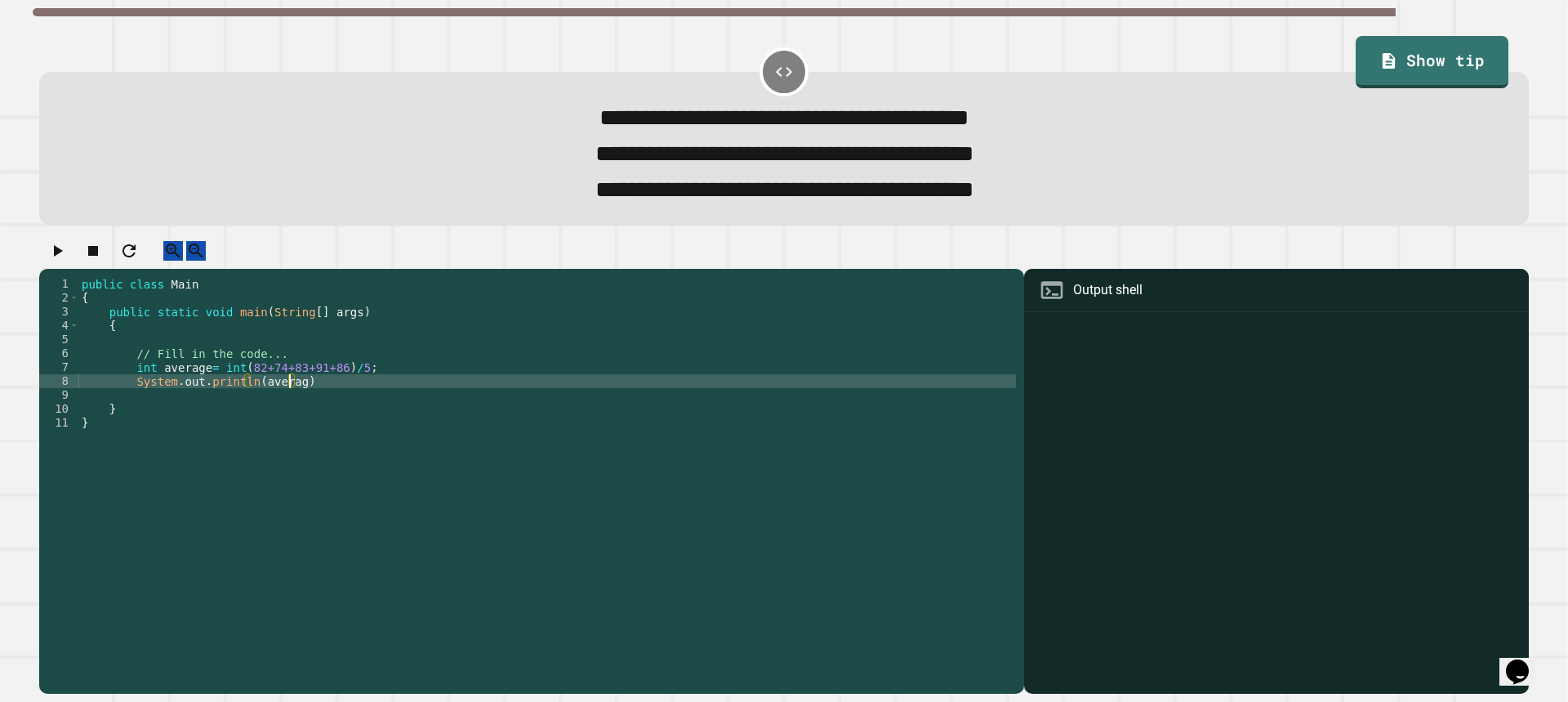
scroll to position [0, 14]
type textarea "**********"
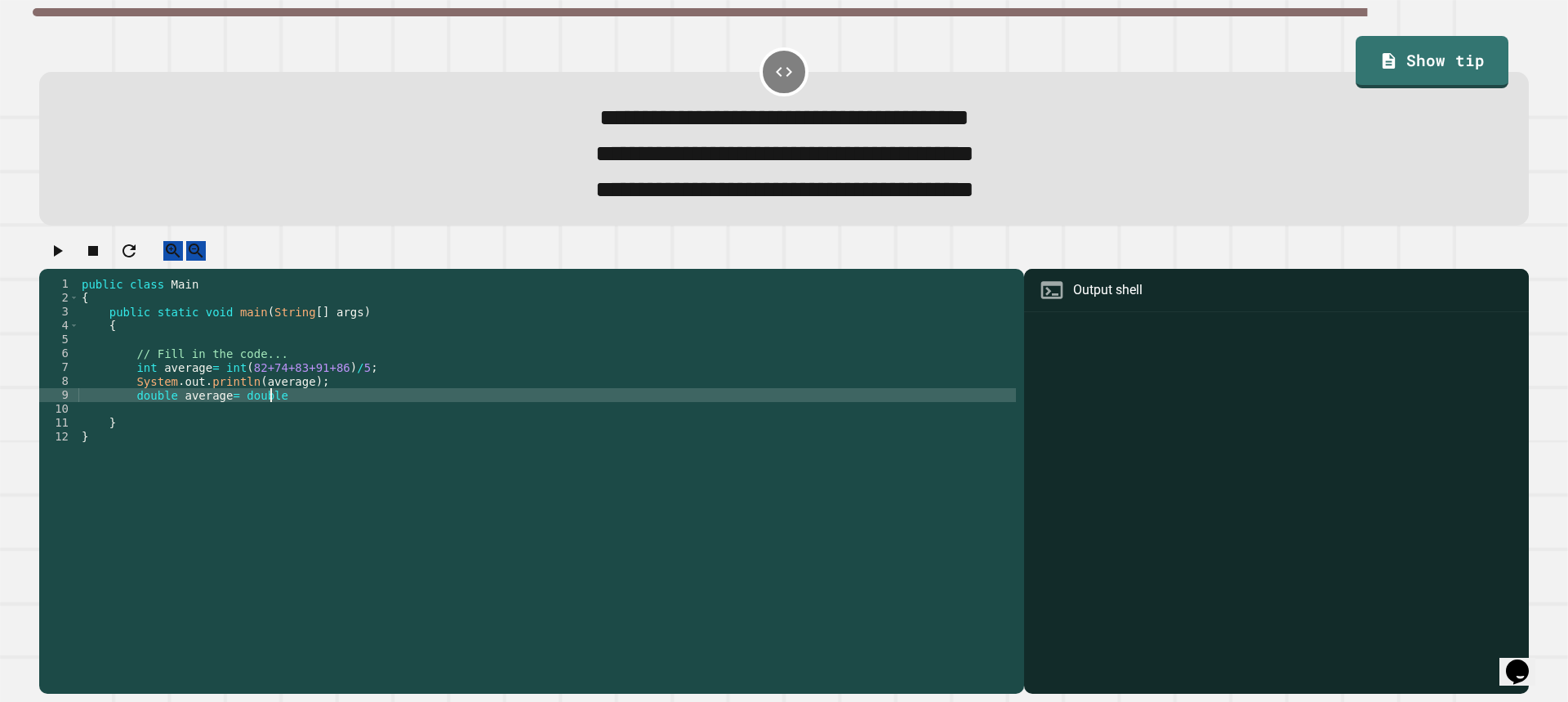
scroll to position [0, 13]
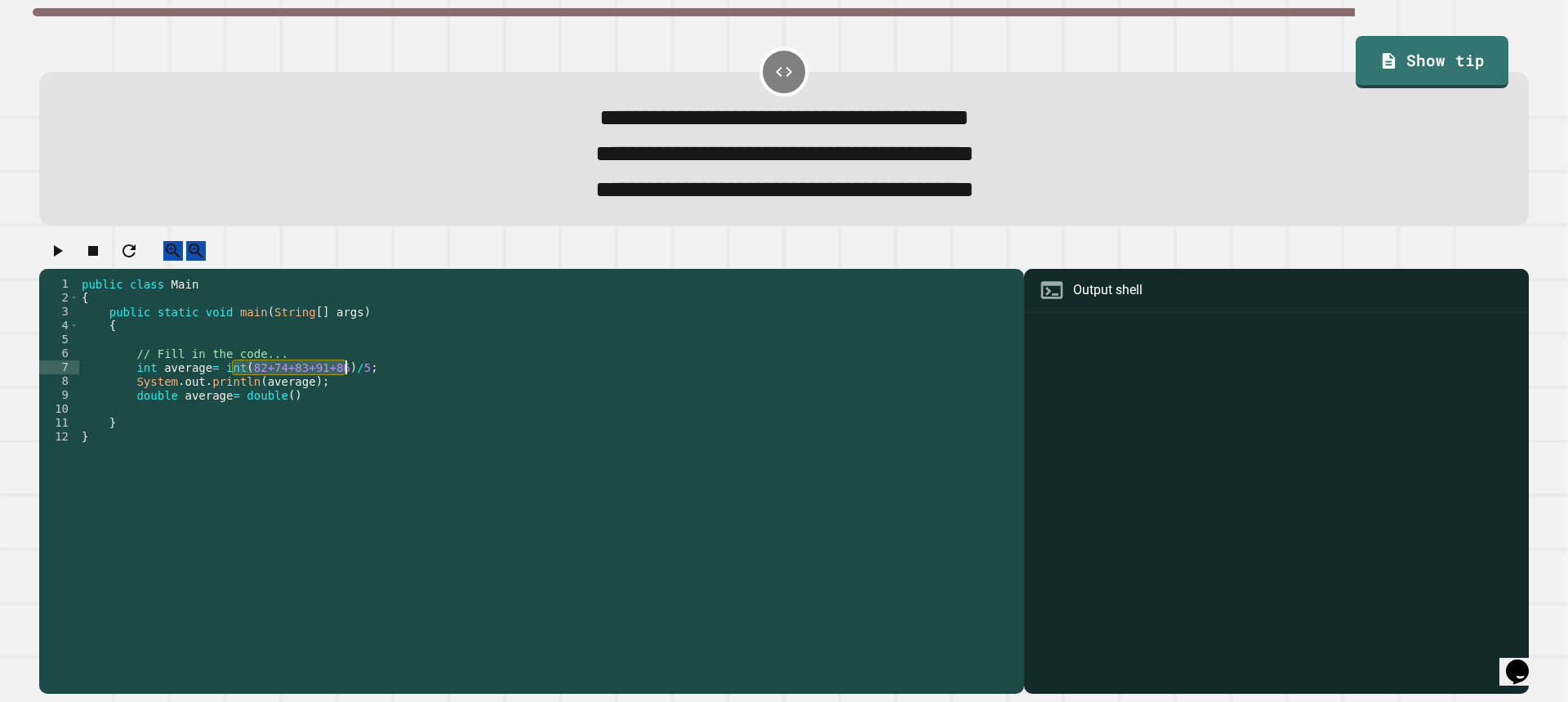
drag, startPoint x: 233, startPoint y: 386, endPoint x: 347, endPoint y: 388, distance: 114.0
click at [347, 388] on div "public class Main { public static void main ( String [ ] args ) { // Fill in th…" at bounding box center [547, 464] width 937 height 375
click at [278, 422] on div "public class Main { public static void main ( String [ ] args ) { // Fill in th…" at bounding box center [547, 464] width 937 height 375
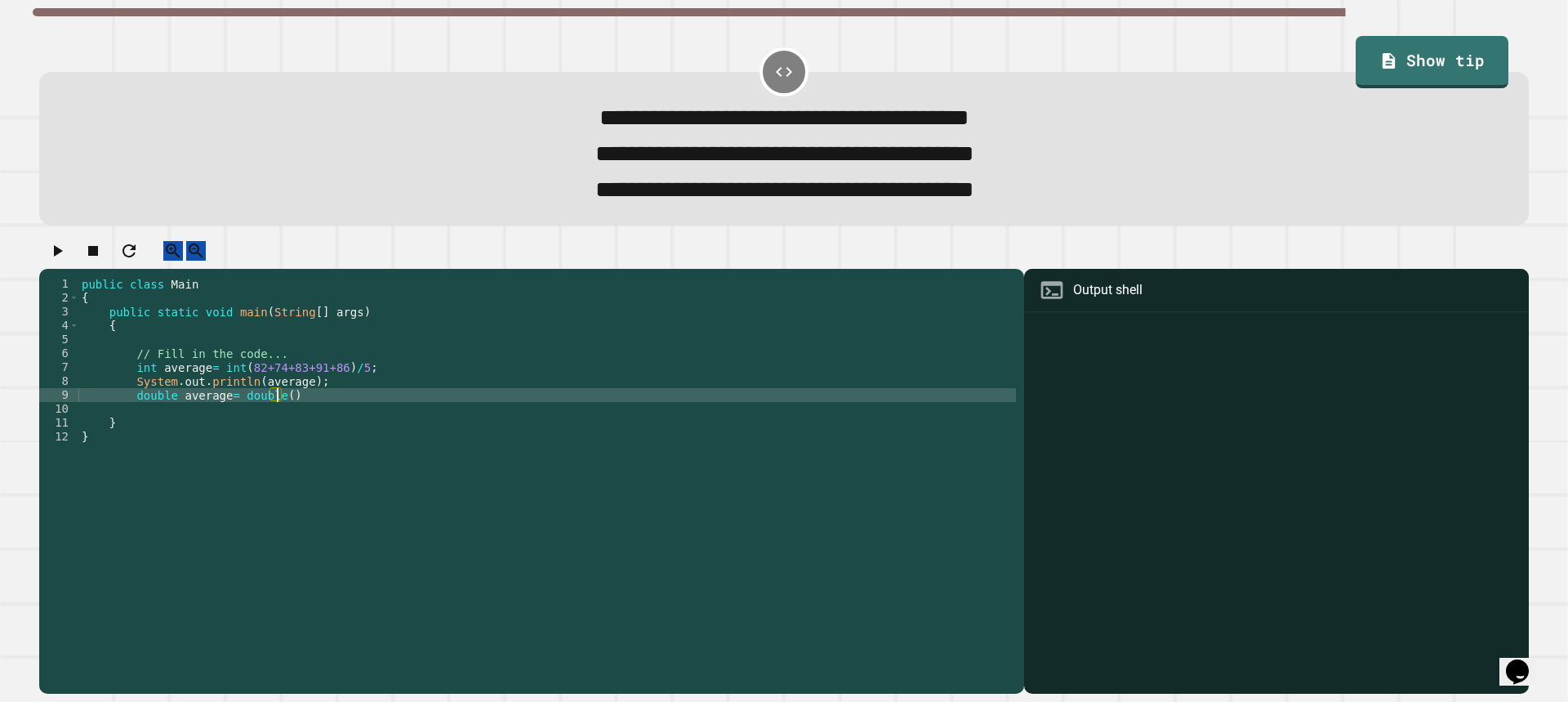
paste textarea "**********"
click at [284, 417] on div "public class Main { public static void main ( String [ ] args ) { // Fill in th…" at bounding box center [547, 464] width 937 height 375
click at [235, 423] on div "public class Main { public static void main ( String [ ] args ) { // Fill in th…" at bounding box center [547, 464] width 937 height 375
click at [276, 419] on div "public class Main { public static void main ( String [ ] args ) { // Fill in th…" at bounding box center [547, 464] width 937 height 375
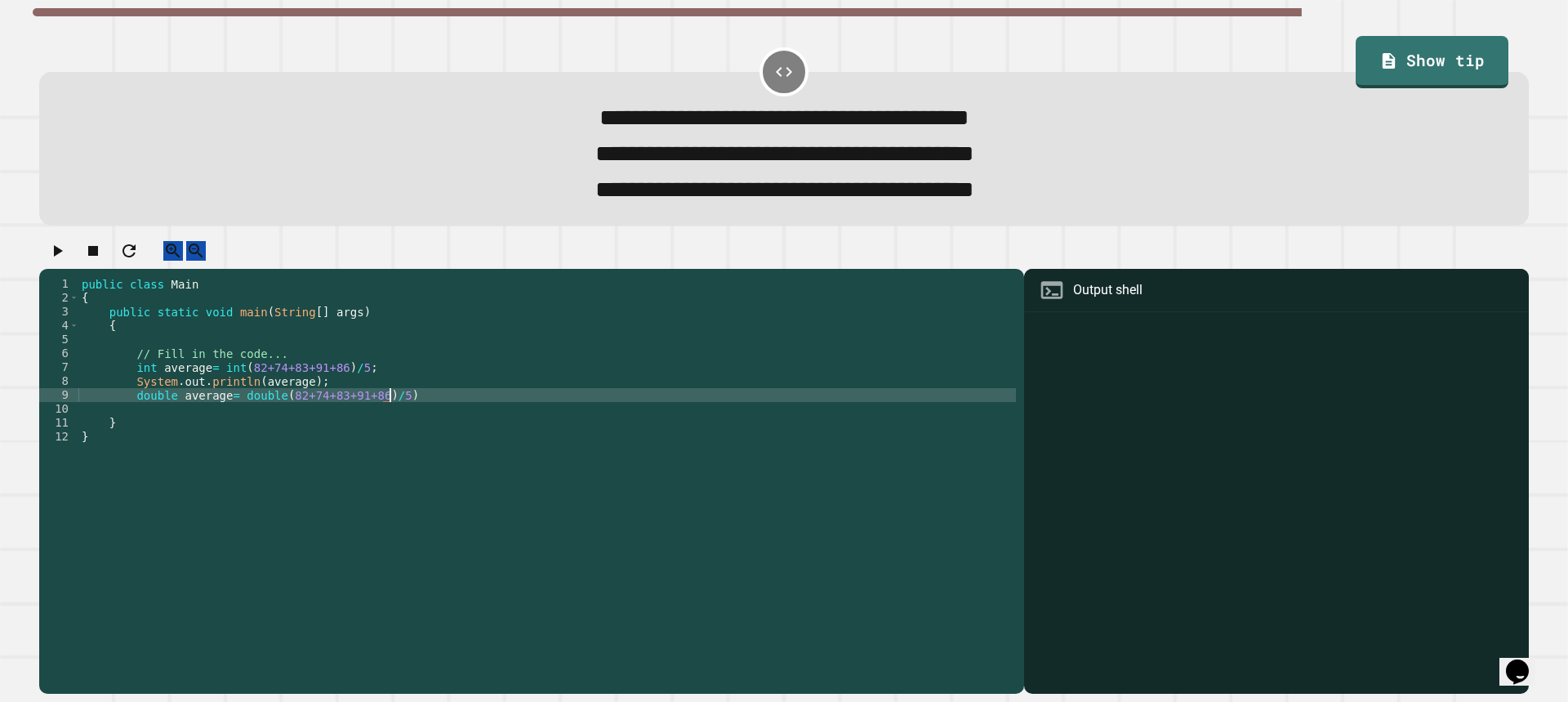
click at [397, 414] on div "public class Main { public static void main ( String [ ] args ) { // Fill in th…" at bounding box center [547, 464] width 937 height 375
type textarea "**********"
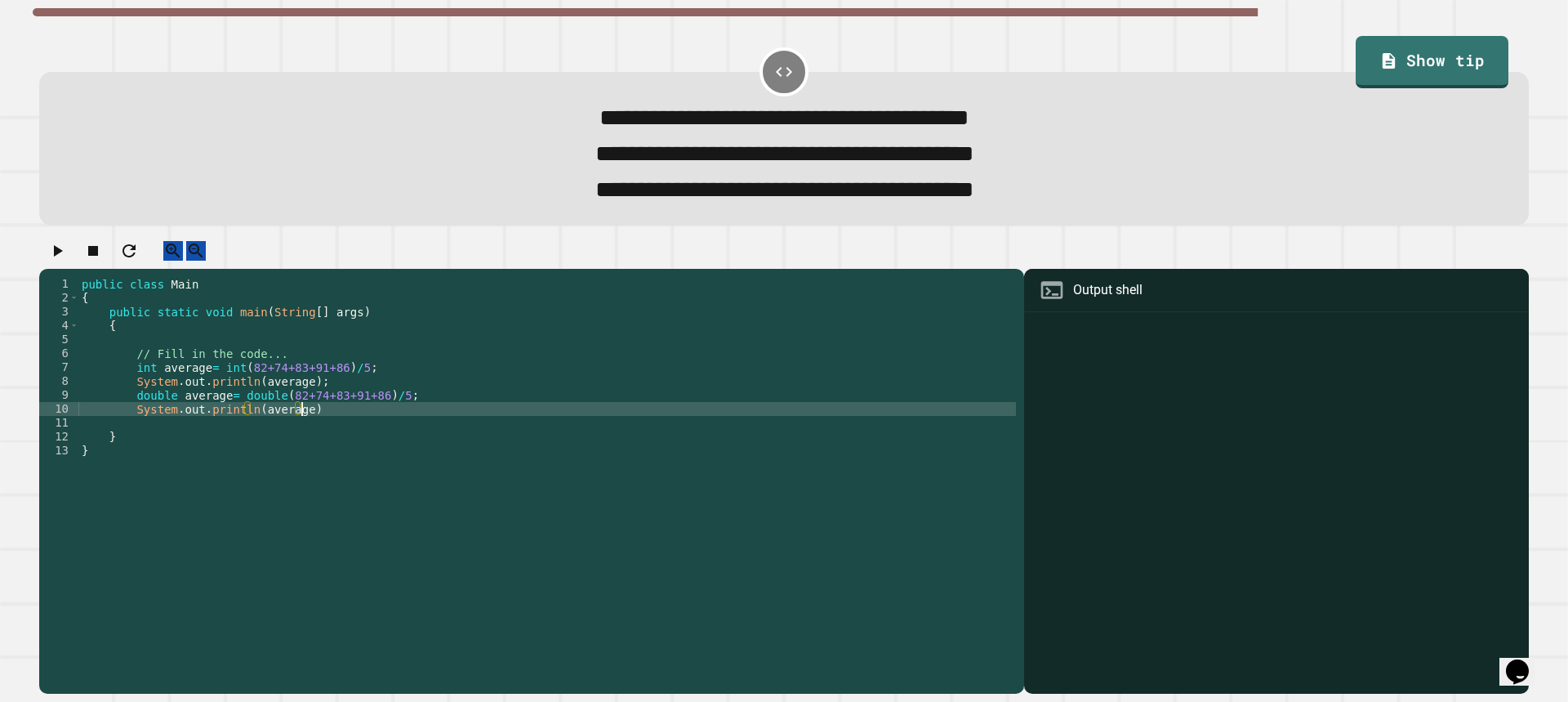
scroll to position [0, 14]
click at [219, 422] on div "public class Main { public static void main ( String [ ] args ) { // Fill in th…" at bounding box center [547, 464] width 937 height 375
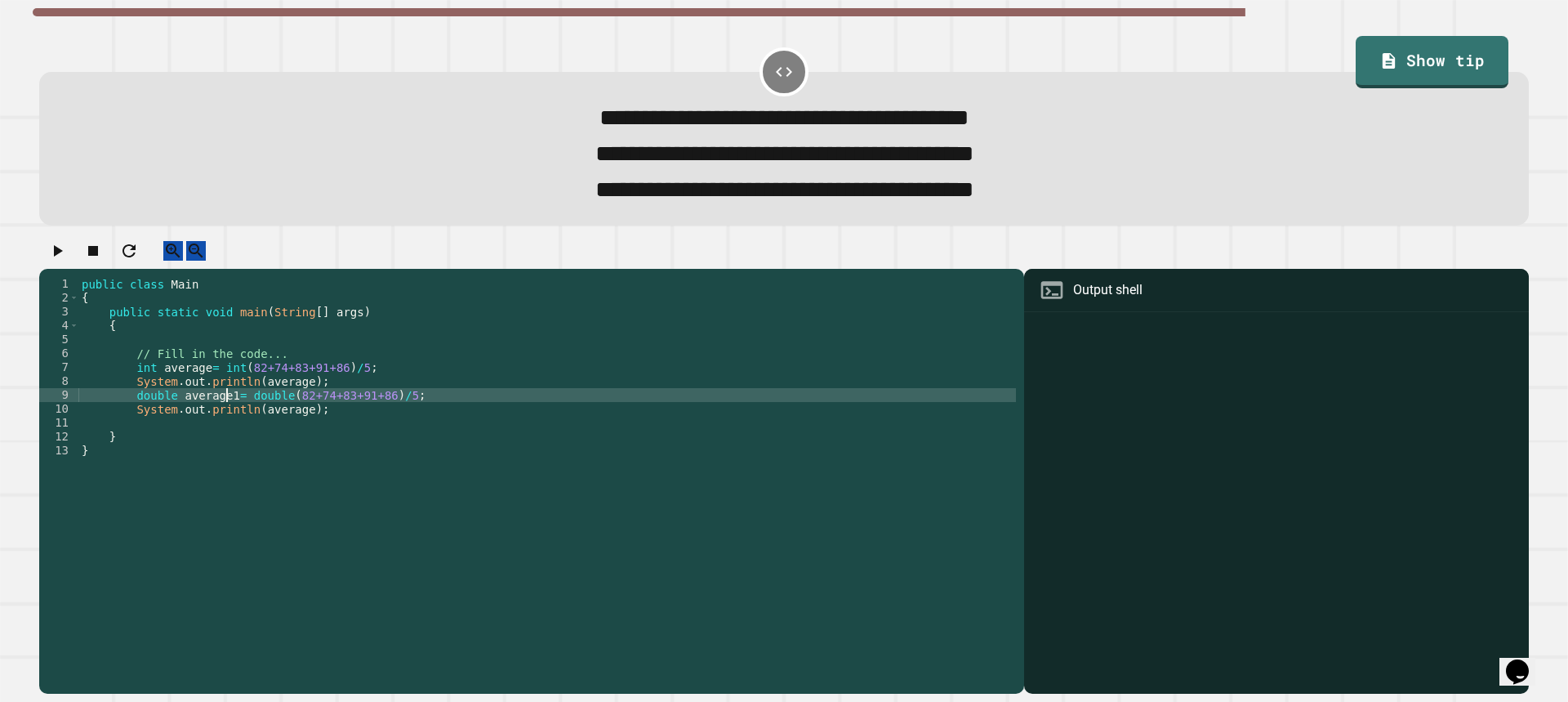
scroll to position [0, 10]
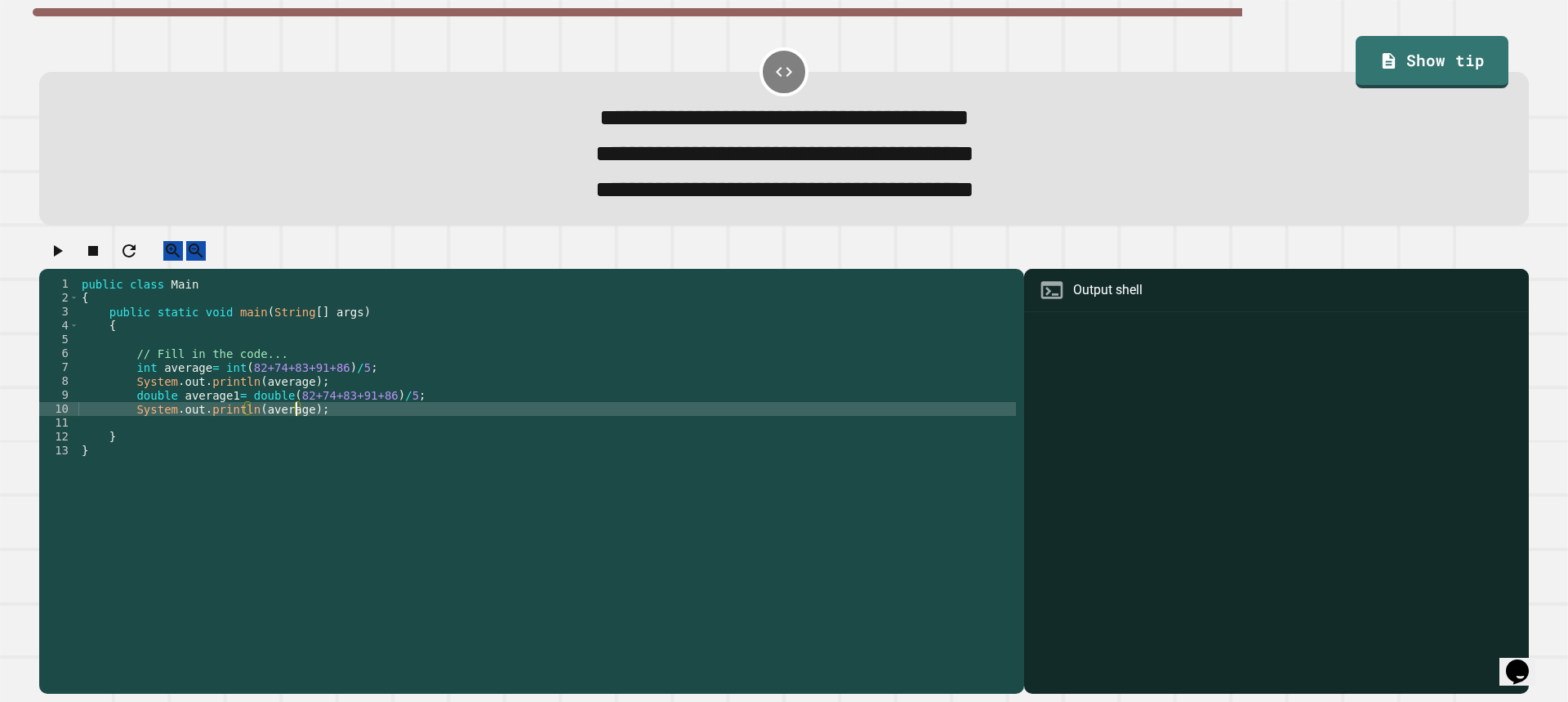
click at [295, 434] on div "public class Main { public static void main ( String [ ] args ) { // Fill in th…" at bounding box center [547, 464] width 937 height 375
type textarea "**********"
click at [329, 429] on div "public class Main { public static void main ( String [ ] args ) { // Fill in th…" at bounding box center [547, 464] width 937 height 375
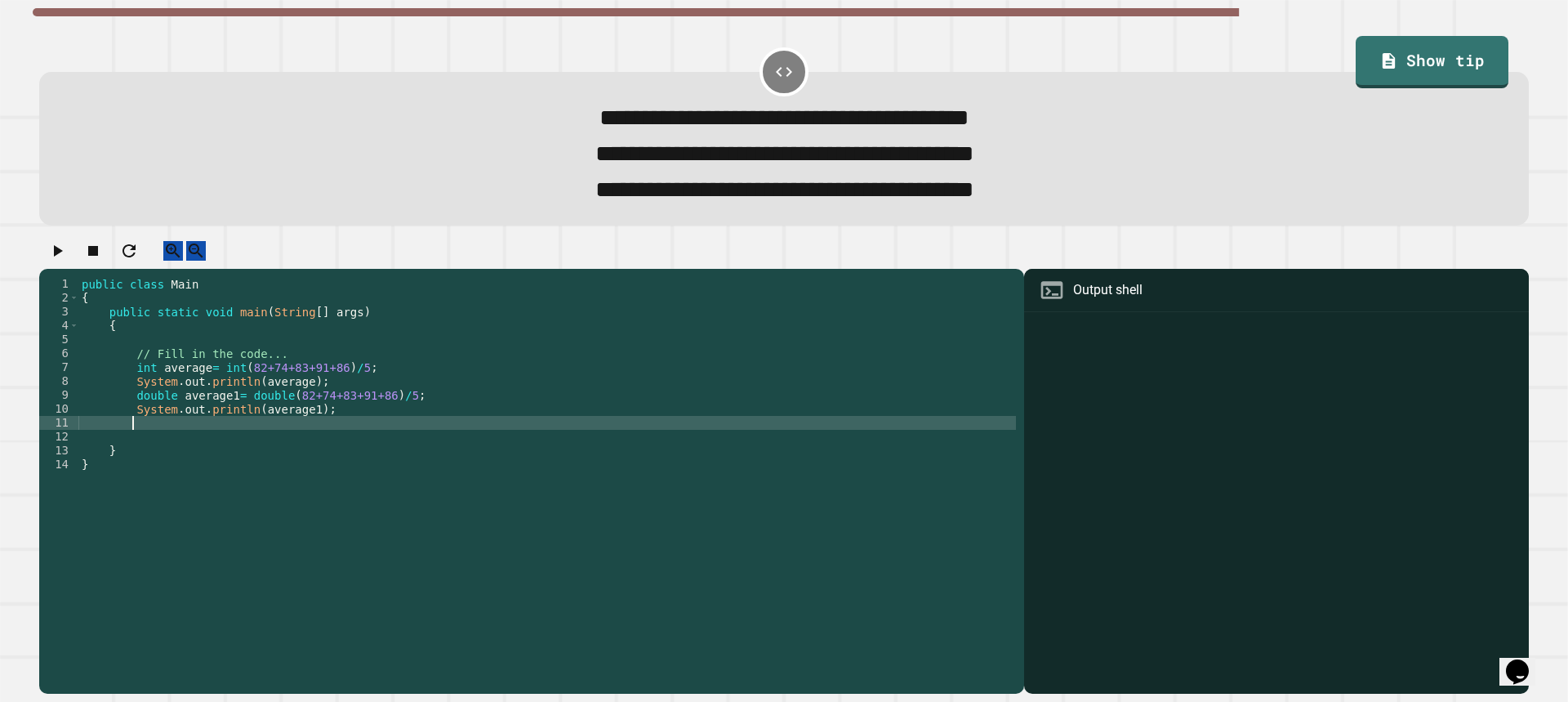
scroll to position [0, 3]
click at [65, 261] on icon "button" at bounding box center [57, 251] width 19 height 19
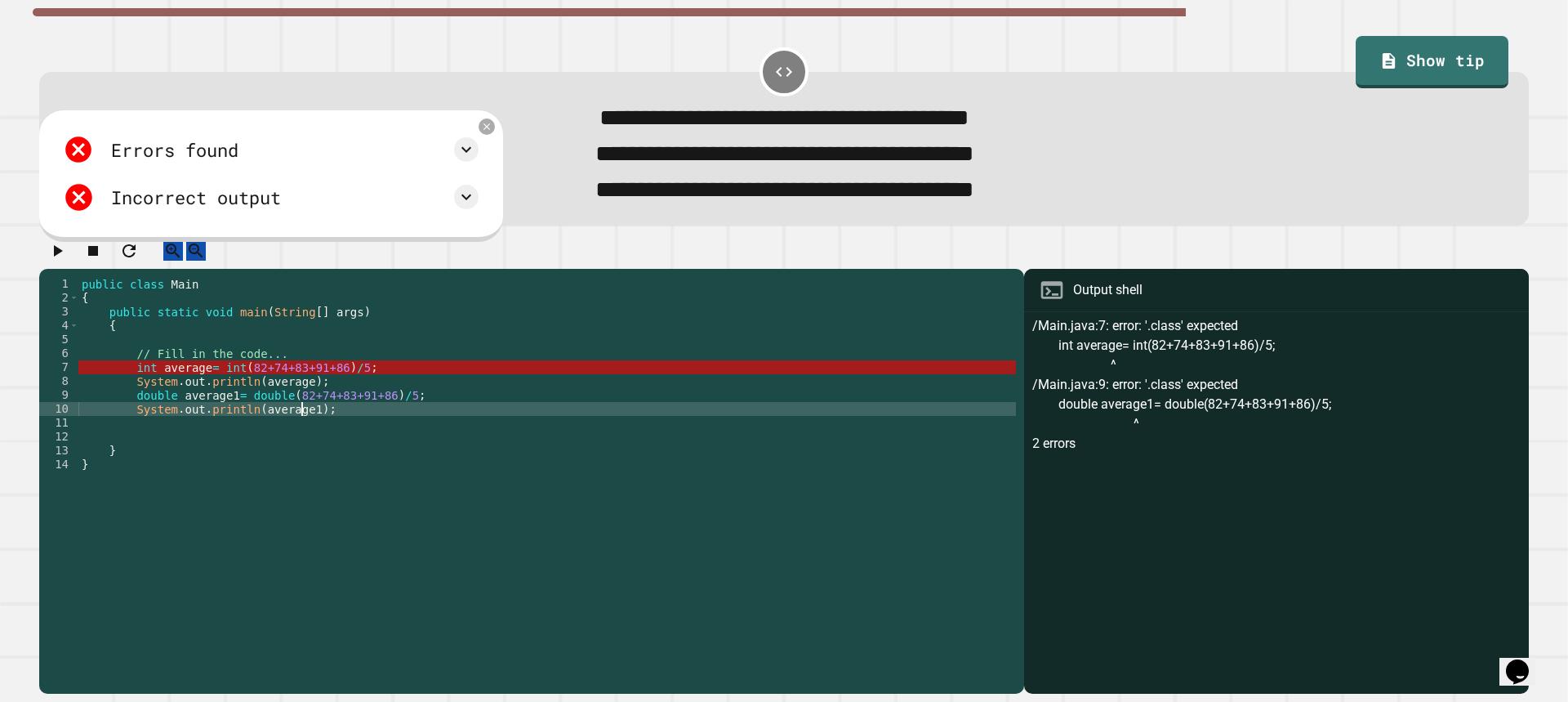
click at [301, 430] on div "public class Main { public static void main ( String [ ] args ) { // Fill in th…" at bounding box center [547, 464] width 937 height 375
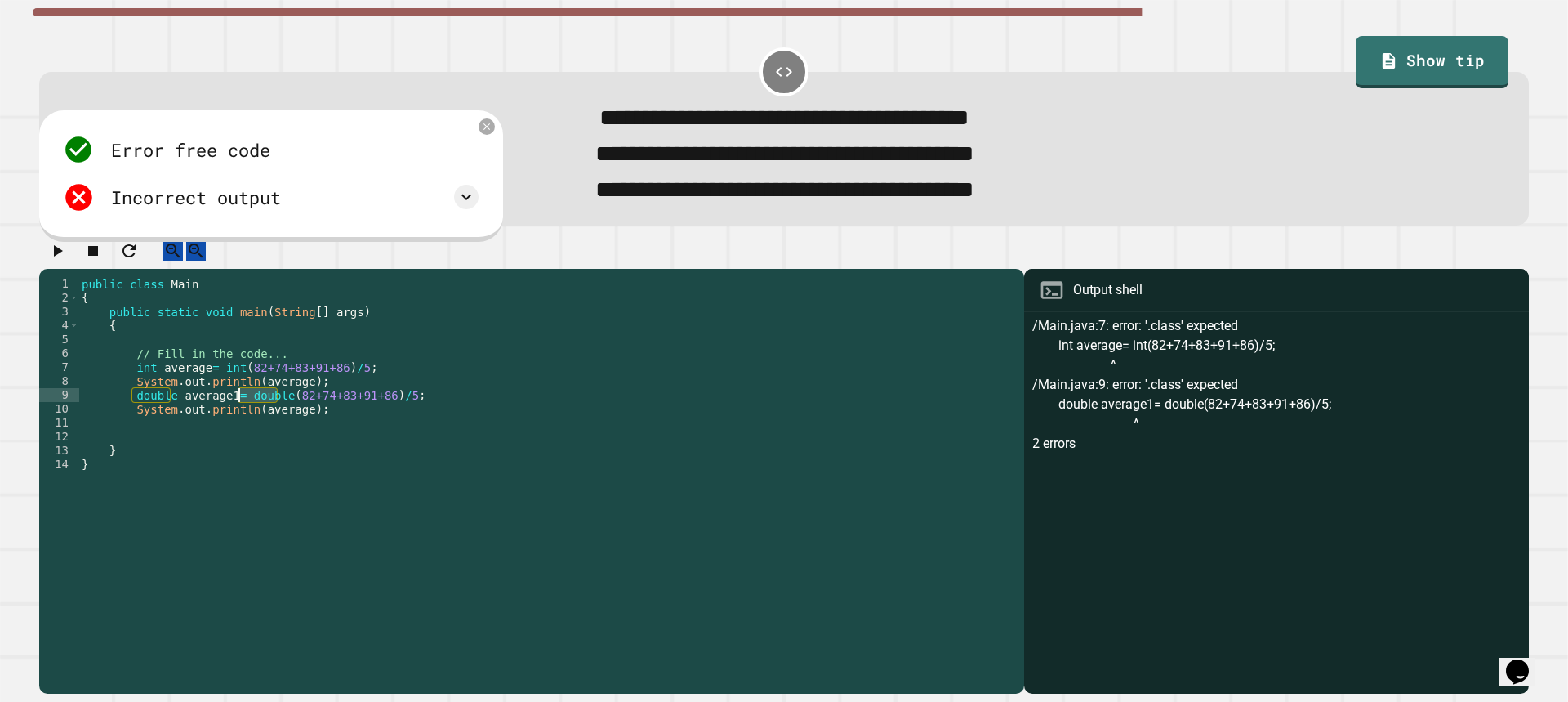
drag, startPoint x: 275, startPoint y: 415, endPoint x: 240, endPoint y: 417, distance: 35.1
click at [240, 417] on div "public class Main { public static void main ( String [ ] args ) { // Fill in th…" at bounding box center [547, 464] width 937 height 375
drag, startPoint x: 230, startPoint y: 389, endPoint x: 213, endPoint y: 390, distance: 17.0
click at [213, 390] on div "public class Main { public static void main ( String [ ] args ) { // Fill in th…" at bounding box center [547, 464] width 937 height 375
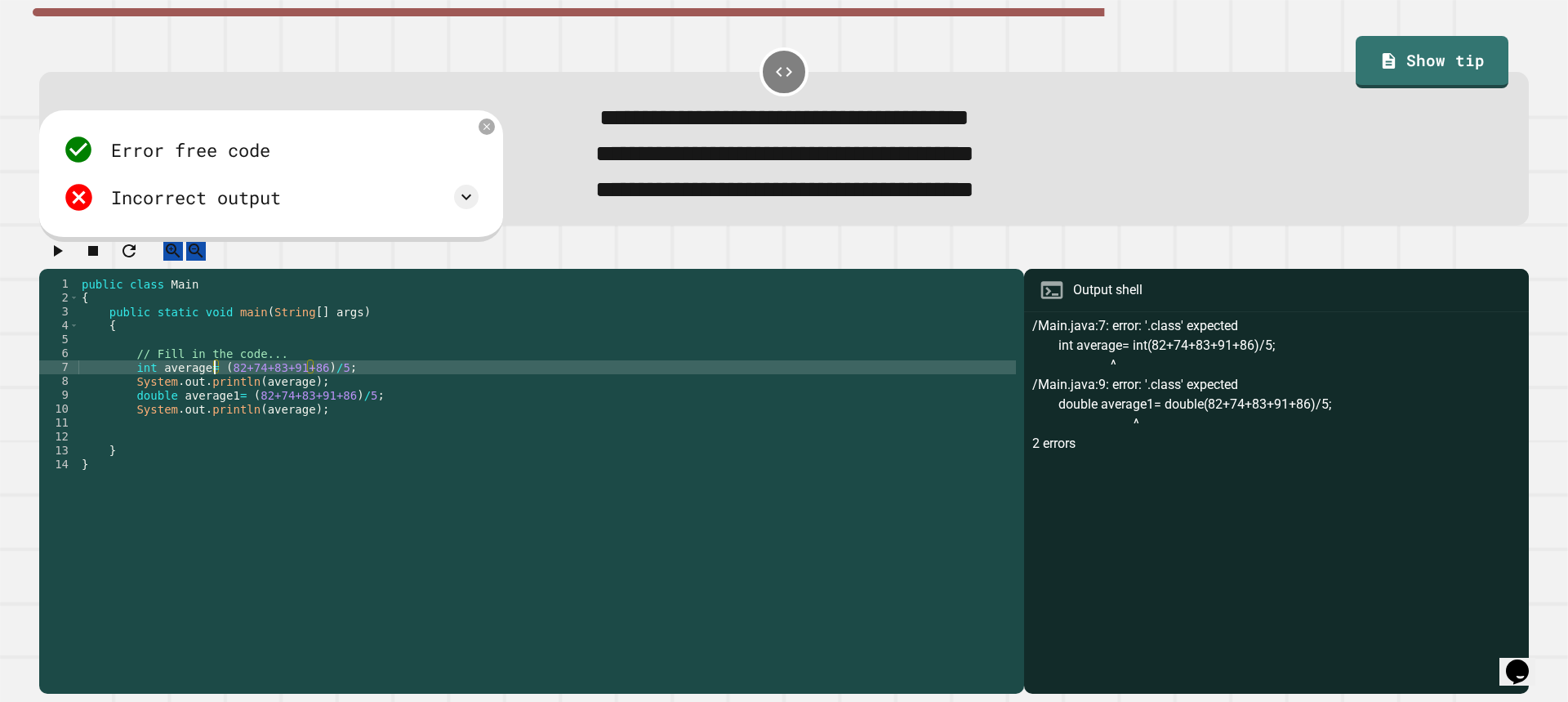
click at [295, 432] on div "public class Main { public static void main ( String [ ] args ) { // Fill in th…" at bounding box center [547, 464] width 937 height 375
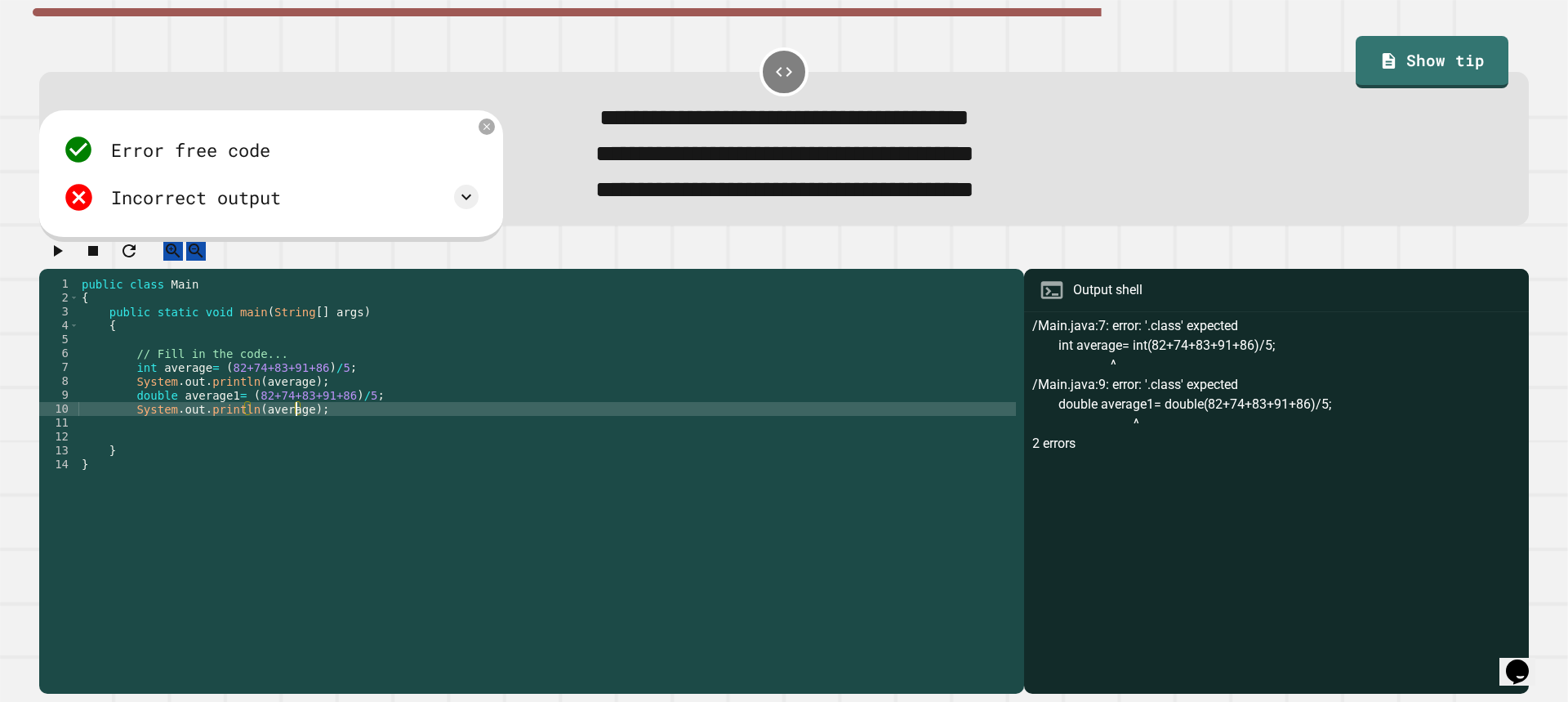
scroll to position [0, 15]
click at [65, 261] on icon "button" at bounding box center [57, 251] width 19 height 19
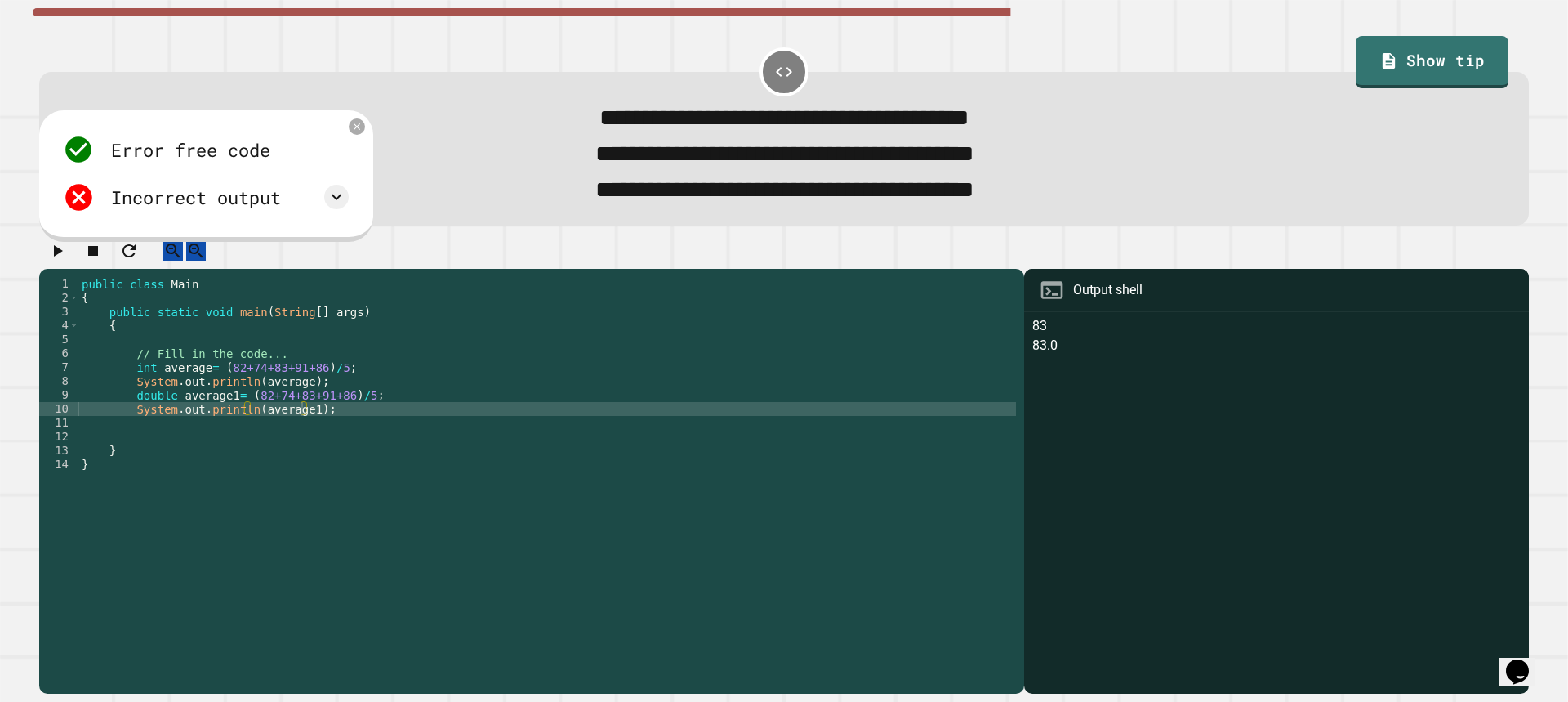
click at [331, 430] on div "public class Main { public static void main ( String [ ] args ) { // Fill in th…" at bounding box center [547, 464] width 937 height 375
click at [65, 261] on icon "button" at bounding box center [57, 251] width 19 height 19
click at [337, 204] on icon at bounding box center [336, 196] width 19 height 19
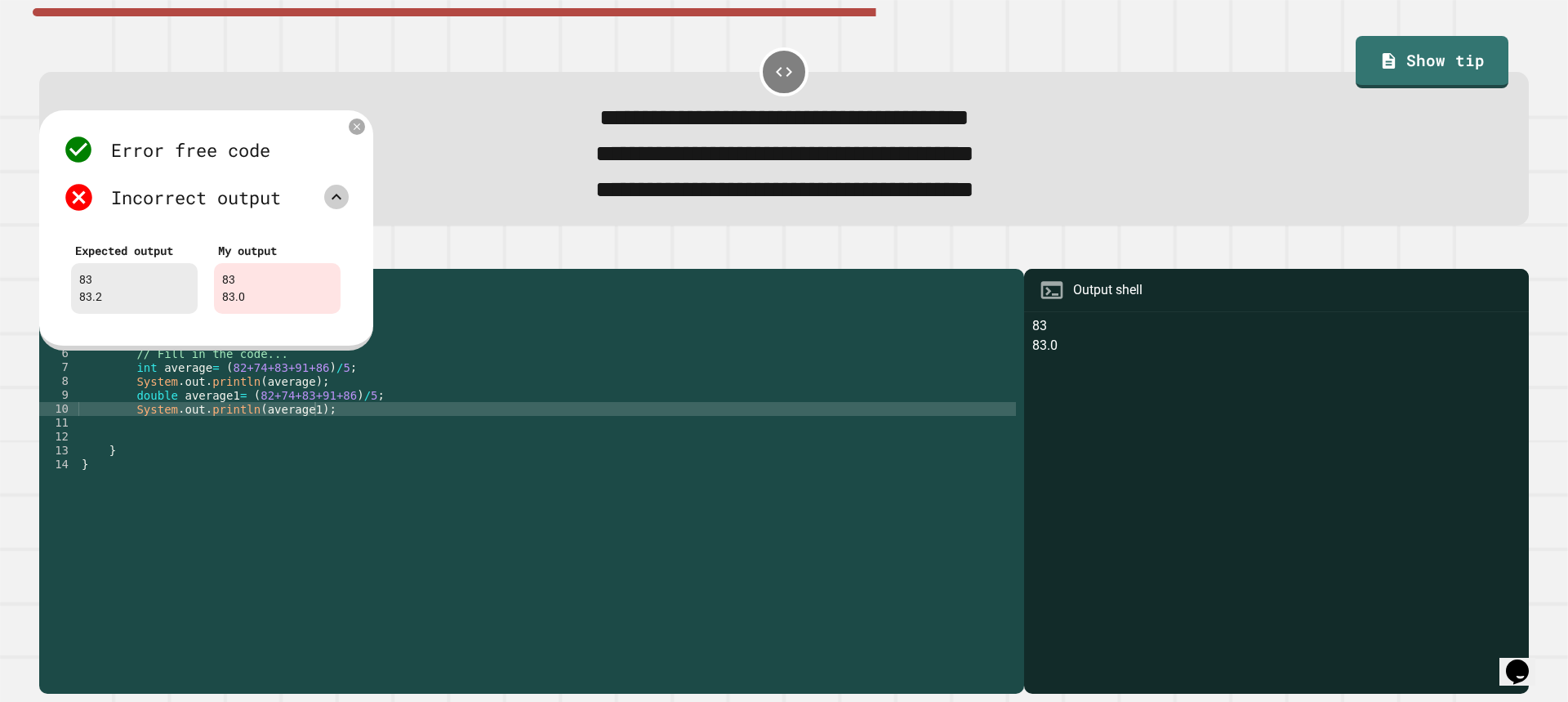
click at [337, 206] on icon at bounding box center [336, 196] width 19 height 19
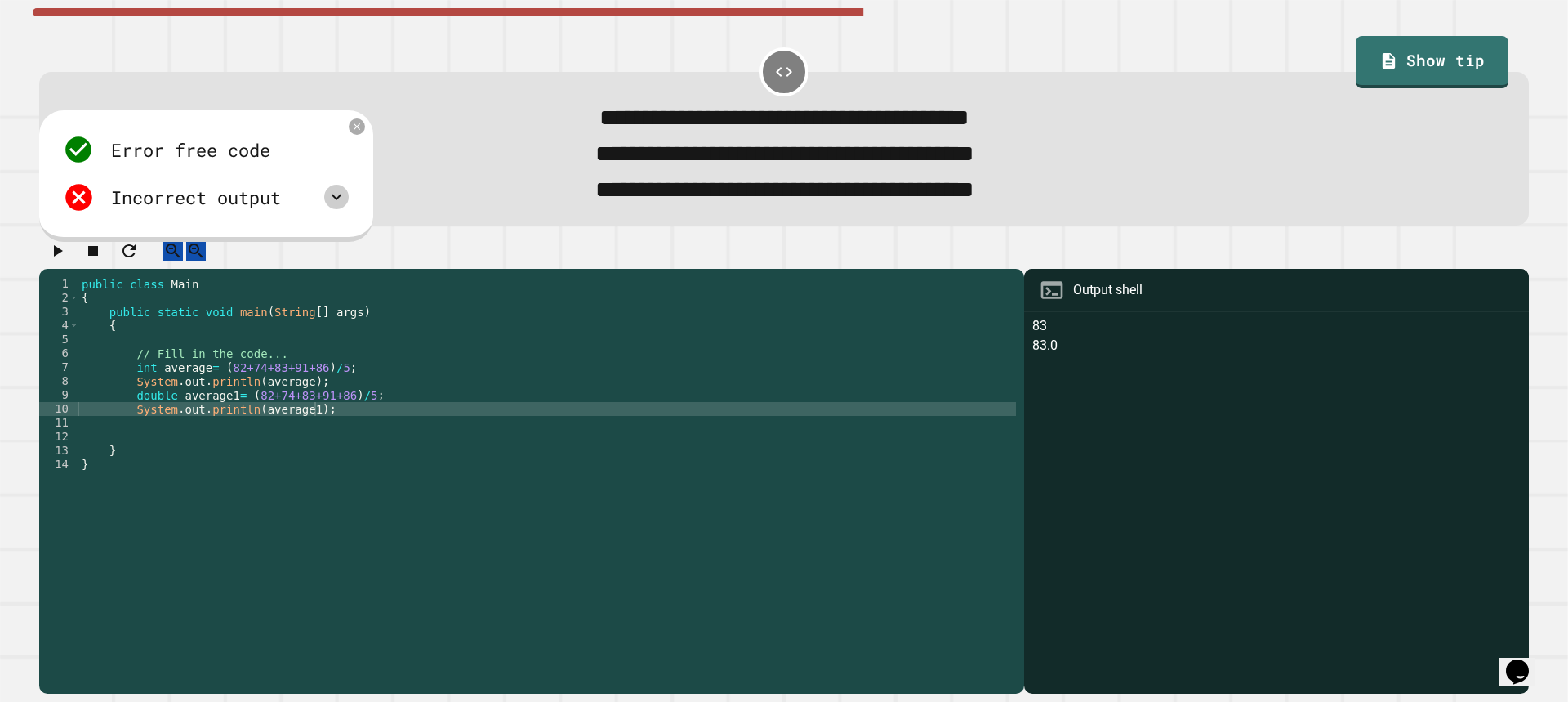
click at [237, 417] on div "public class Main { public static void main ( String [ ] args ) { // Fill in th…" at bounding box center [547, 464] width 937 height 375
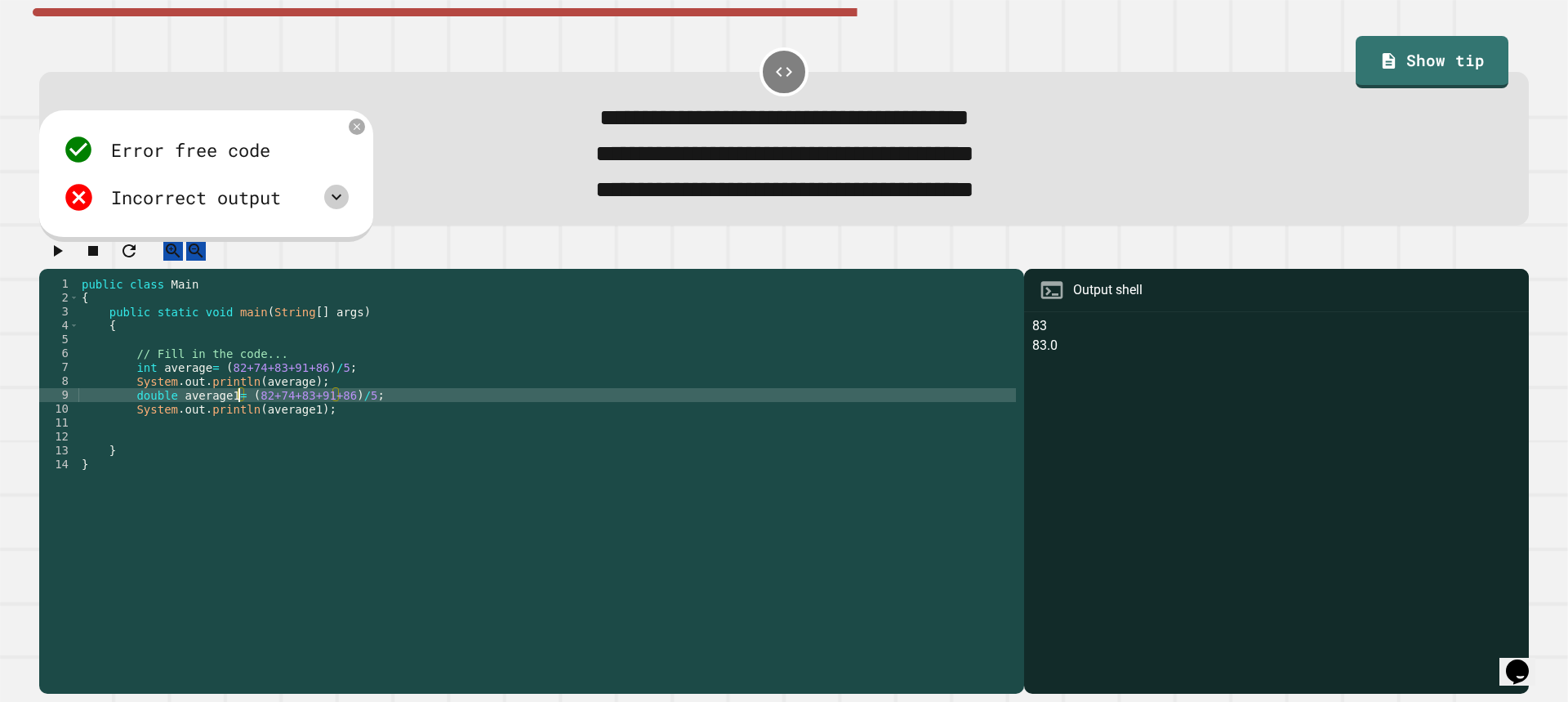
click at [337, 200] on icon at bounding box center [337, 197] width 10 height 6
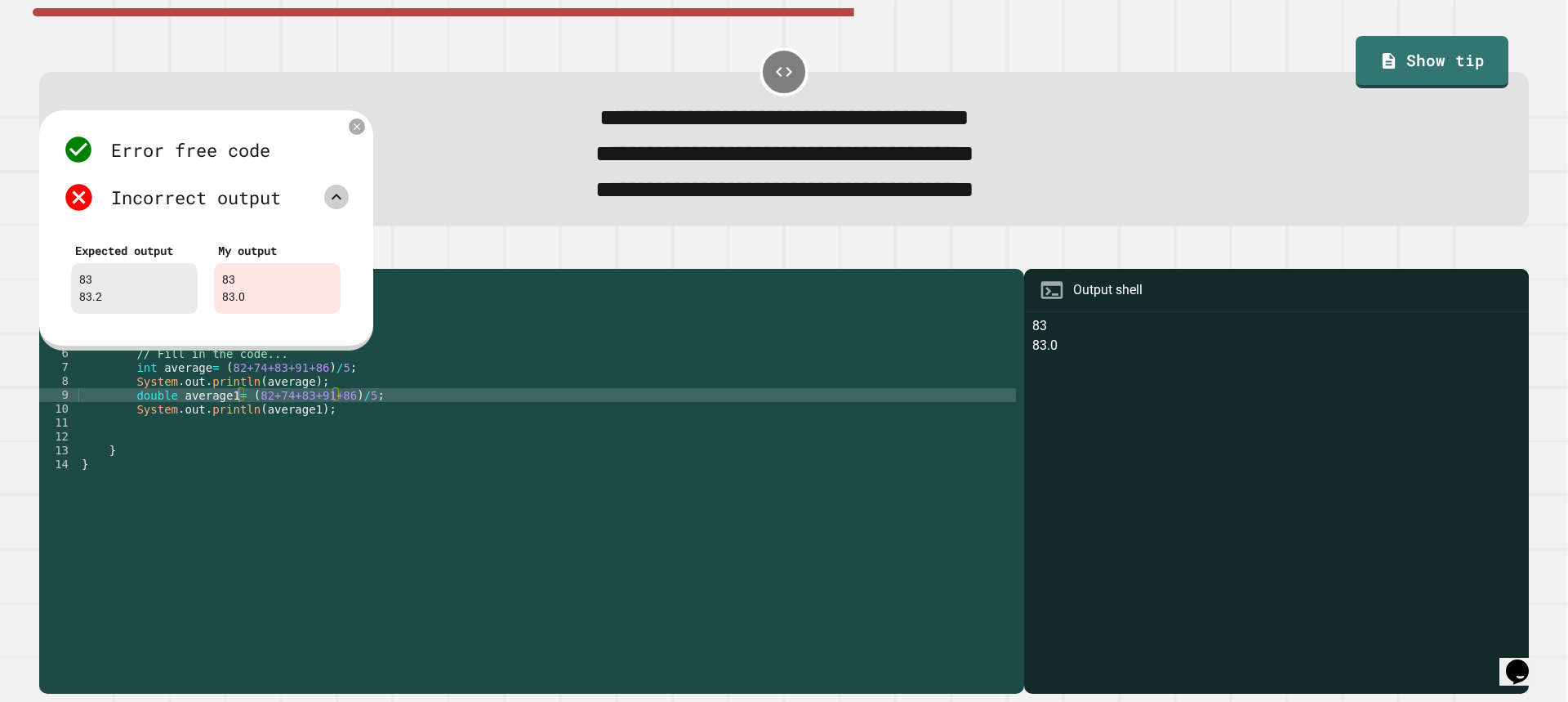
click at [337, 207] on icon at bounding box center [336, 196] width 19 height 19
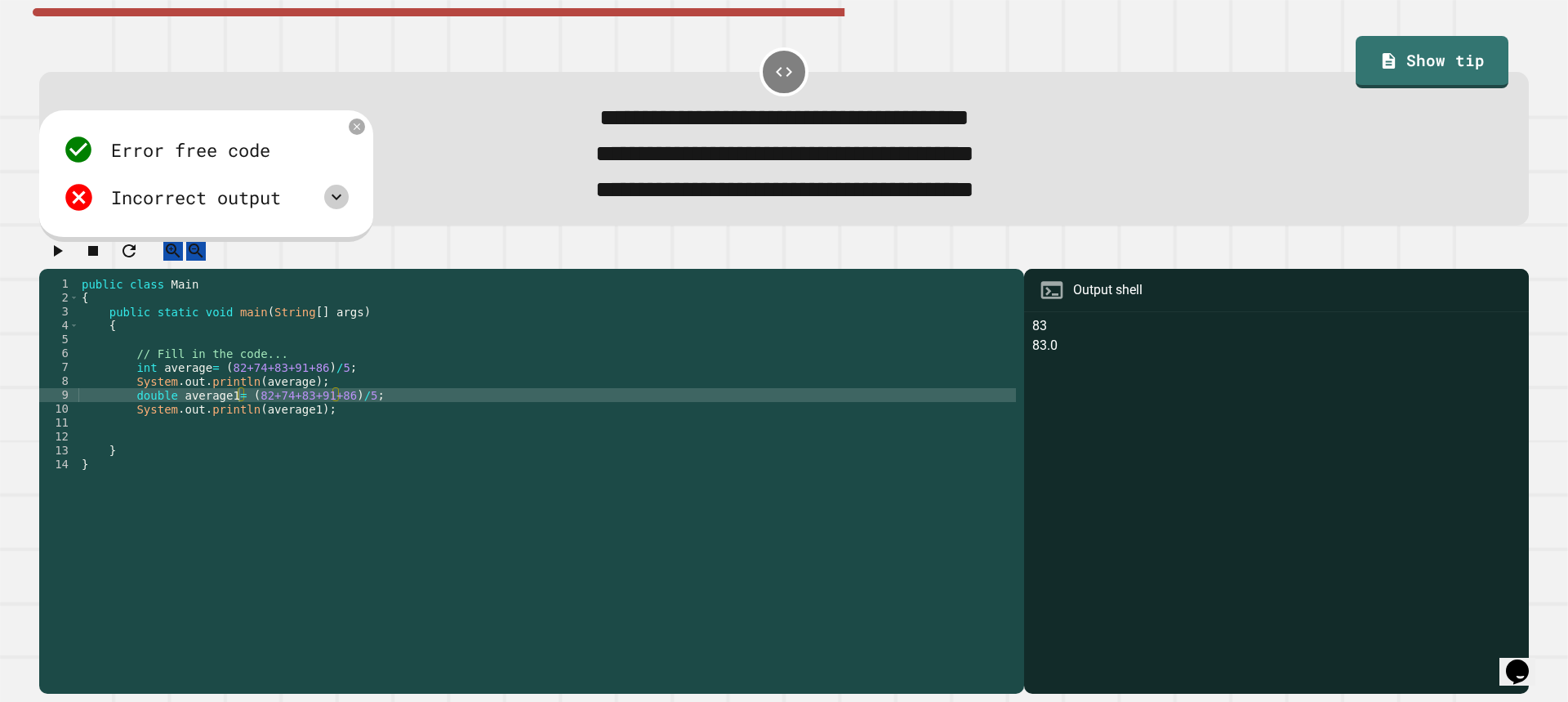
click at [238, 417] on div "public class Main { public static void main ( String [ ] args ) { // Fill in th…" at bounding box center [547, 464] width 937 height 375
click at [63, 257] on icon "button" at bounding box center [57, 251] width 19 height 19
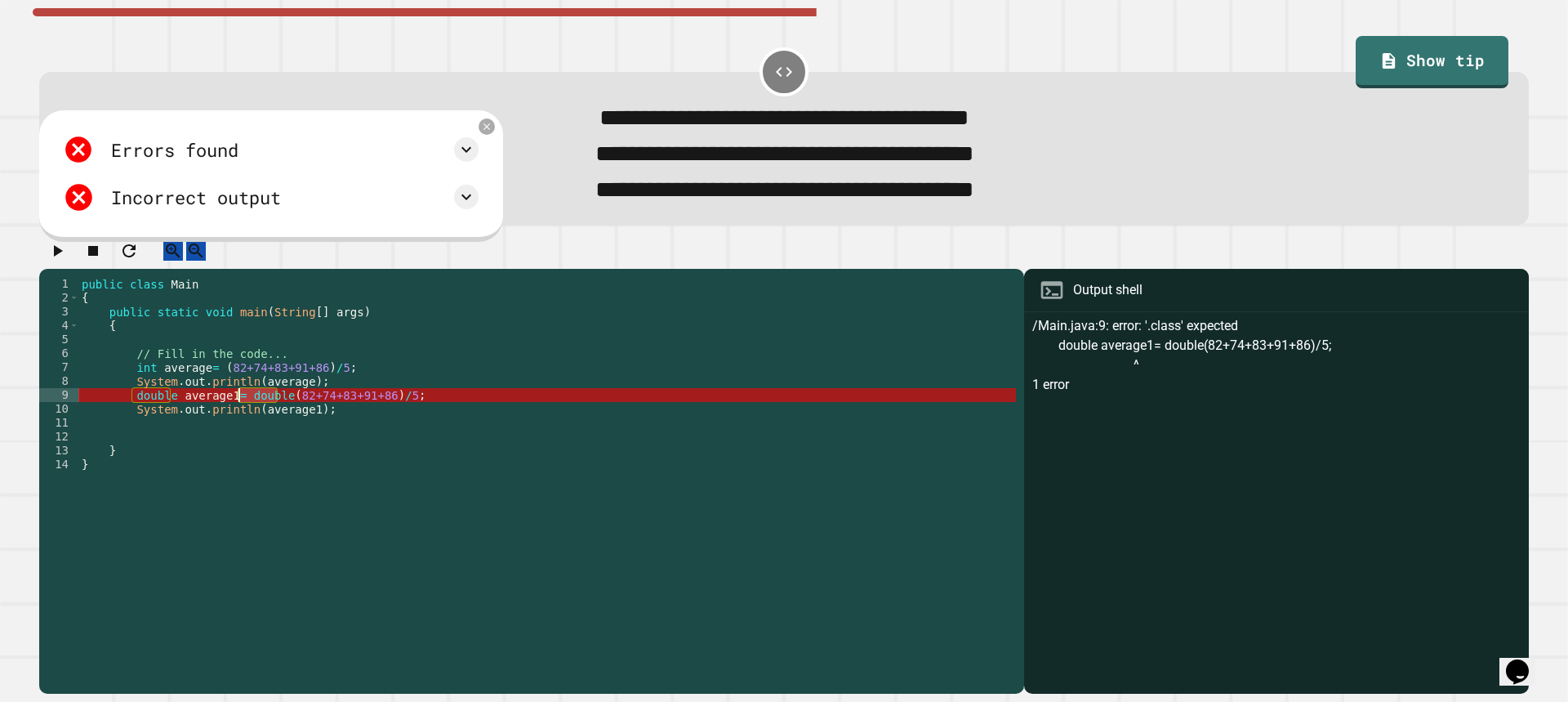
drag, startPoint x: 276, startPoint y: 419, endPoint x: 240, endPoint y: 418, distance: 36.0
click at [240, 418] on div "public class Main { public static void main ( String [ ] args ) { // Fill in th…" at bounding box center [547, 464] width 937 height 375
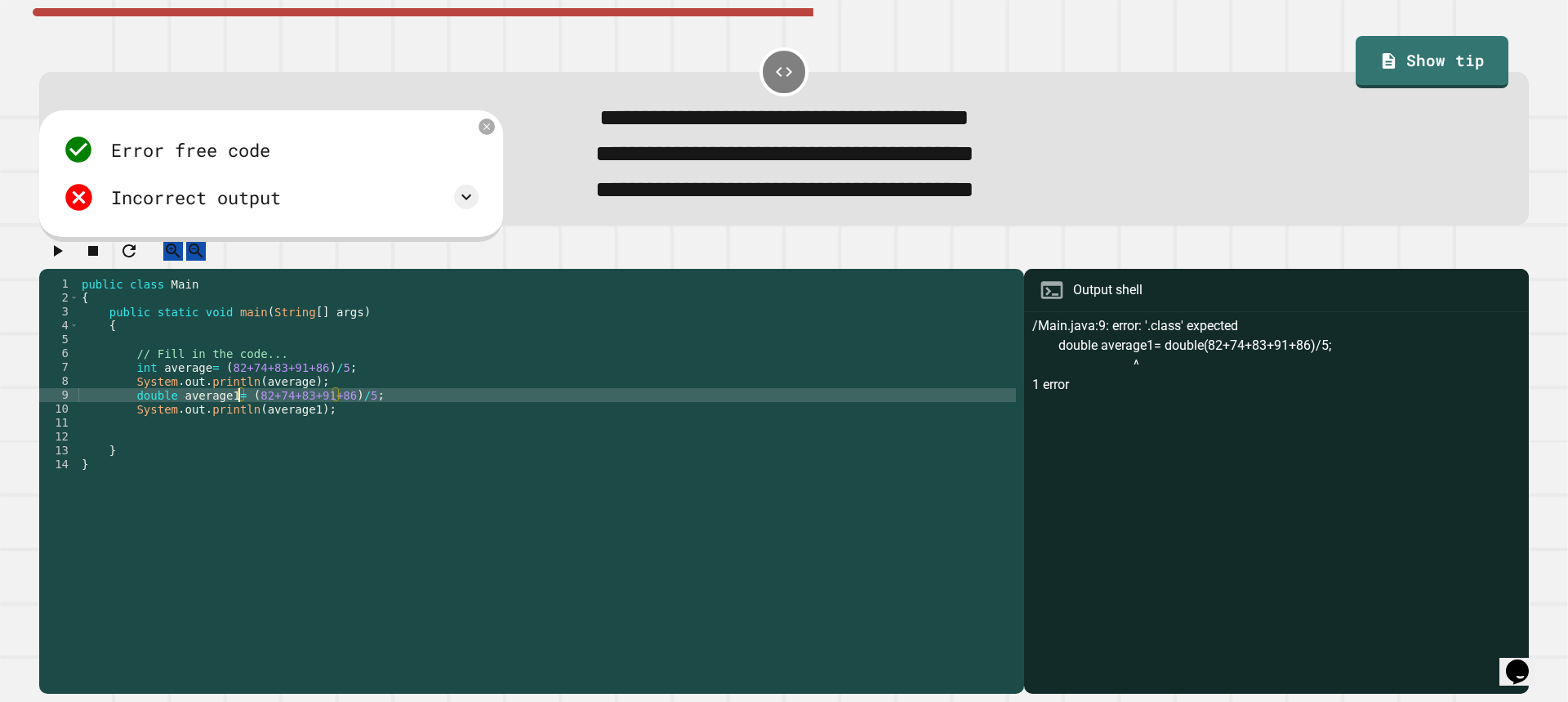
click at [63, 257] on icon "button" at bounding box center [58, 251] width 9 height 12
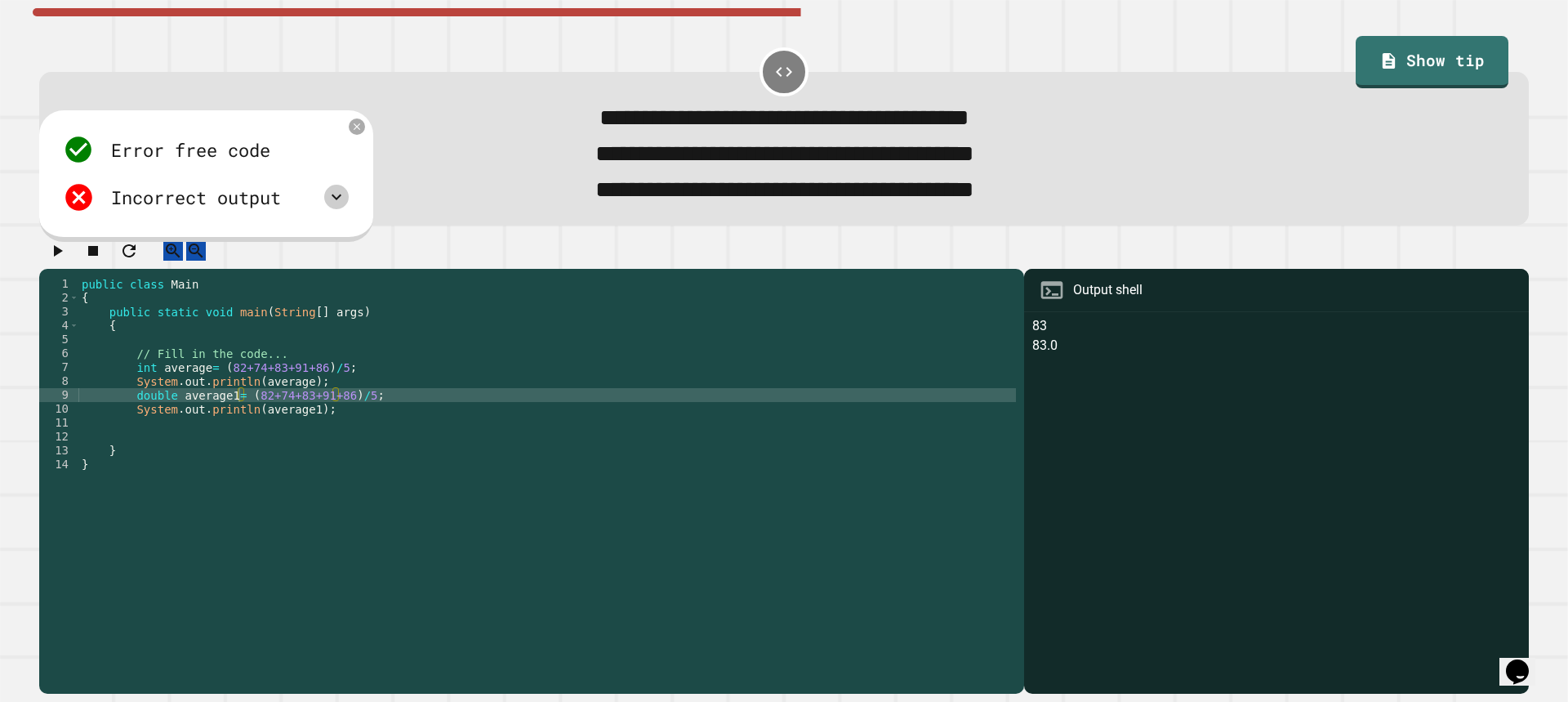
click at [337, 200] on icon at bounding box center [337, 197] width 10 height 6
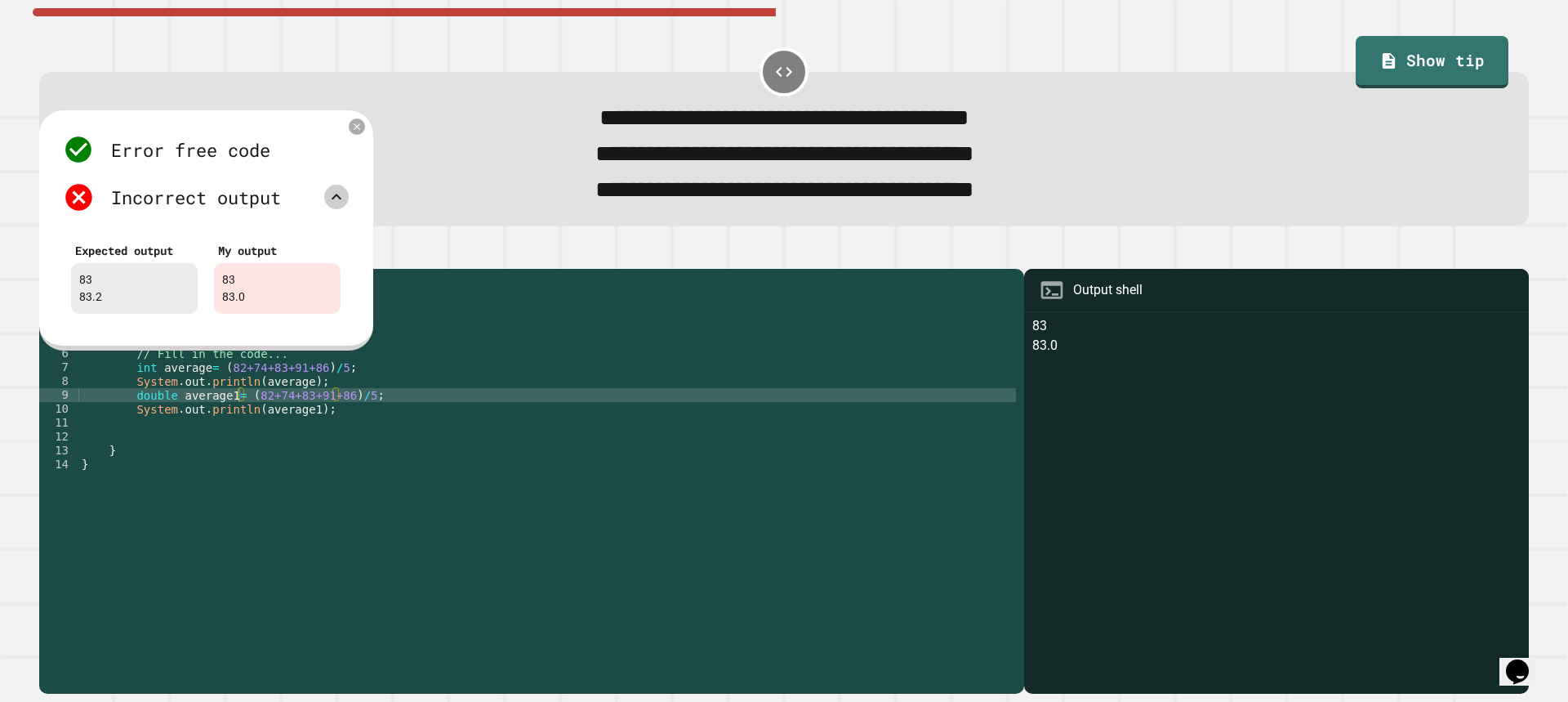
click at [225, 421] on div "public class Main { public static void main ( String [ ] args ) { // Fill in th…" at bounding box center [547, 464] width 937 height 375
click at [301, 434] on div "public class Main { public static void main ( String [ ] args ) { // Fill in th…" at bounding box center [547, 464] width 937 height 375
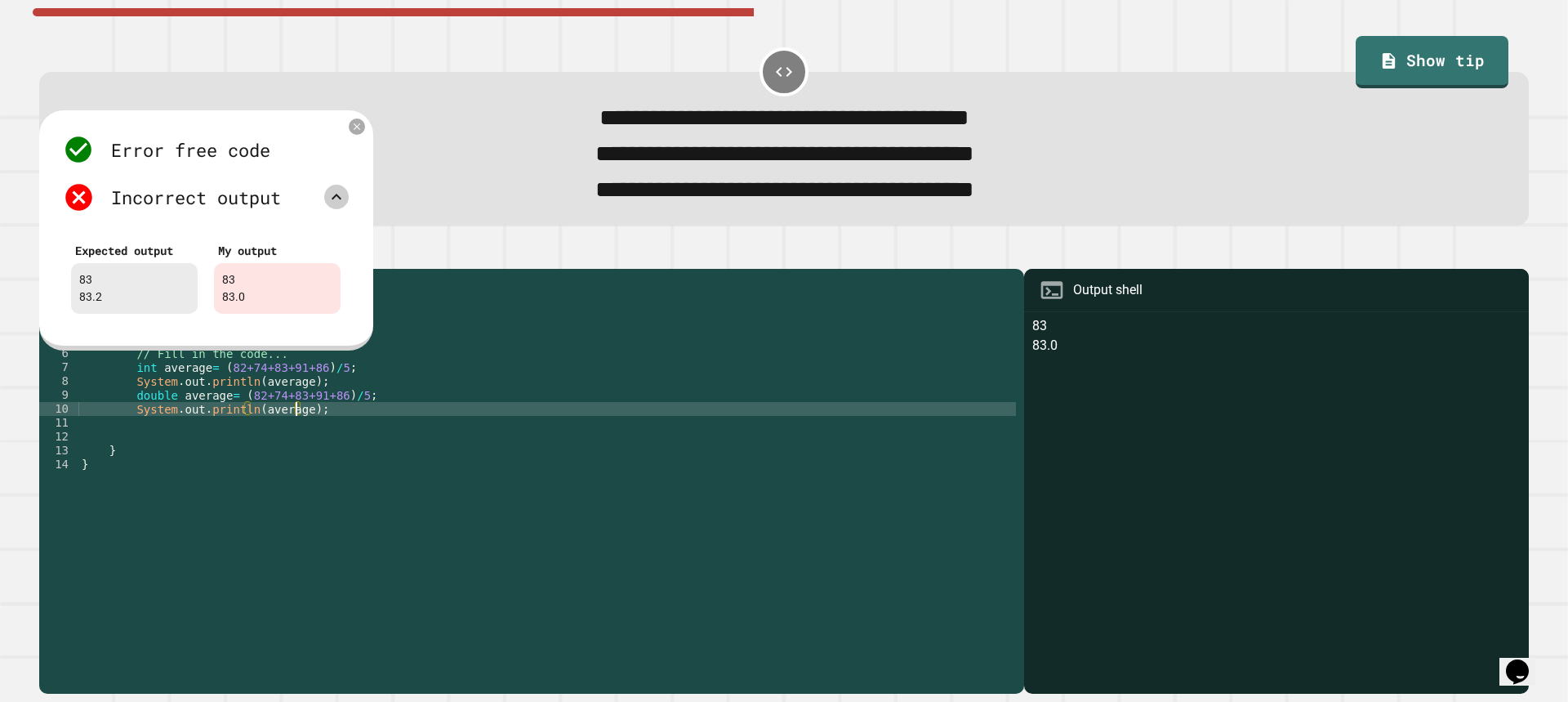
click at [251, 422] on div "public class Main { public static void main ( String [ ] args ) { // Fill in th…" at bounding box center [547, 464] width 937 height 375
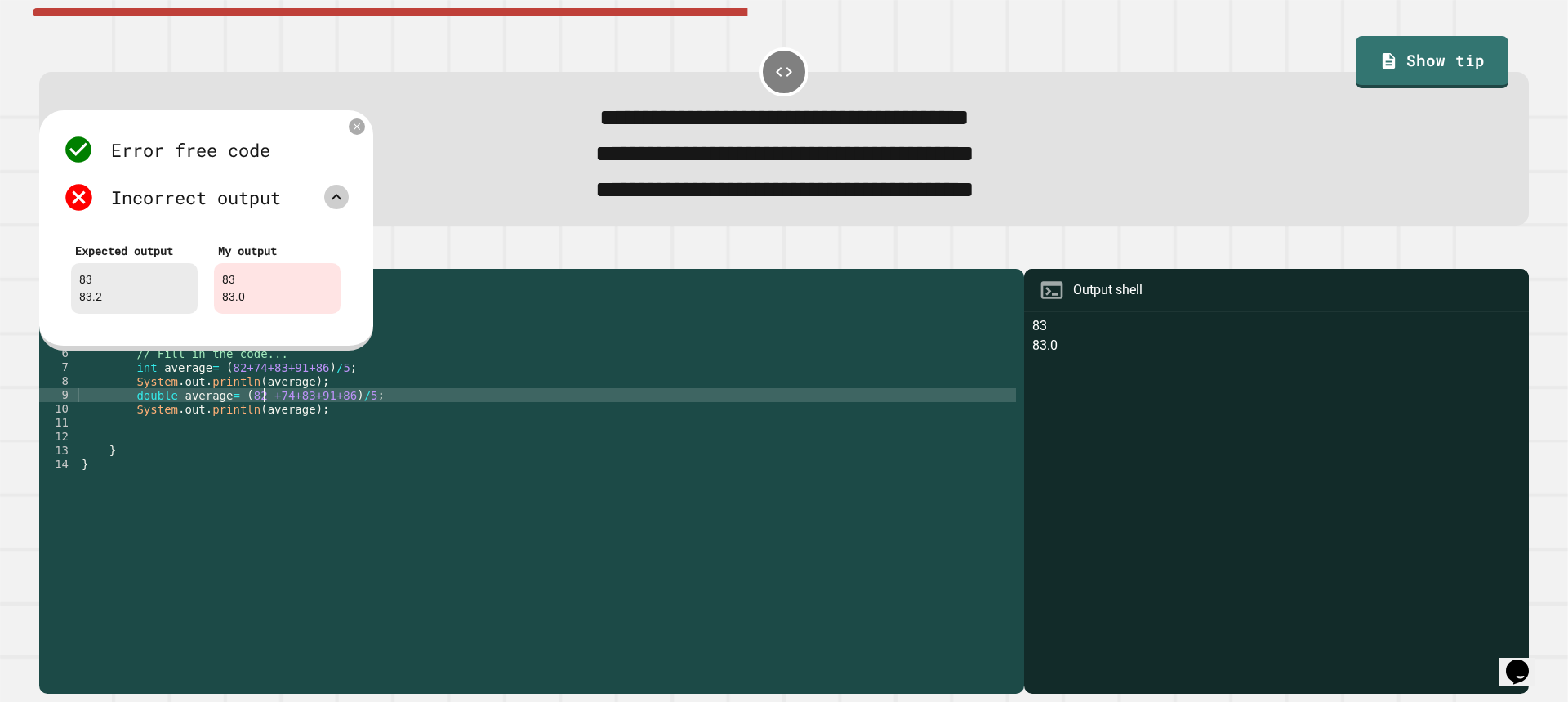
click at [267, 416] on div "public class Main { public static void main ( String [ ] args ) { // Fill in th…" at bounding box center [547, 464] width 937 height 375
click at [281, 416] on div "public class Main { public static void main ( String [ ] args ) { // Fill in th…" at bounding box center [547, 464] width 937 height 375
click at [295, 417] on div "public class Main { public static void main ( String [ ] args ) { // Fill in th…" at bounding box center [547, 464] width 937 height 375
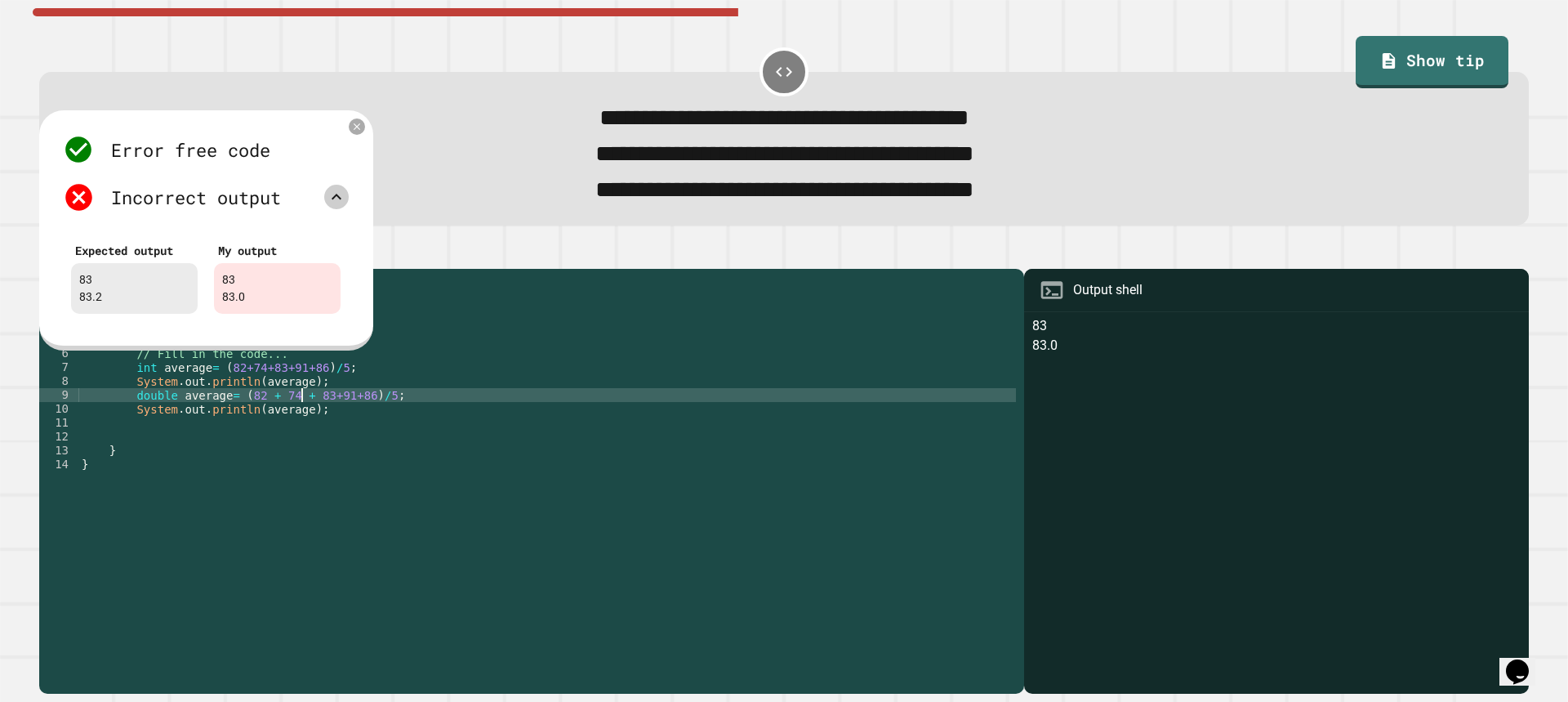
click at [320, 417] on div "public class Main { public static void main ( String [ ] args ) { // Fill in th…" at bounding box center [547, 464] width 937 height 375
click at [338, 415] on div "public class Main { public static void main ( String [ ] args ) { // Fill in th…" at bounding box center [547, 464] width 937 height 375
click at [353, 417] on div "public class Main { public static void main ( String [ ] args ) { // Fill in th…" at bounding box center [547, 464] width 937 height 375
click at [231, 391] on div "public class Main { public static void main ( String [ ] args ) { // Fill in th…" at bounding box center [547, 464] width 937 height 375
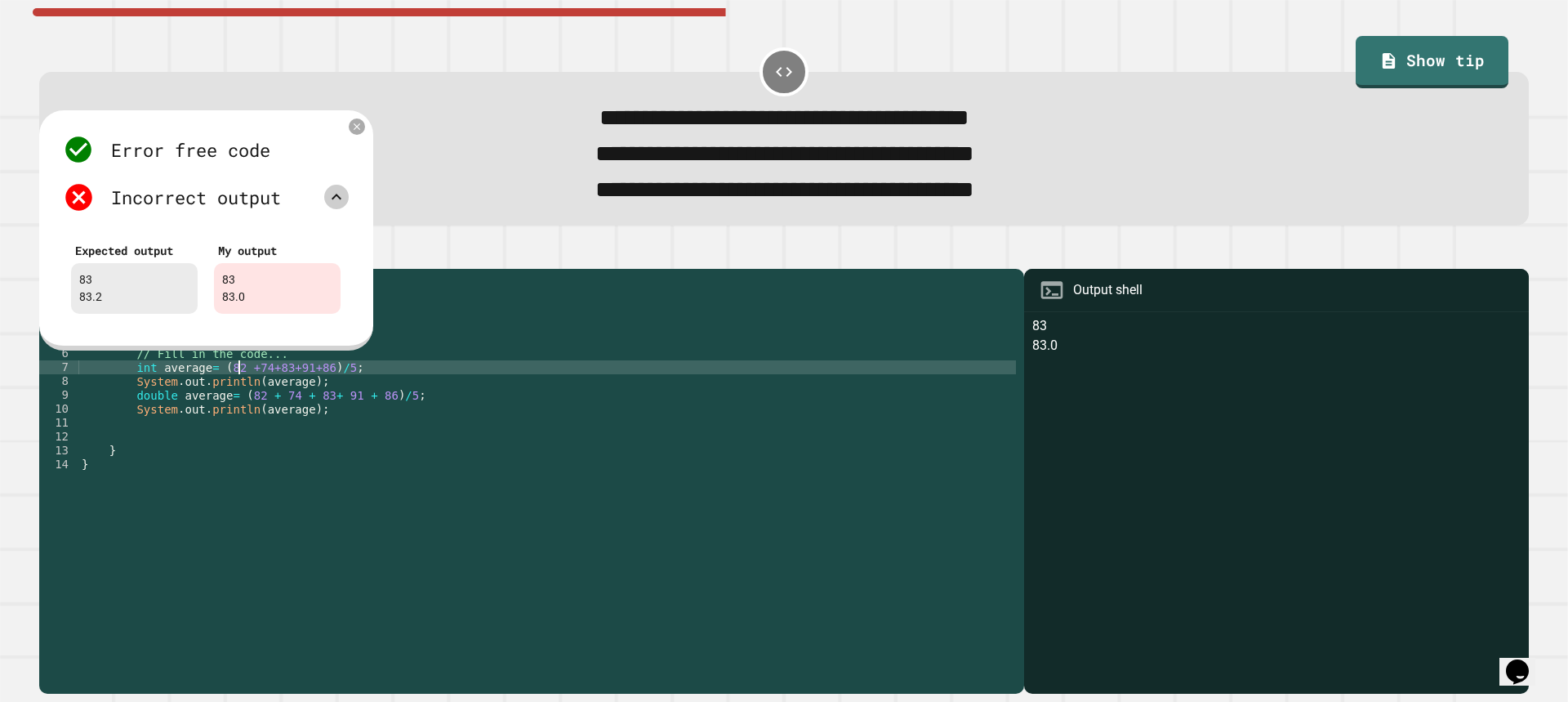
click at [247, 390] on div "public class Main { public static void main ( String [ ] args ) { // Fill in th…" at bounding box center [547, 464] width 937 height 375
click at [265, 390] on div "public class Main { public static void main ( String [ ] args ) { // Fill in th…" at bounding box center [547, 464] width 937 height 375
click at [275, 390] on div "public class Main { public static void main ( String [ ] args ) { // Fill in th…" at bounding box center [547, 464] width 937 height 375
click at [295, 390] on div "public class Main { public static void main ( String [ ] args ) { // Fill in th…" at bounding box center [547, 464] width 937 height 375
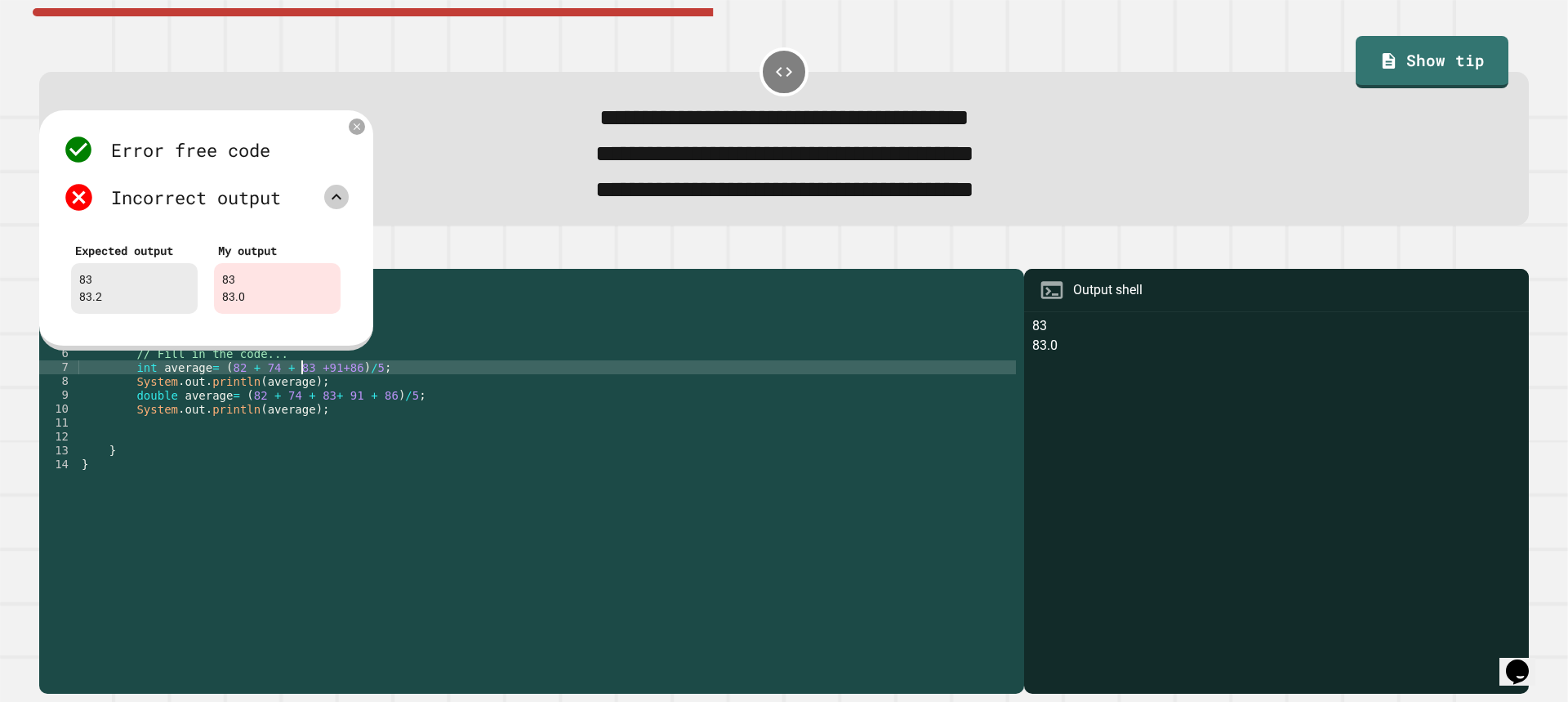
click at [308, 389] on div "public class Main { public static void main ( String [ ] args ) { // Fill in th…" at bounding box center [547, 464] width 937 height 375
click at [328, 389] on div "public class Main { public static void main ( String [ ] args ) { // Fill in th…" at bounding box center [547, 464] width 937 height 375
click at [340, 389] on div "public class Main { public static void main ( String [ ] args ) { // Fill in th…" at bounding box center [547, 464] width 937 height 375
click at [361, 133] on icon at bounding box center [357, 126] width 14 height 14
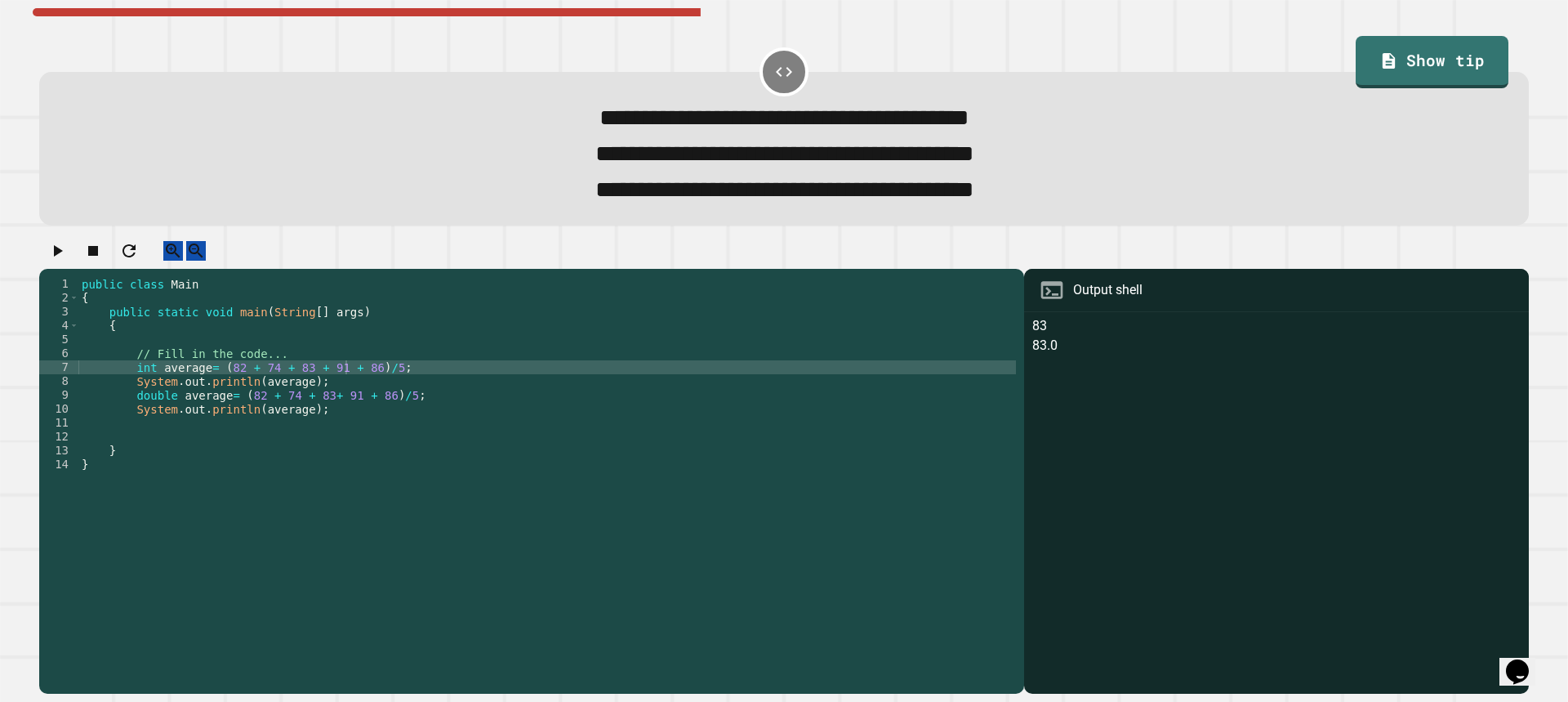
click at [62, 257] on icon "button" at bounding box center [58, 251] width 9 height 12
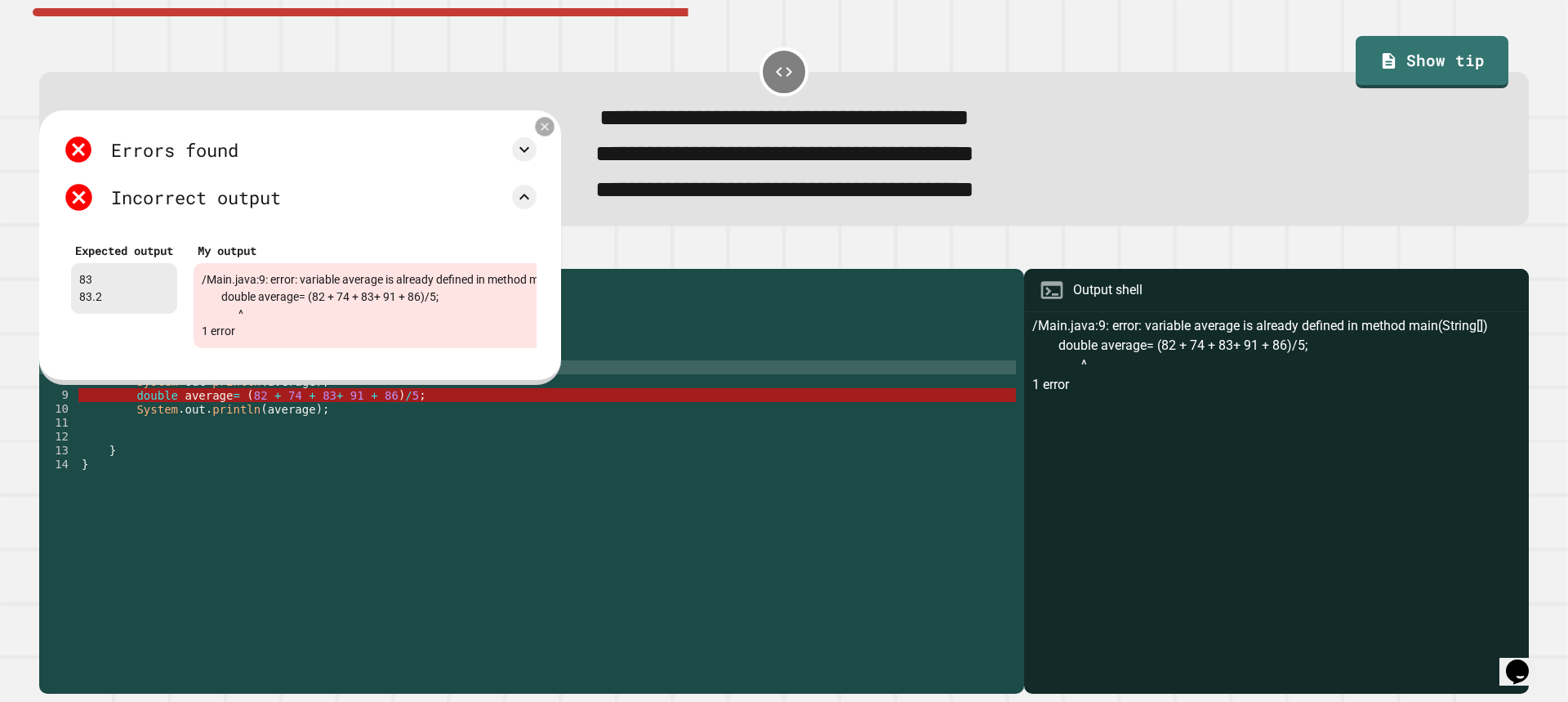
click at [549, 132] on icon at bounding box center [544, 125] width 13 height 13
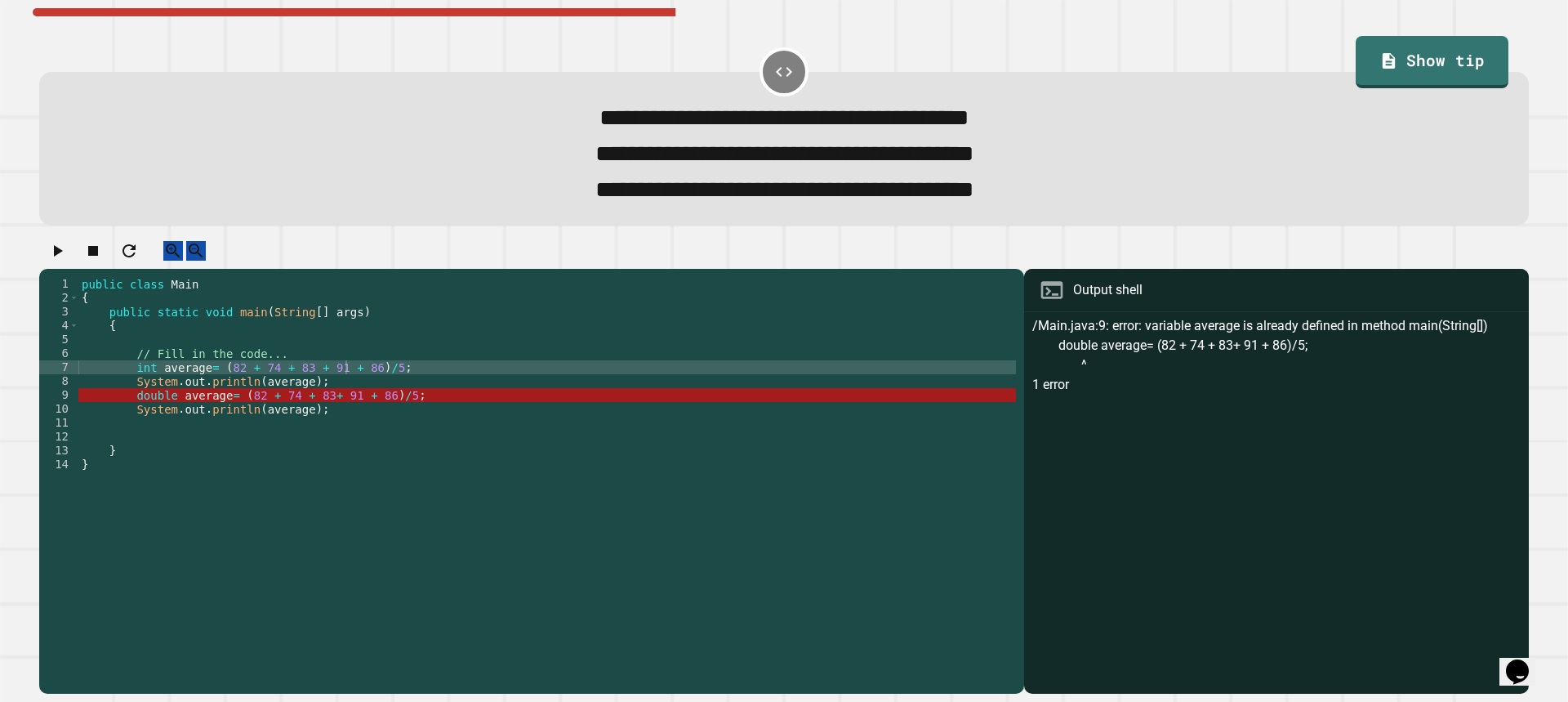
click at [295, 431] on div "public class Main { public static void main ( String [ ] args ) { // Fill in th…" at bounding box center [547, 464] width 937 height 375
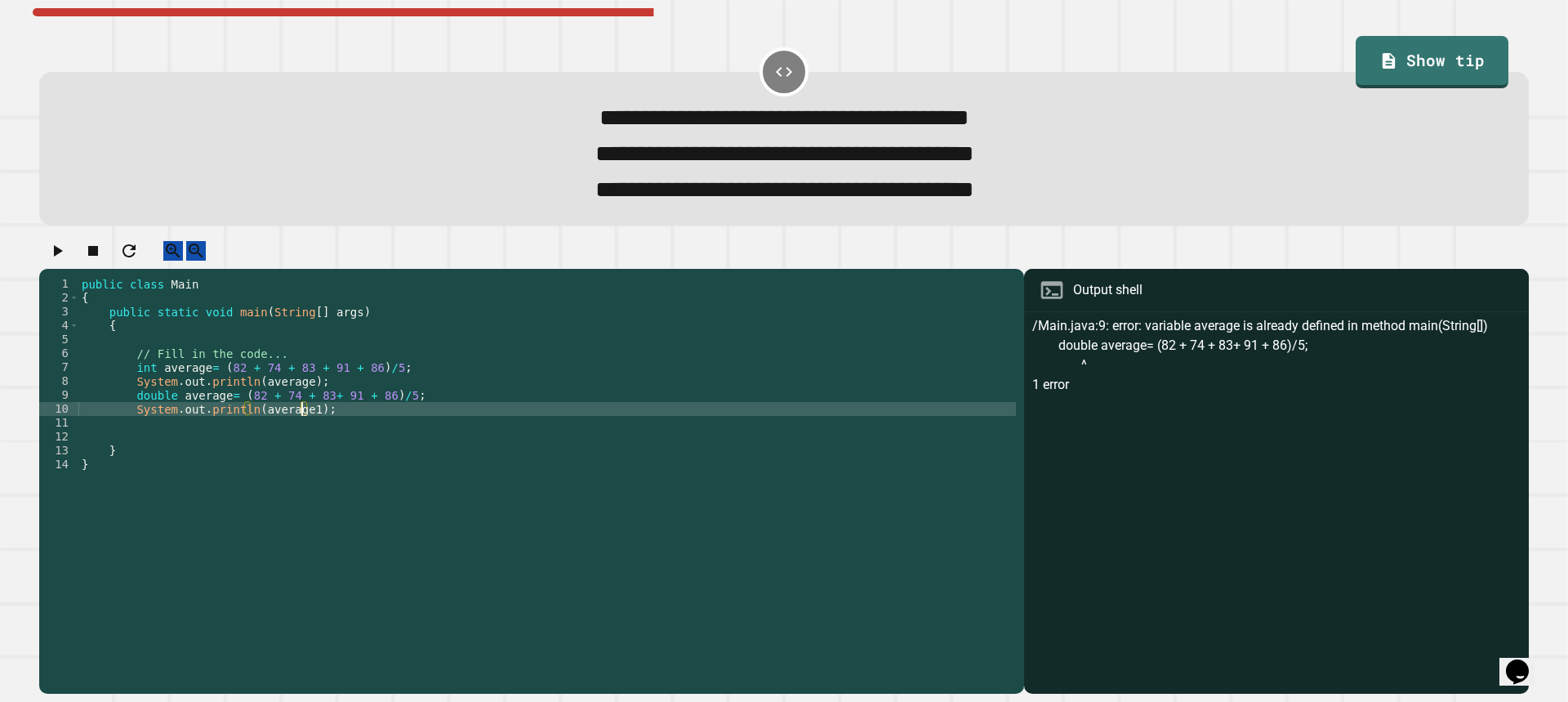
click at [218, 423] on div "public class Main { public static void main ( String [ ] args ) { // Fill in th…" at bounding box center [547, 464] width 937 height 375
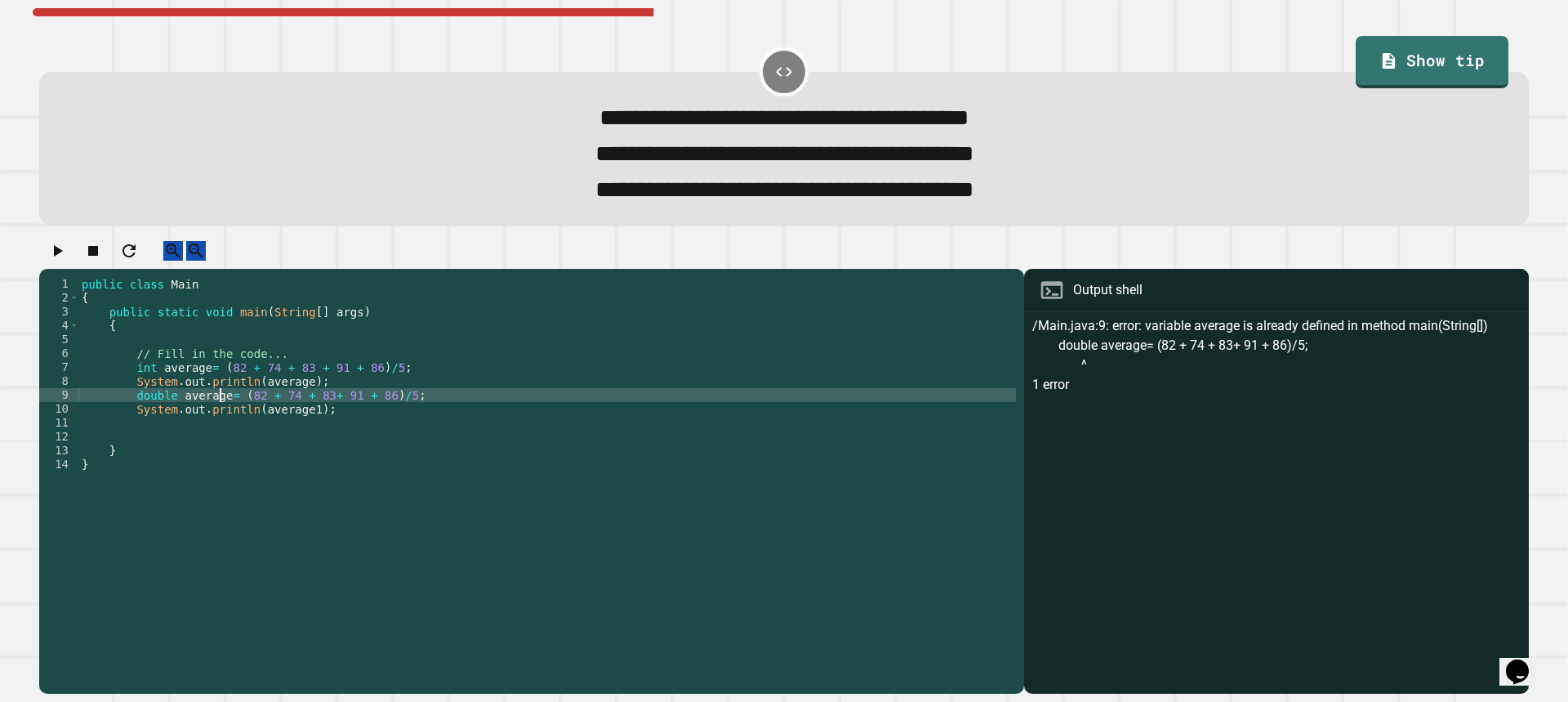
type textarea "**********"
